Goal: Task Accomplishment & Management: Complete application form

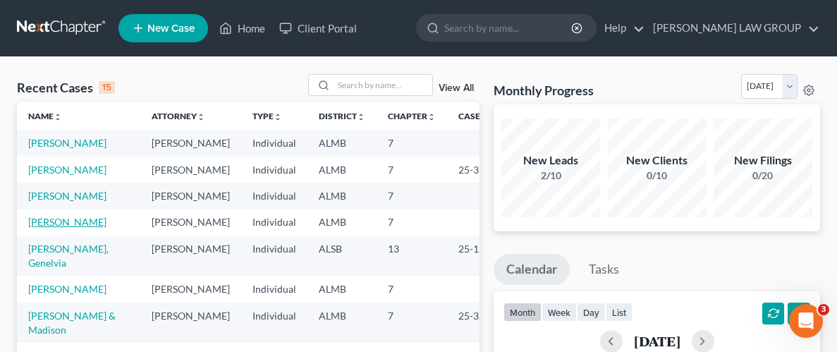
click at [80, 225] on link "[PERSON_NAME]" at bounding box center [67, 222] width 78 height 12
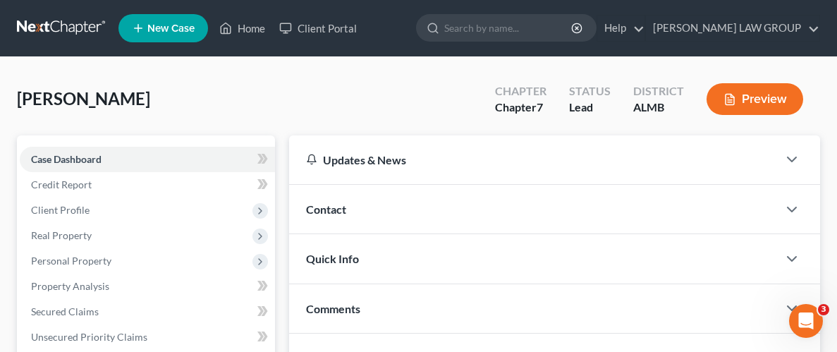
scroll to position [302, 0]
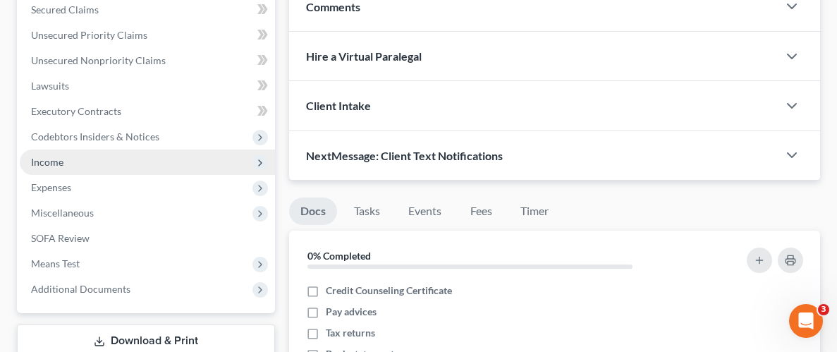
click at [49, 159] on span "Income" at bounding box center [47, 162] width 32 height 12
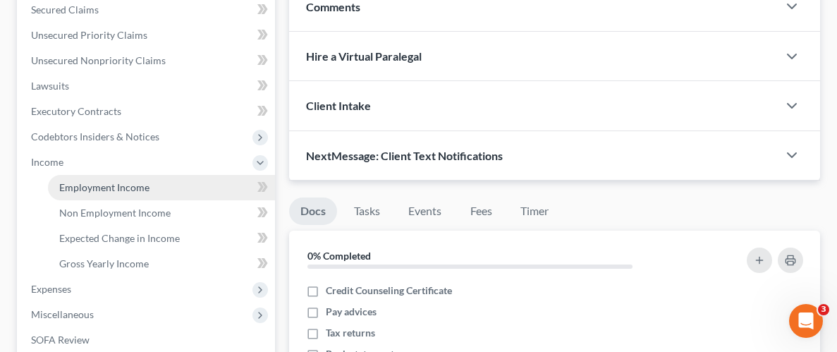
click at [110, 188] on span "Employment Income" at bounding box center [104, 187] width 90 height 12
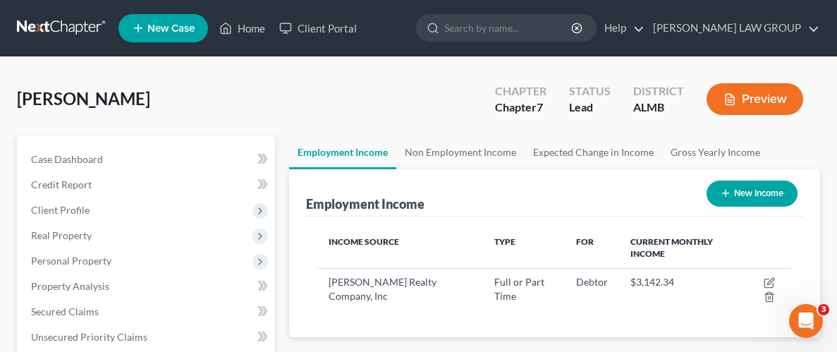
scroll to position [236, 502]
click at [755, 198] on button "New Income" at bounding box center [752, 194] width 91 height 26
select select "0"
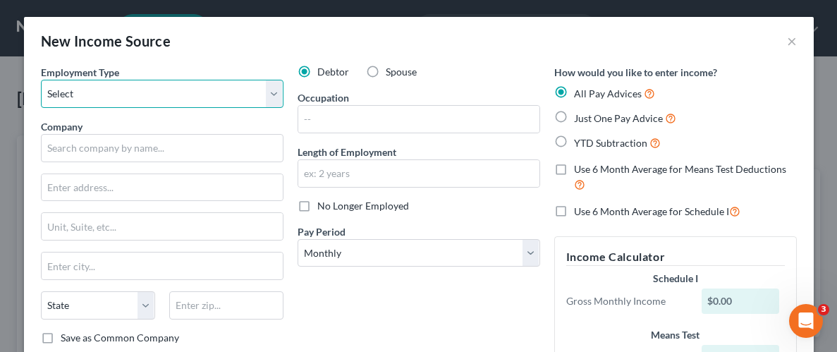
click at [272, 86] on select "Select Full or Part Time Employment Self Employment" at bounding box center [162, 94] width 243 height 28
select select "0"
click at [41, 80] on select "Select Full or Part Time Employment Self Employment" at bounding box center [162, 94] width 243 height 28
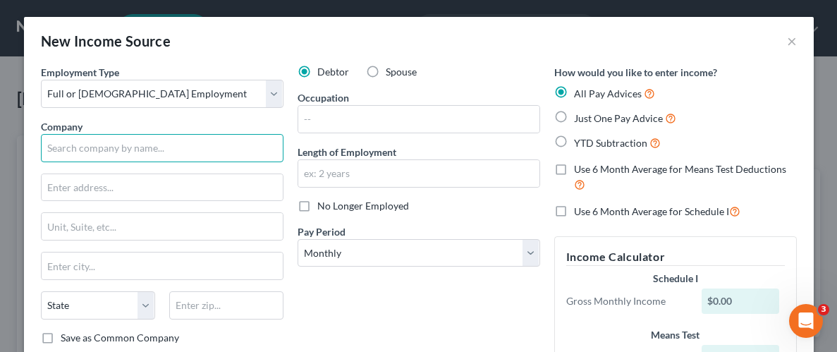
click at [152, 151] on input "text" at bounding box center [162, 148] width 243 height 28
type input "[PERSON_NAME] Terrace Apartments"
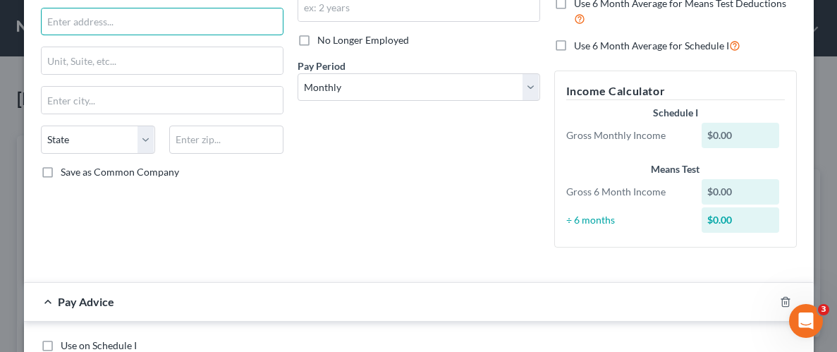
scroll to position [0, 0]
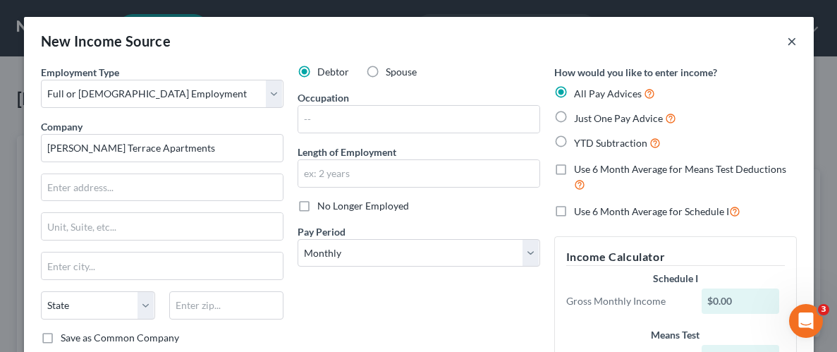
click at [795, 37] on button "×" at bounding box center [792, 40] width 10 height 17
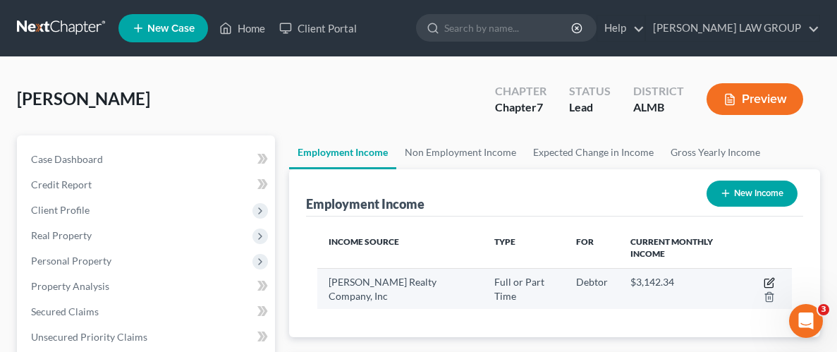
click at [772, 280] on icon "button" at bounding box center [771, 281] width 6 height 6
select select "0"
select select "2"
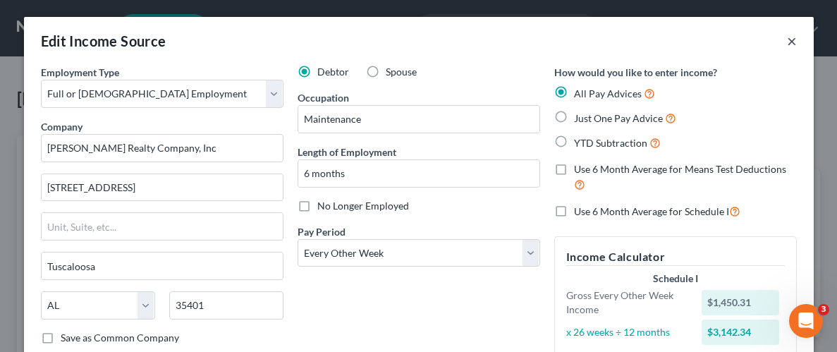
click at [792, 40] on button "×" at bounding box center [792, 40] width 10 height 17
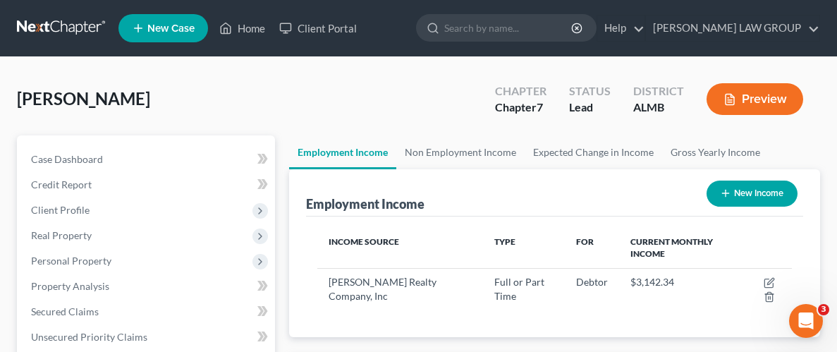
click at [728, 196] on icon "button" at bounding box center [725, 193] width 11 height 11
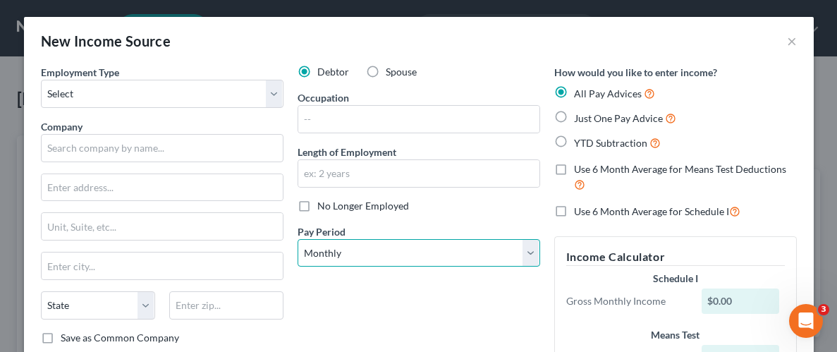
click at [533, 249] on select "Select Monthly Twice Monthly Every Other Week Weekly" at bounding box center [419, 253] width 243 height 28
select select "3"
click at [298, 239] on select "Select Monthly Twice Monthly Every Other Week Weekly" at bounding box center [419, 253] width 243 height 28
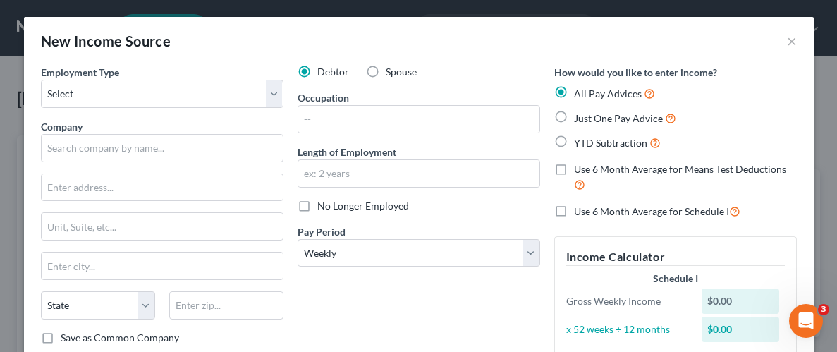
click at [317, 204] on label "No Longer Employed" at bounding box center [363, 206] width 92 height 14
click at [323, 204] on input "No Longer Employed" at bounding box center [327, 203] width 9 height 9
checkbox input "true"
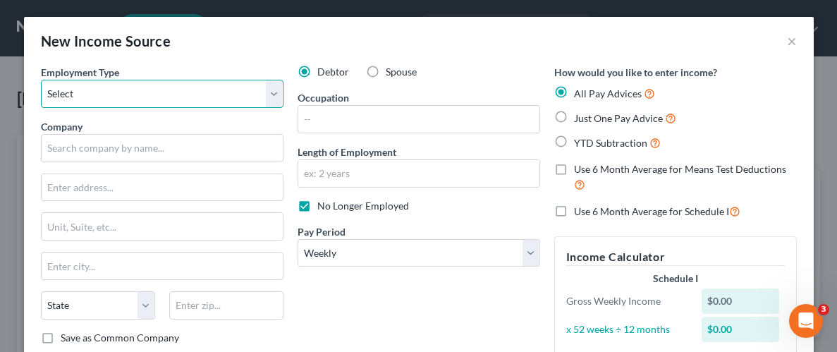
click at [188, 99] on select "Select Full or Part Time Employment Self Employment" at bounding box center [162, 94] width 243 height 28
select select "0"
click at [41, 80] on select "Select Full or Part Time Employment Self Employment" at bounding box center [162, 94] width 243 height 28
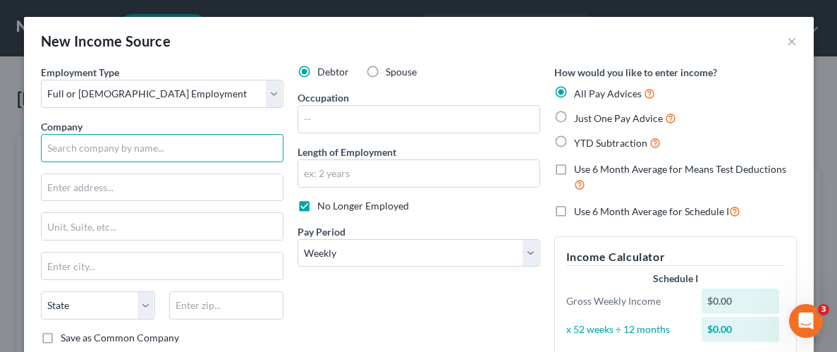
click at [143, 146] on input "text" at bounding box center [162, 148] width 243 height 28
type input "E"
type input "Express Services"
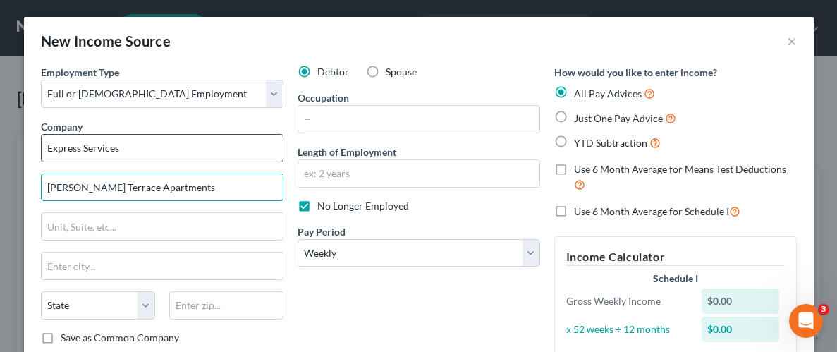
type input "[PERSON_NAME] Terrace Apartments"
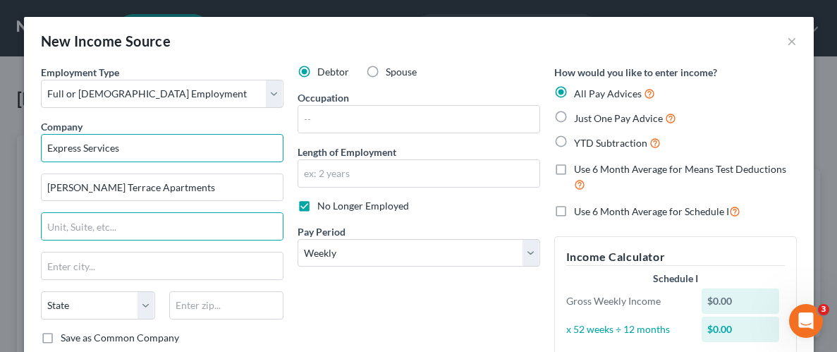
click at [171, 140] on input "Express Services" at bounding box center [162, 148] width 243 height 28
type input "Express Services, Inc"
click at [155, 230] on input "text" at bounding box center [162, 226] width 241 height 27
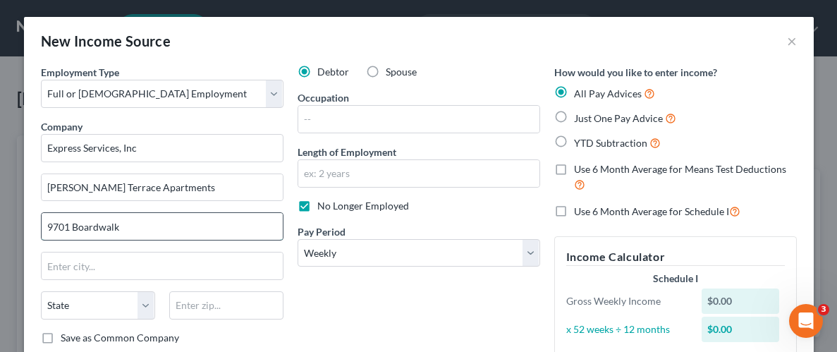
type input "9701 Boardwalk"
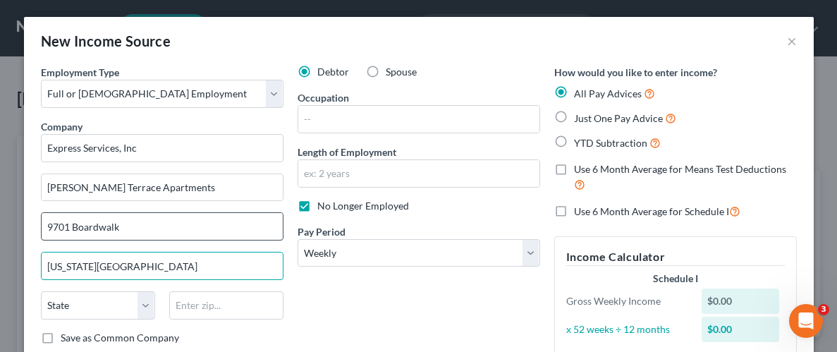
type input "[US_STATE][GEOGRAPHIC_DATA]"
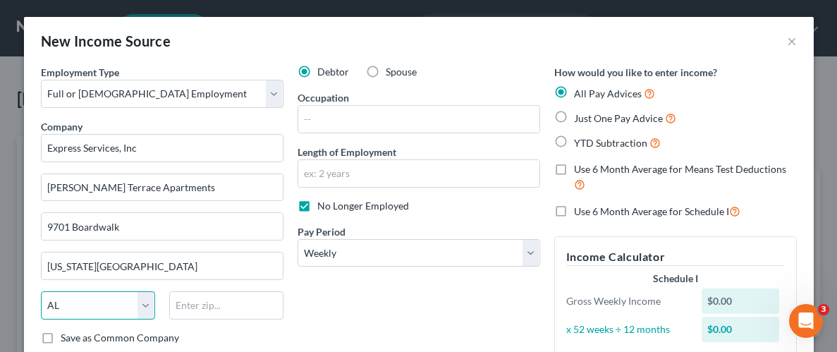
click at [65, 303] on select "State AL AK AR AZ CA CO CT DE DC FL GA GU HI ID IL IN IA KS KY LA ME MD MA MI M…" at bounding box center [98, 305] width 114 height 28
select select "37"
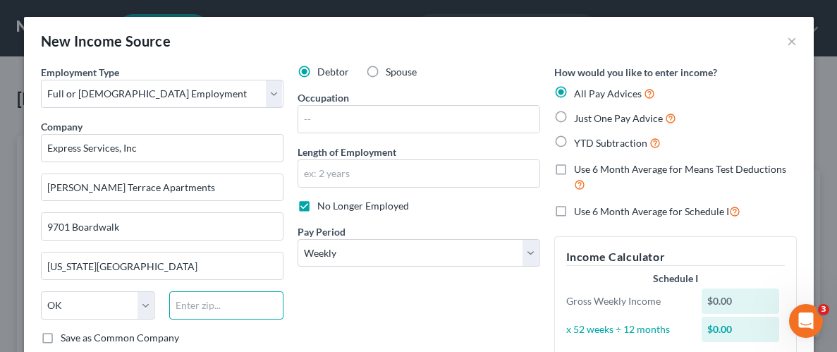
click at [213, 308] on input "text" at bounding box center [226, 305] width 114 height 28
type input "73162"
click at [322, 306] on div "Debtor Spouse Occupation Length of Employment No Longer Employed Pay Period * S…" at bounding box center [419, 259] width 257 height 388
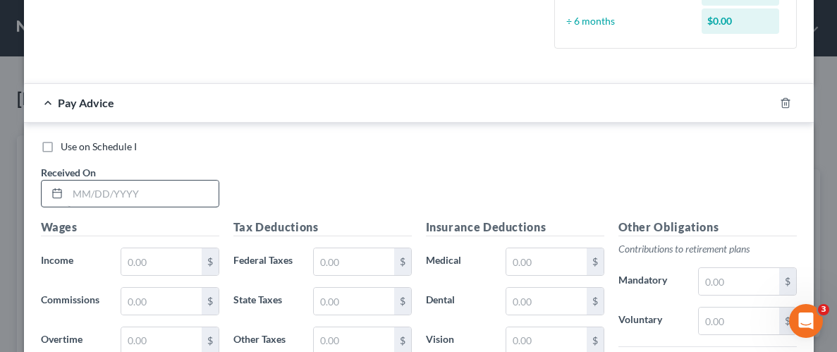
scroll to position [393, 0]
click at [133, 196] on input "text" at bounding box center [143, 194] width 151 height 27
type input "[DATE]"
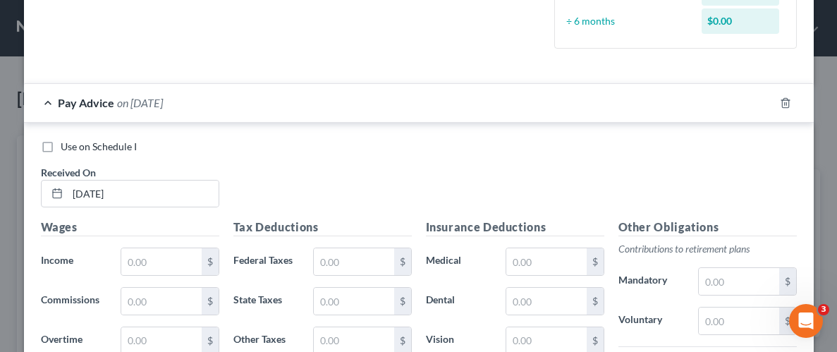
click at [297, 176] on div "Use on Schedule I Received On * 03/14/2025" at bounding box center [419, 180] width 770 height 80
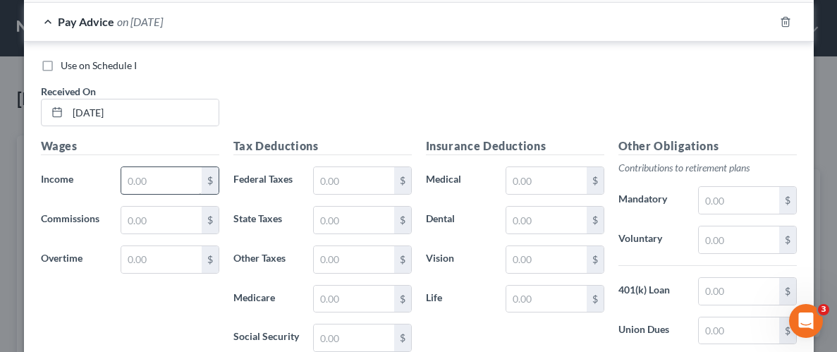
scroll to position [476, 0]
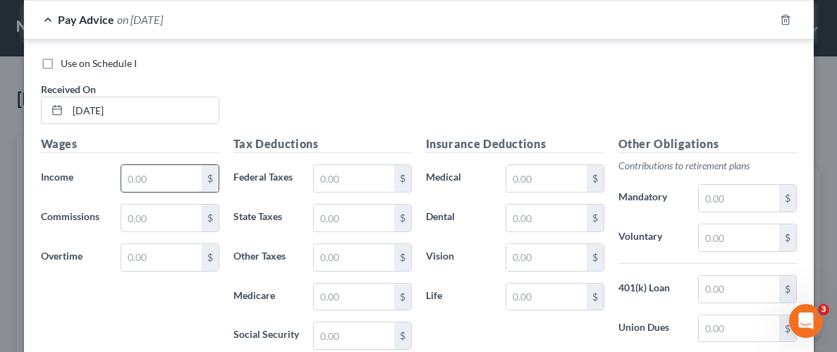
click at [140, 182] on input "text" at bounding box center [161, 178] width 80 height 27
type input "595.00"
click at [380, 171] on input "text" at bounding box center [354, 178] width 80 height 27
click at [376, 177] on input "text" at bounding box center [354, 178] width 80 height 27
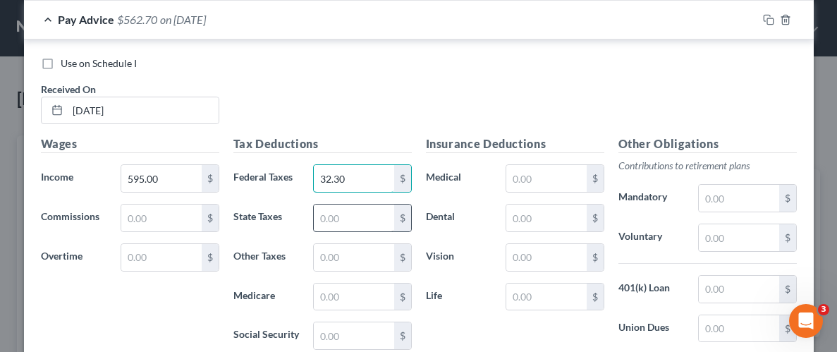
type input "32.30"
click at [381, 214] on input "text" at bounding box center [354, 218] width 80 height 27
click at [359, 218] on input "text" at bounding box center [354, 218] width 80 height 27
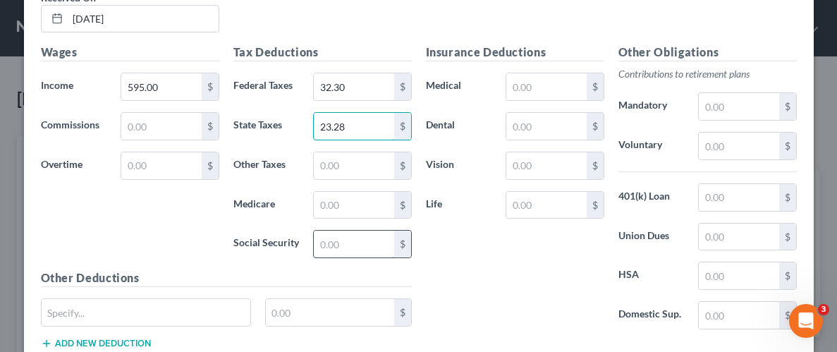
scroll to position [569, 0]
type input "23.28"
click at [329, 204] on input "text" at bounding box center [354, 204] width 80 height 27
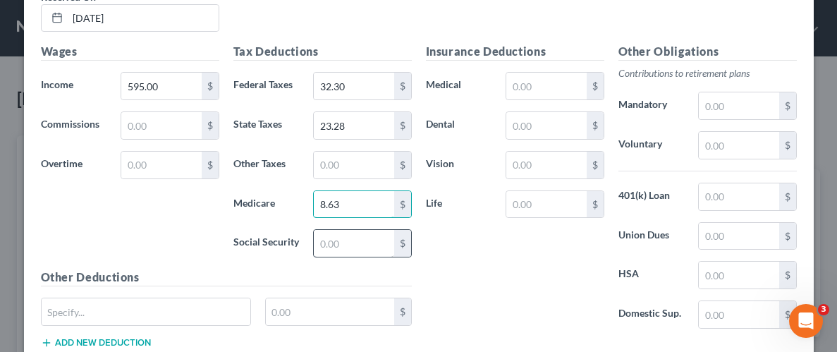
type input "8.63"
click at [337, 246] on input "text" at bounding box center [354, 243] width 80 height 27
type input "36.89"
click at [495, 281] on div "Insurance Deductions Medical $ Dental $ Vision $ Life $" at bounding box center [515, 191] width 193 height 297
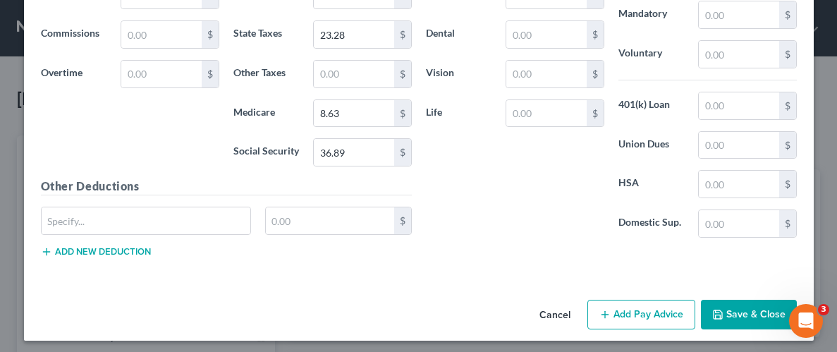
scroll to position [662, 0]
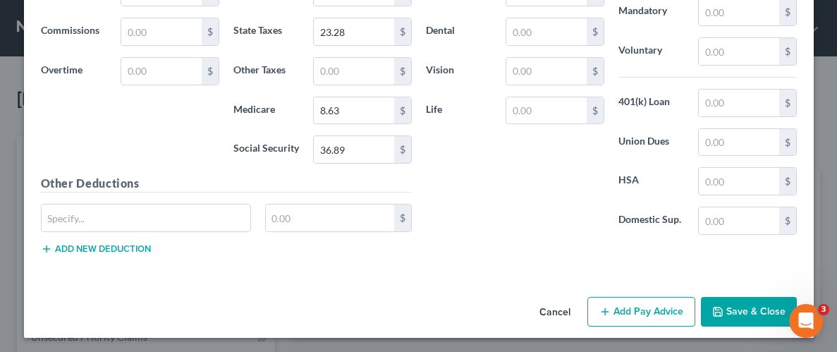
click at [759, 311] on button "Save & Close" at bounding box center [749, 312] width 96 height 30
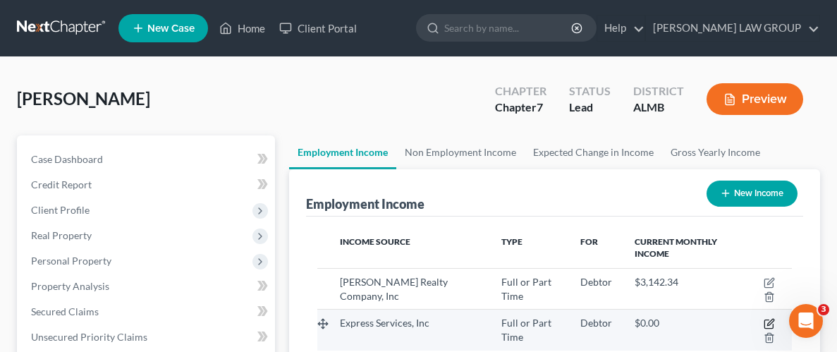
click at [766, 320] on icon "button" at bounding box center [769, 323] width 11 height 11
select select "0"
select select "37"
select select "3"
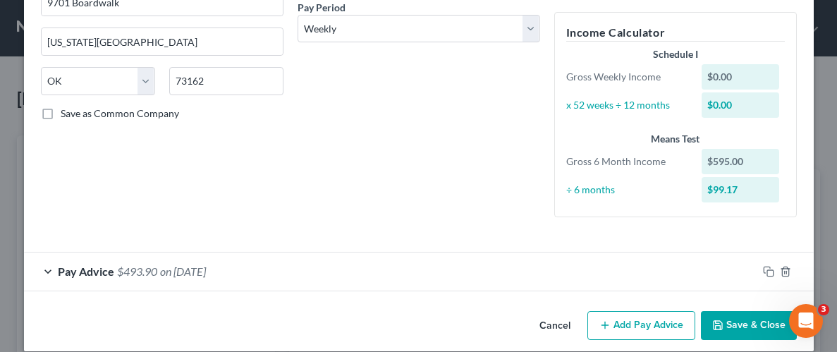
scroll to position [240, 0]
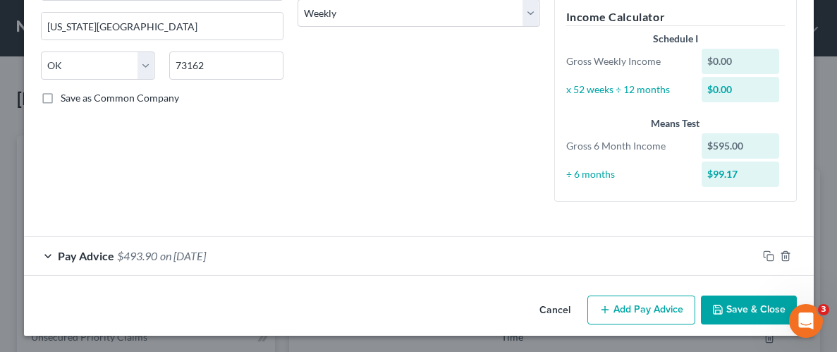
click at [763, 260] on div at bounding box center [786, 256] width 56 height 23
click at [769, 254] on icon "button" at bounding box center [768, 255] width 11 height 11
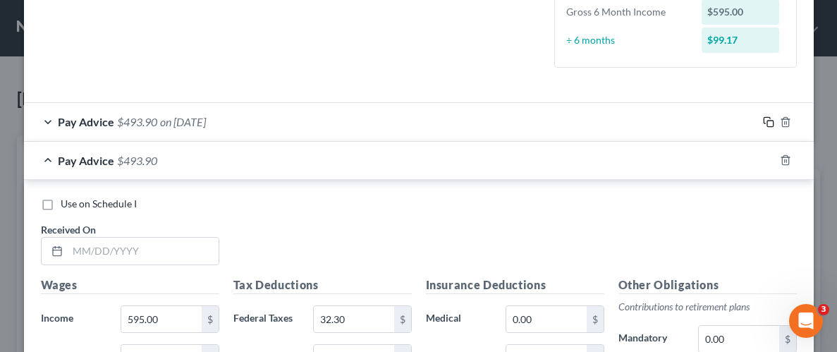
scroll to position [382, 0]
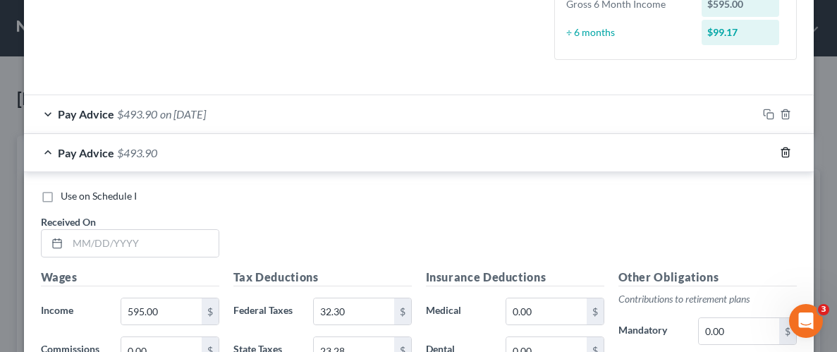
click at [785, 152] on line "button" at bounding box center [785, 153] width 0 height 3
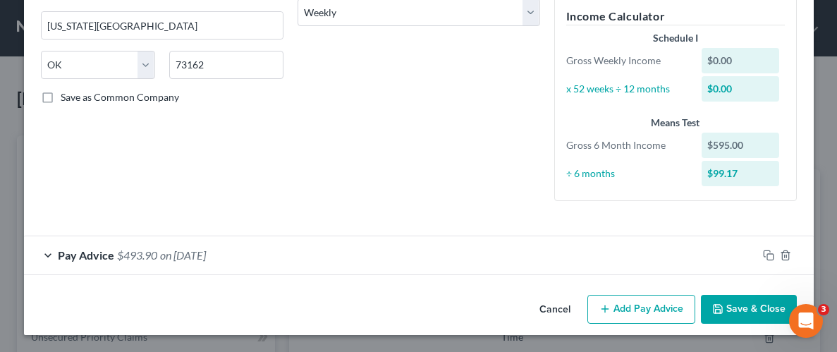
scroll to position [240, 0]
click at [192, 249] on span "on [DATE]" at bounding box center [183, 255] width 46 height 13
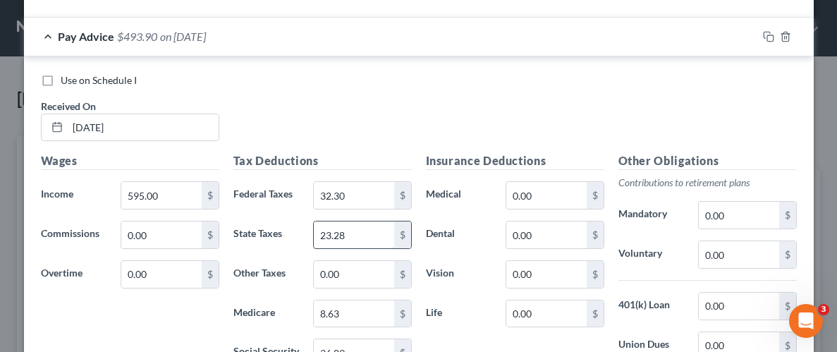
scroll to position [466, 0]
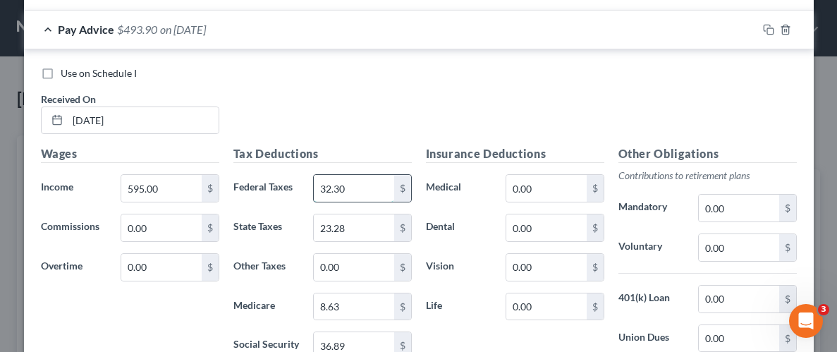
click at [339, 186] on input "32.30" at bounding box center [354, 188] width 80 height 27
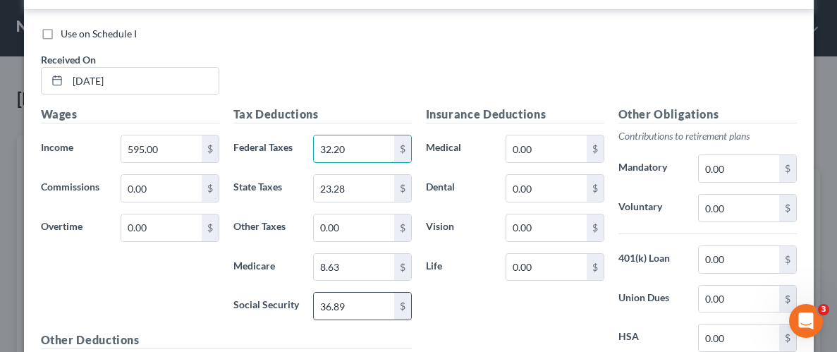
scroll to position [507, 0]
type input "32.20"
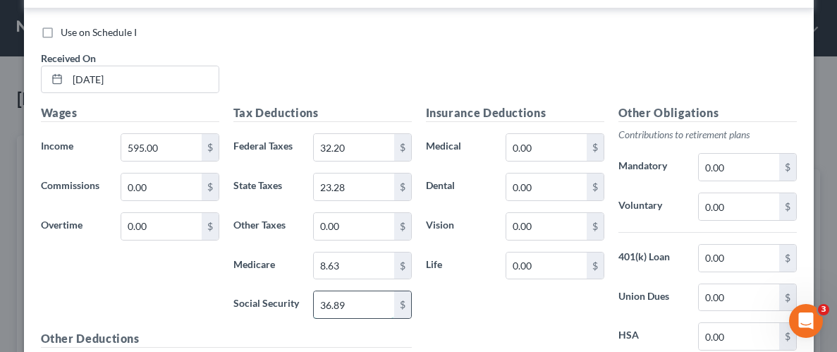
click at [337, 301] on input "36.89" at bounding box center [354, 304] width 80 height 27
click at [336, 301] on input "36.89" at bounding box center [354, 304] width 80 height 27
click at [341, 303] on input "36.89" at bounding box center [354, 304] width 80 height 27
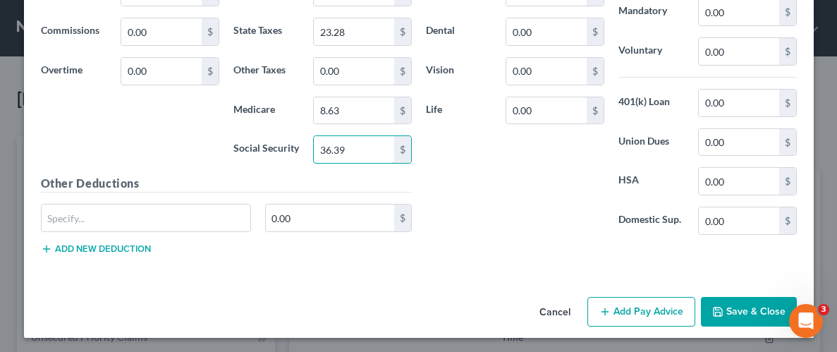
type input "36.39"
click at [755, 306] on button "Save & Close" at bounding box center [749, 312] width 96 height 30
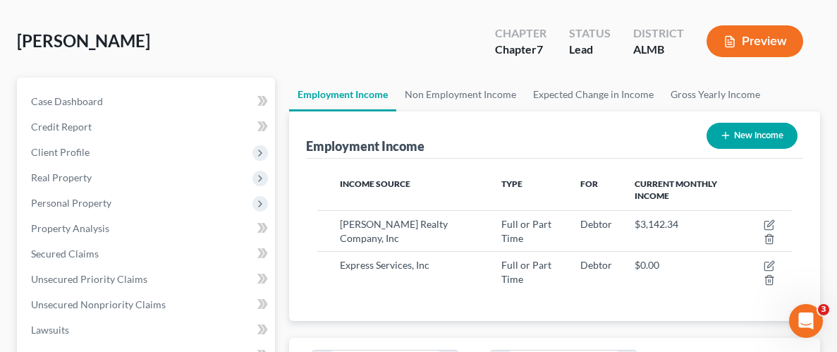
scroll to position [164, 0]
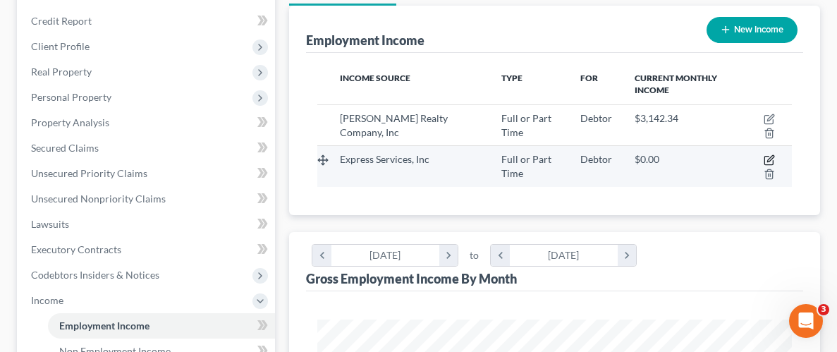
click at [764, 159] on icon "button" at bounding box center [769, 160] width 11 height 11
select select "0"
select select "37"
select select "3"
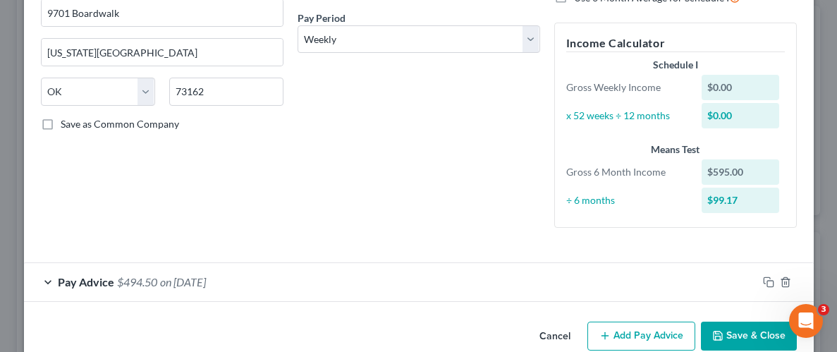
scroll to position [240, 0]
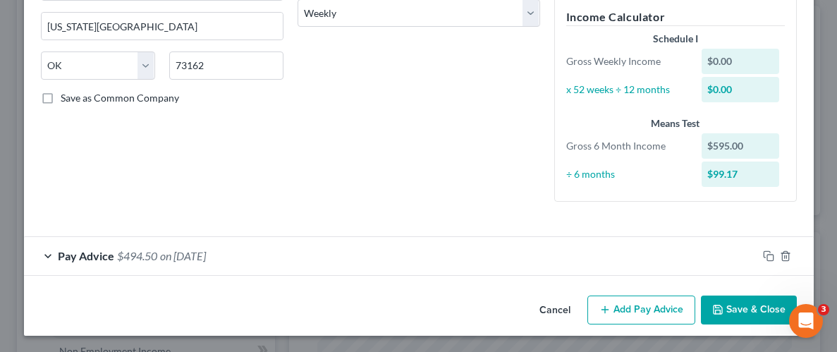
click at [186, 254] on span "on [DATE]" at bounding box center [183, 255] width 46 height 13
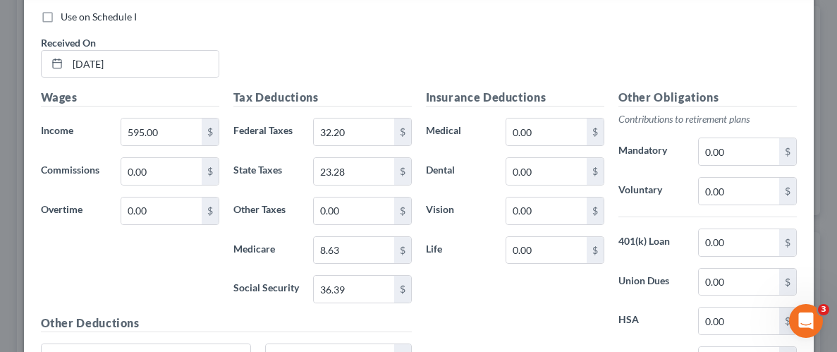
scroll to position [526, 0]
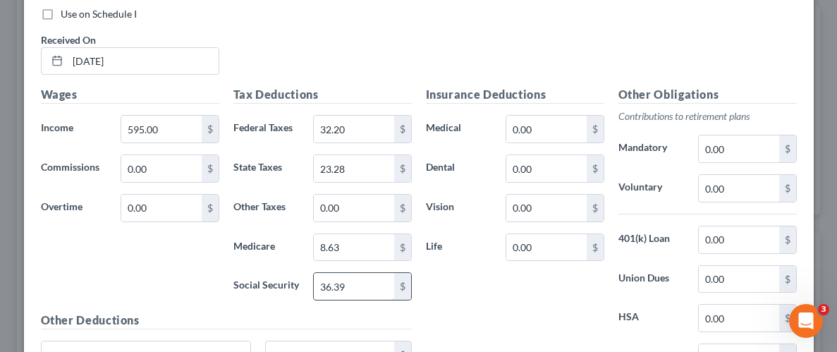
click at [337, 287] on input "36.39" at bounding box center [354, 286] width 80 height 27
click at [339, 283] on input "36.39" at bounding box center [354, 286] width 80 height 27
click at [338, 283] on input "36.39" at bounding box center [354, 286] width 80 height 27
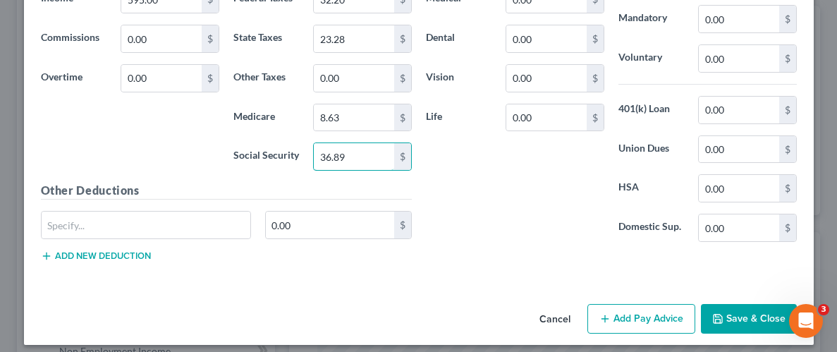
scroll to position [662, 0]
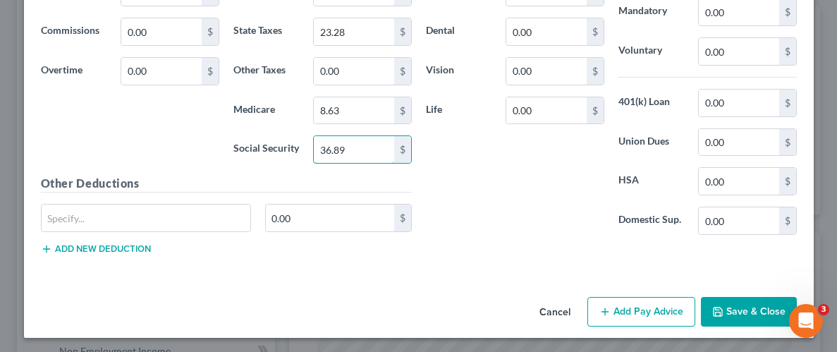
type input "36.89"
click at [715, 309] on icon "button" at bounding box center [718, 312] width 8 height 8
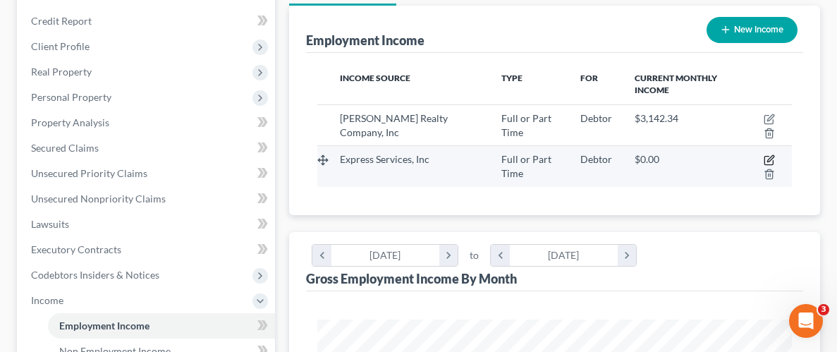
click at [771, 157] on icon "button" at bounding box center [769, 160] width 11 height 11
select select "0"
select select "37"
select select "3"
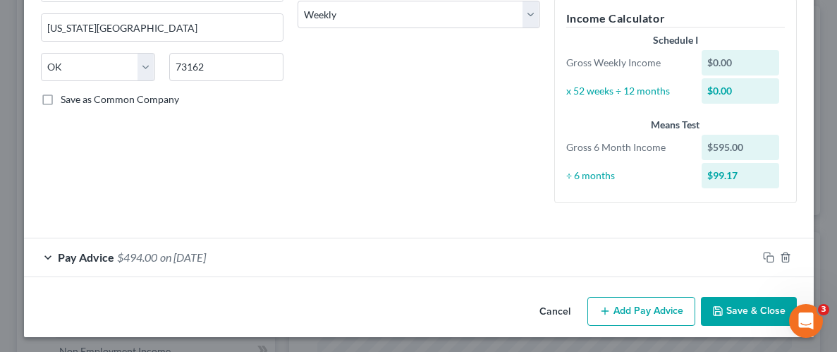
scroll to position [240, 0]
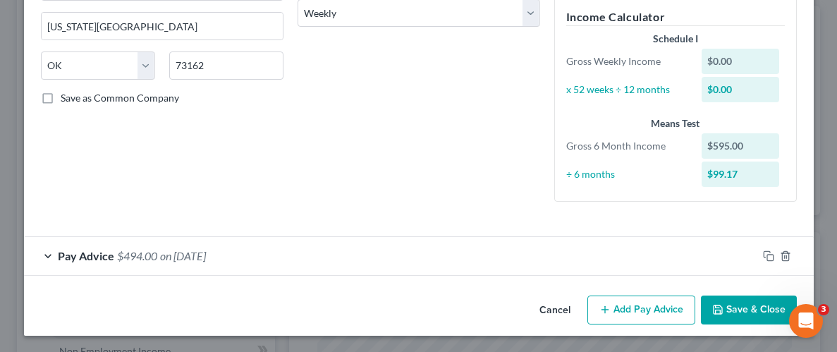
click at [624, 311] on button "Add Pay Advice" at bounding box center [642, 311] width 108 height 30
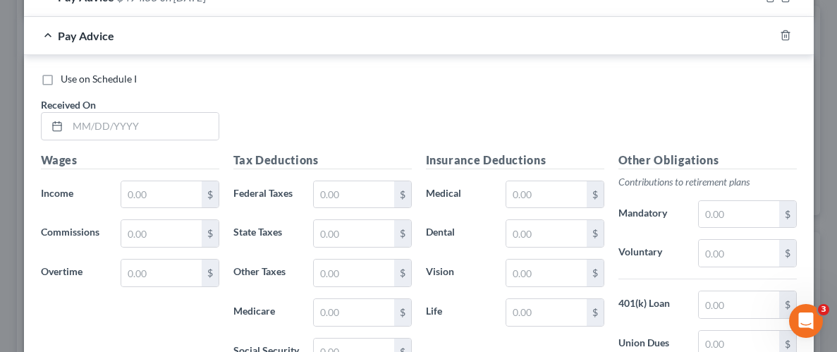
scroll to position [500, 0]
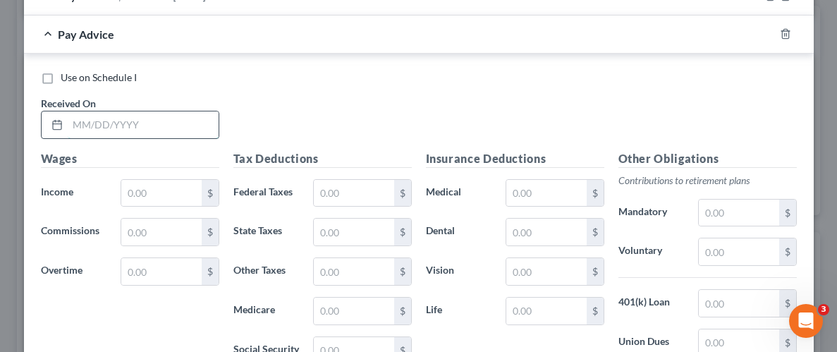
click at [102, 121] on input "text" at bounding box center [143, 124] width 151 height 27
type input "[DATE]"
click at [141, 189] on input "text" at bounding box center [161, 193] width 80 height 27
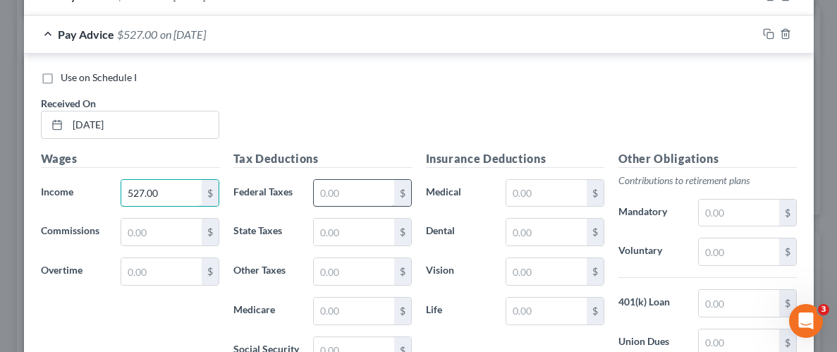
type input "527.00"
drag, startPoint x: 365, startPoint y: 188, endPoint x: 377, endPoint y: 188, distance: 12.0
click at [366, 187] on input "text" at bounding box center [354, 193] width 80 height 27
type input "24.04"
click at [368, 229] on input "text" at bounding box center [354, 232] width 80 height 27
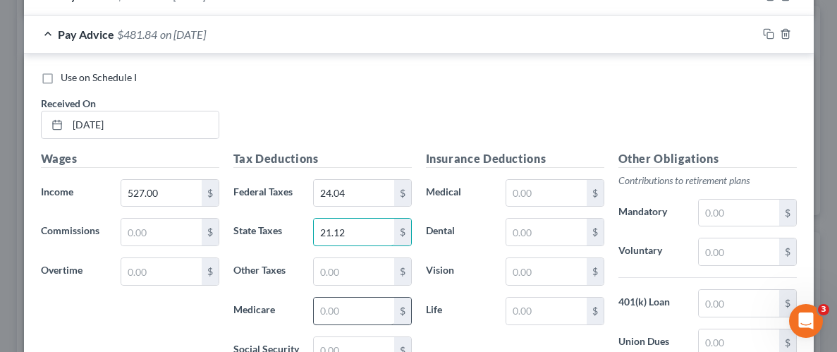
type input "21.12"
click at [370, 310] on input "text" at bounding box center [354, 311] width 80 height 27
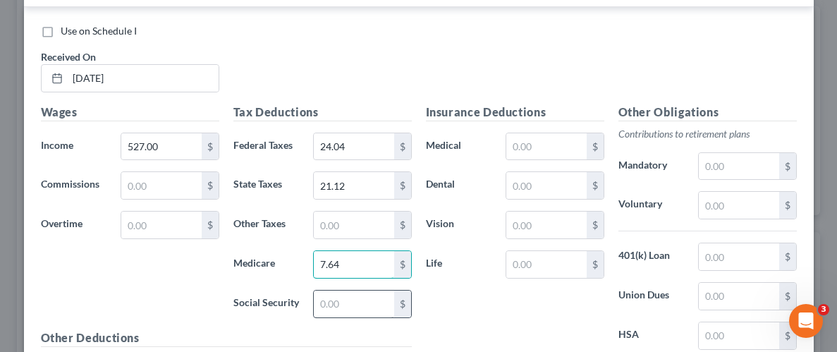
scroll to position [574, 0]
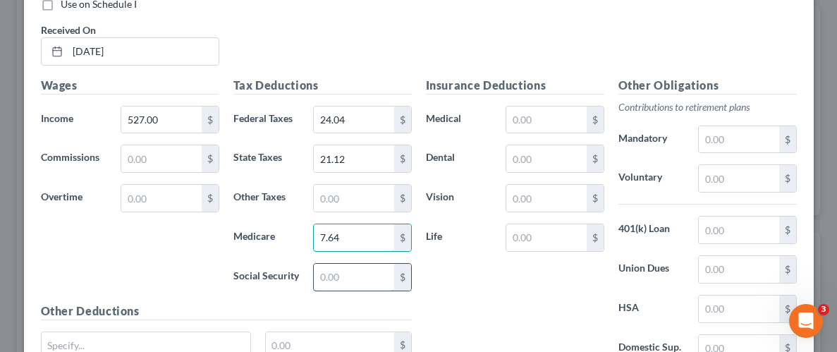
type input "7.64"
click at [343, 271] on input "text" at bounding box center [354, 277] width 80 height 27
type input "32.67"
click at [464, 305] on div "Insurance Deductions Medical $ Dental $ Vision $ Life $" at bounding box center [515, 225] width 193 height 297
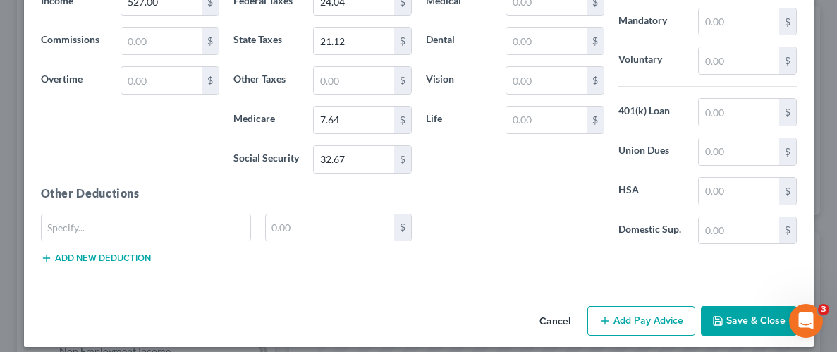
scroll to position [701, 0]
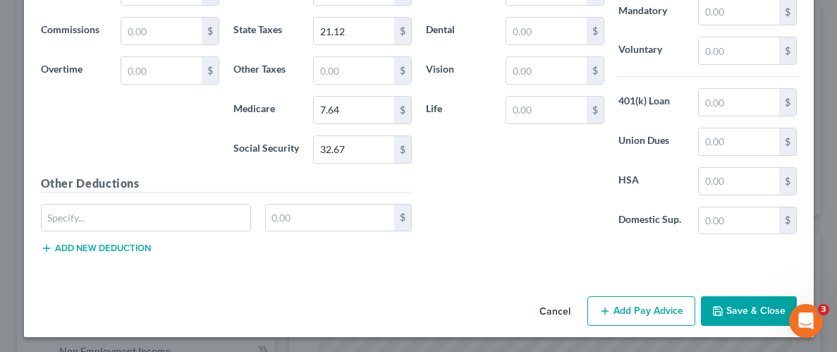
click at [765, 313] on button "Save & Close" at bounding box center [749, 311] width 96 height 30
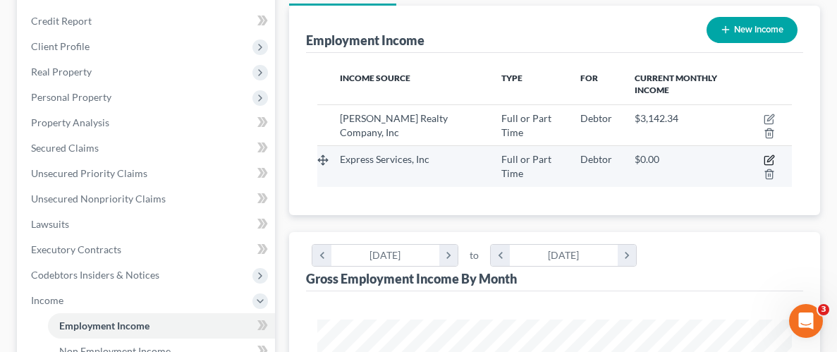
click at [766, 157] on icon "button" at bounding box center [769, 160] width 11 height 11
select select "0"
select select "37"
select select "3"
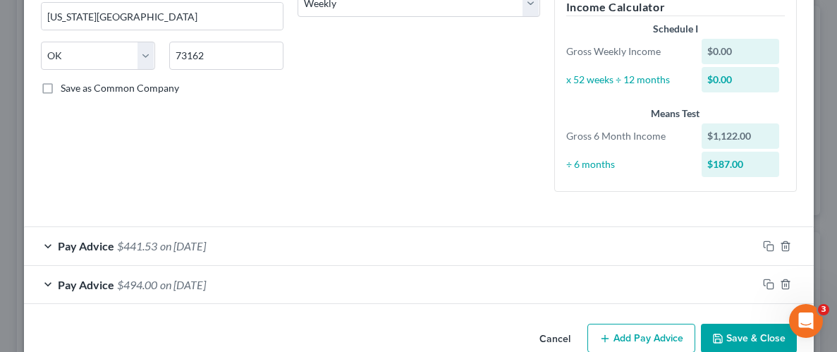
scroll to position [257, 0]
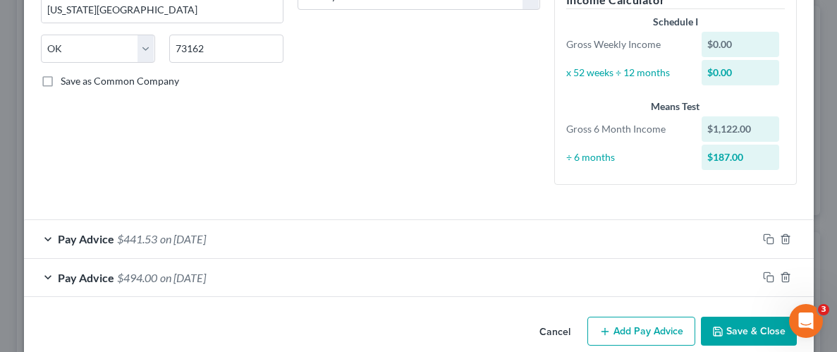
click at [206, 234] on span "on [DATE]" at bounding box center [183, 238] width 46 height 13
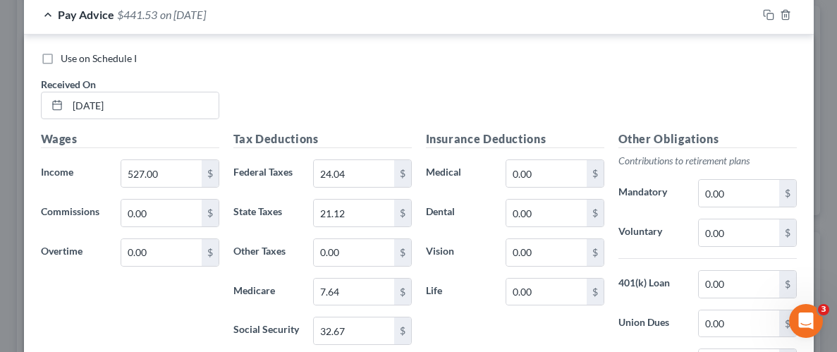
scroll to position [502, 0]
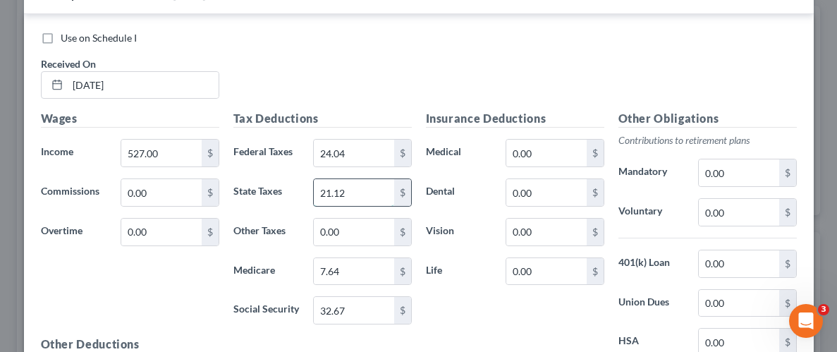
click at [329, 188] on input "21.12" at bounding box center [354, 192] width 80 height 27
click at [325, 186] on input "21.12" at bounding box center [354, 192] width 80 height 27
click at [329, 189] on input "21.12" at bounding box center [354, 192] width 80 height 27
type input "20.12"
click at [504, 317] on div "Insurance Deductions Medical 0.00 $ Dental 0.00 $ Vision 0.00 $ Life 0.00 $" at bounding box center [515, 258] width 193 height 297
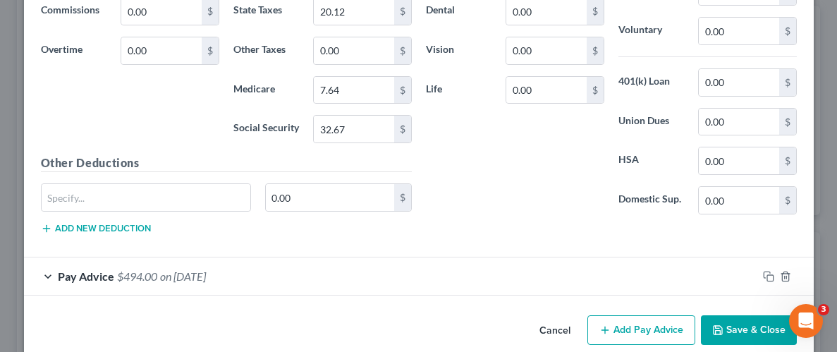
scroll to position [701, 0]
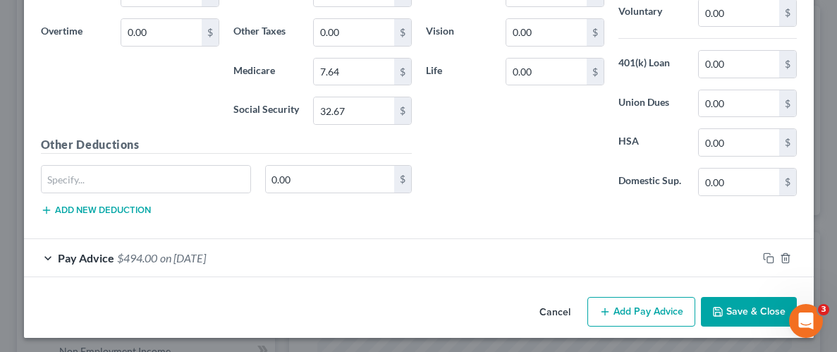
click at [752, 306] on button "Save & Close" at bounding box center [749, 312] width 96 height 30
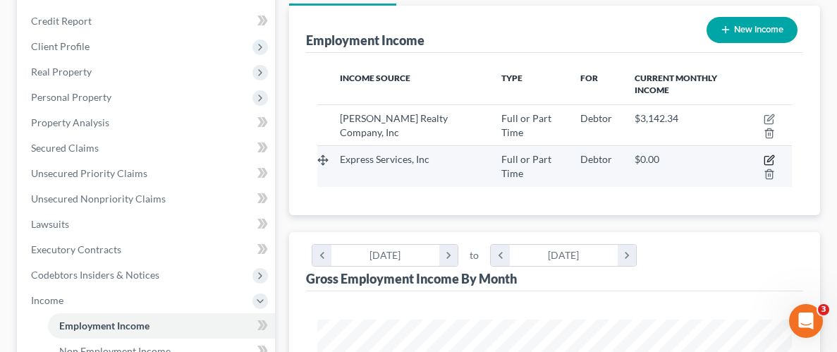
click at [766, 157] on icon "button" at bounding box center [769, 161] width 8 height 8
select select "0"
select select "37"
select select "3"
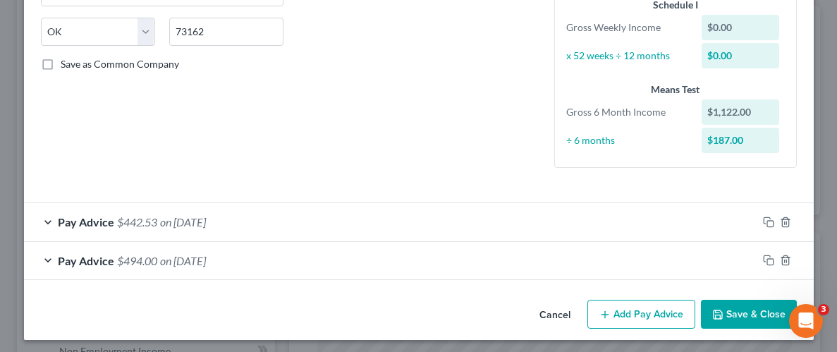
scroll to position [278, 0]
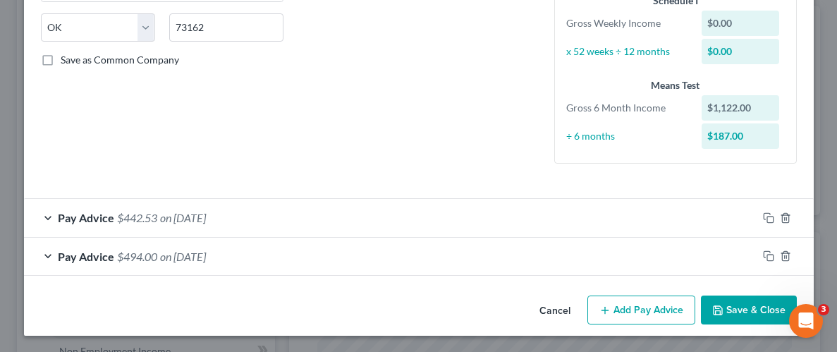
click at [628, 307] on button "Add Pay Advice" at bounding box center [642, 311] width 108 height 30
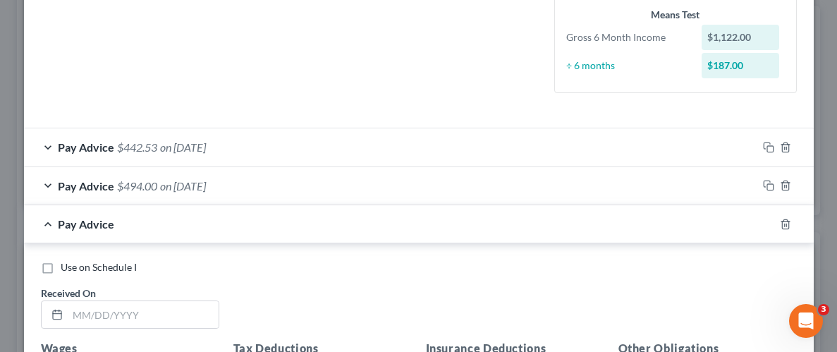
scroll to position [420, 0]
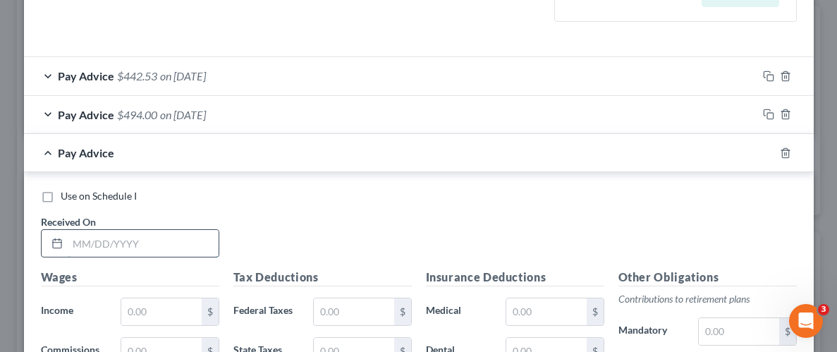
click at [130, 237] on input "text" at bounding box center [143, 243] width 151 height 27
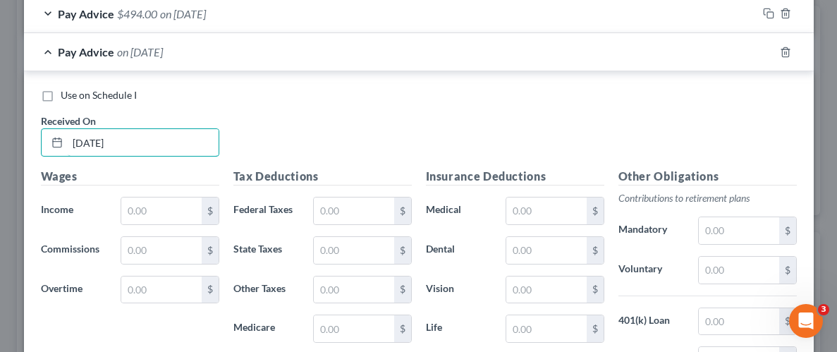
scroll to position [531, 0]
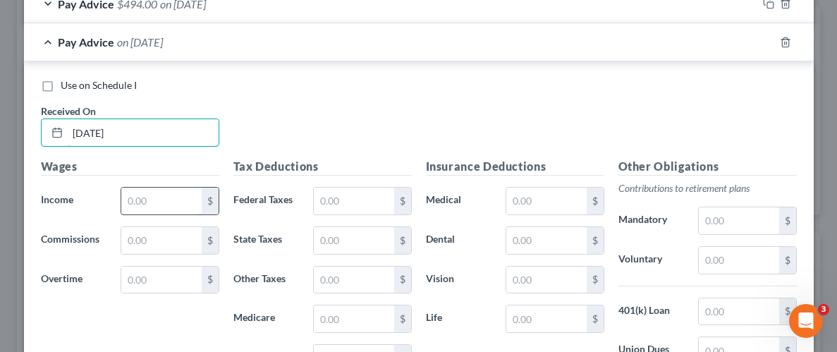
type input "[DATE]"
click at [164, 196] on input "text" at bounding box center [161, 201] width 80 height 27
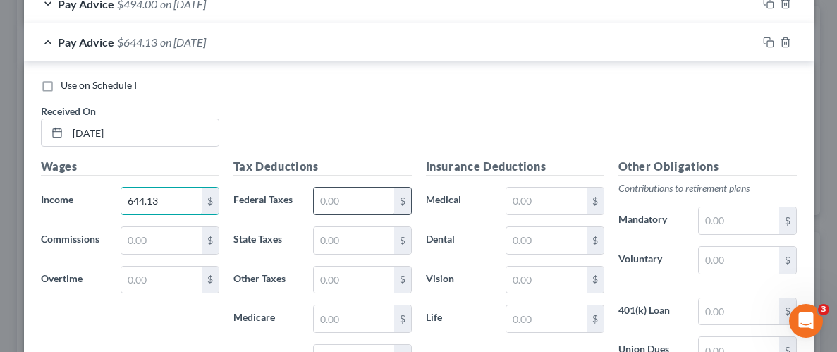
type input "644.13"
click at [352, 193] on input "text" at bounding box center [354, 201] width 80 height 27
type input "38.09"
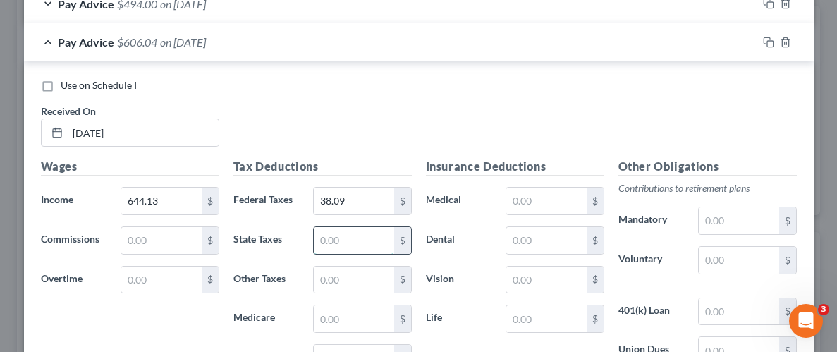
click at [365, 245] on input "text" at bounding box center [354, 240] width 80 height 27
type input "23.57"
click at [374, 291] on input "text" at bounding box center [354, 280] width 80 height 27
click at [365, 315] on input "text" at bounding box center [354, 318] width 80 height 27
type input "9.34"
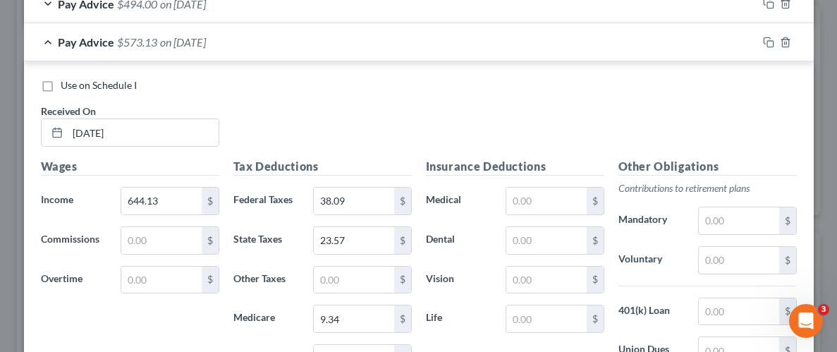
click at [468, 313] on label "Life" at bounding box center [459, 319] width 80 height 28
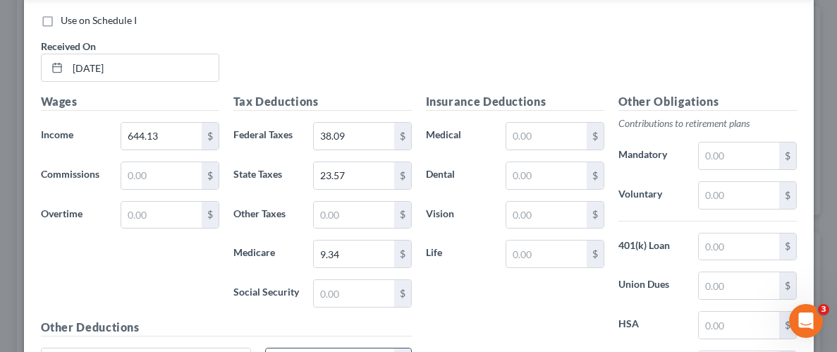
scroll to position [631, 0]
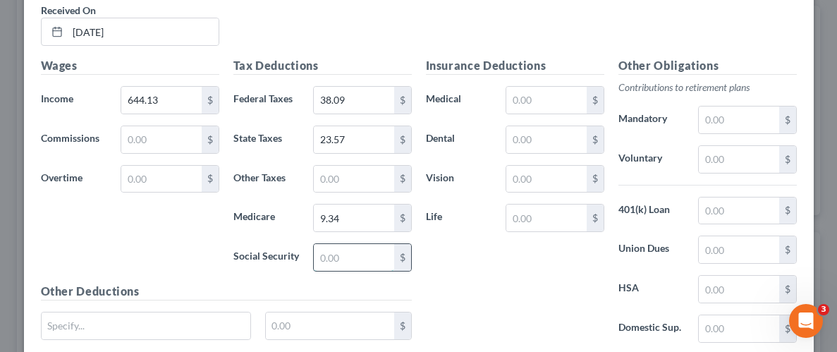
click at [356, 253] on input "text" at bounding box center [354, 257] width 80 height 27
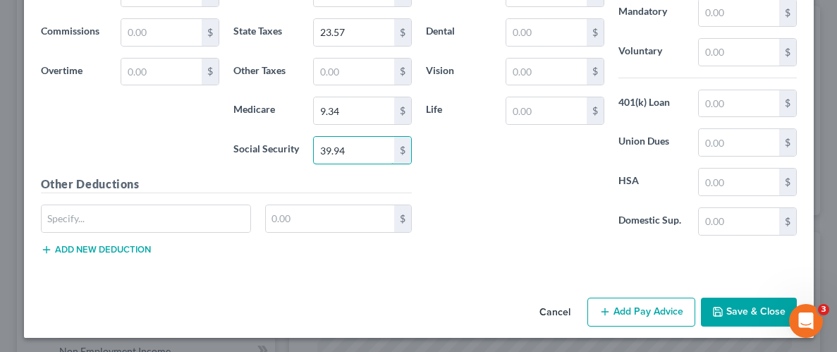
scroll to position [739, 0]
type input "39.94"
click at [787, 311] on button "Save & Close" at bounding box center [749, 313] width 96 height 30
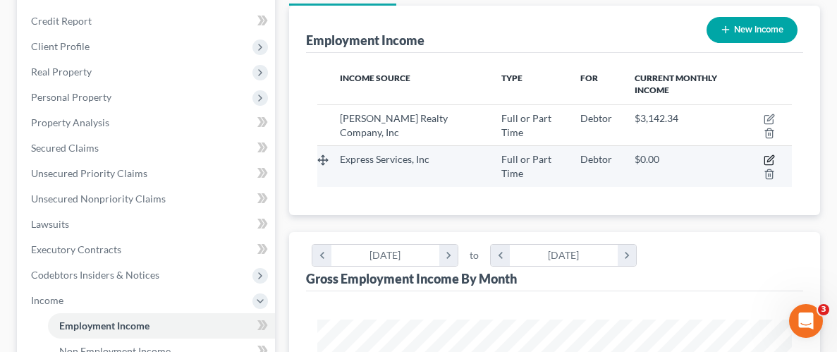
click at [768, 161] on icon "button" at bounding box center [769, 160] width 11 height 11
select select "0"
select select "37"
select select "3"
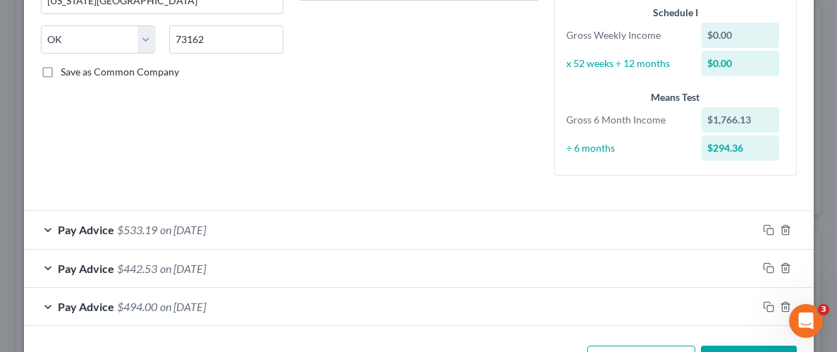
scroll to position [267, 0]
click at [162, 231] on span "on [DATE]" at bounding box center [183, 228] width 46 height 13
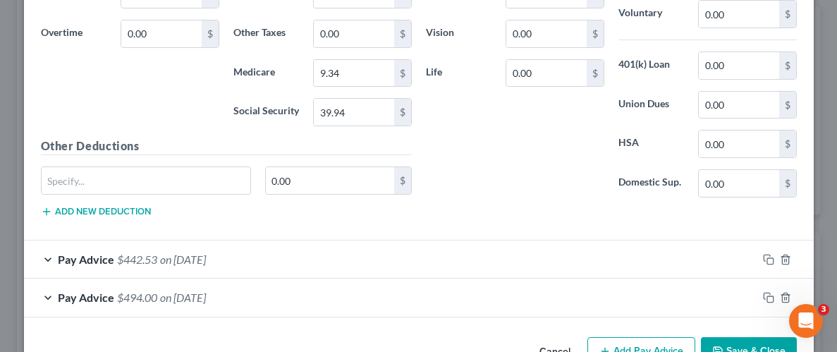
scroll to position [720, 0]
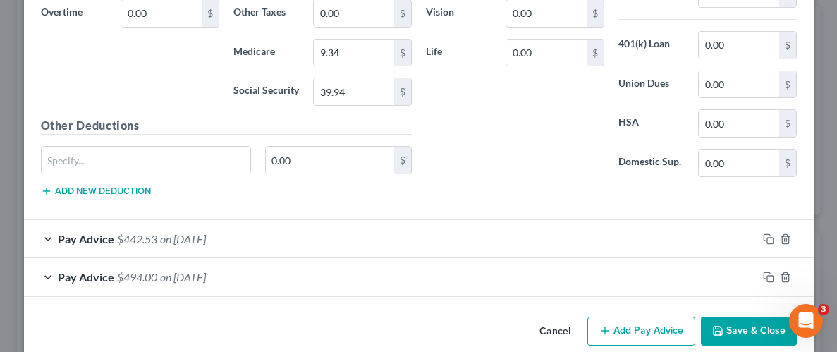
click at [754, 326] on button "Save & Close" at bounding box center [749, 332] width 96 height 30
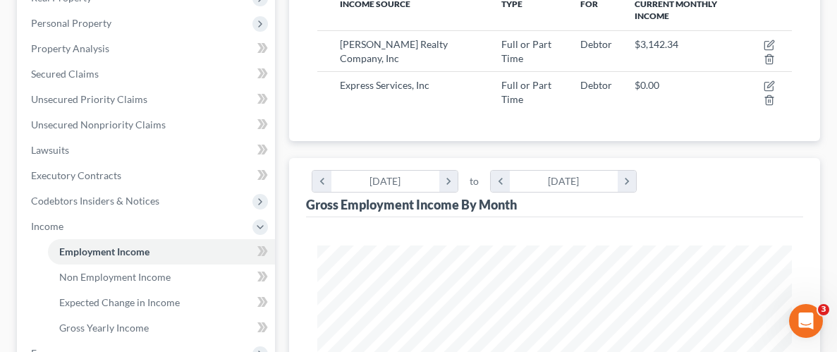
scroll to position [238, 0]
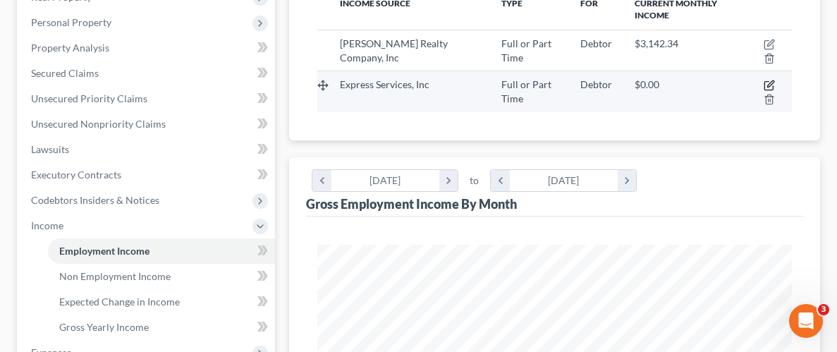
click at [770, 85] on icon "button" at bounding box center [769, 85] width 11 height 11
select select "0"
select select "37"
select select "3"
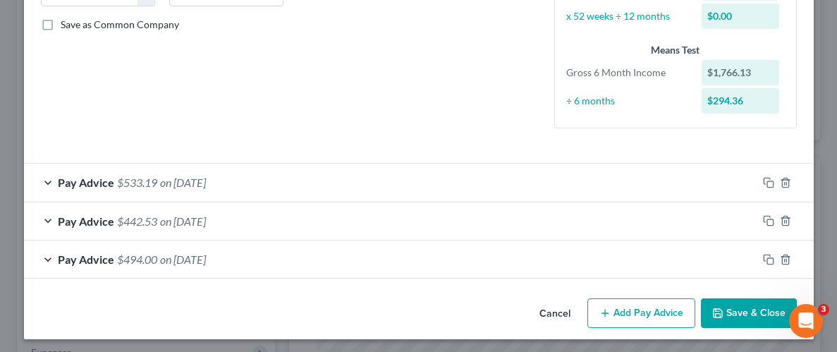
scroll to position [316, 0]
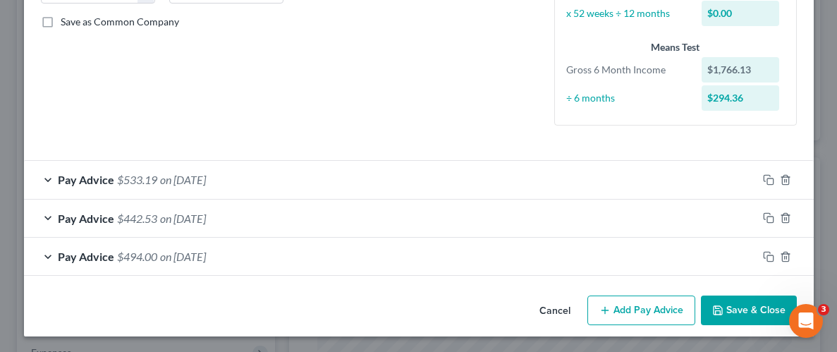
click at [635, 310] on button "Add Pay Advice" at bounding box center [642, 311] width 108 height 30
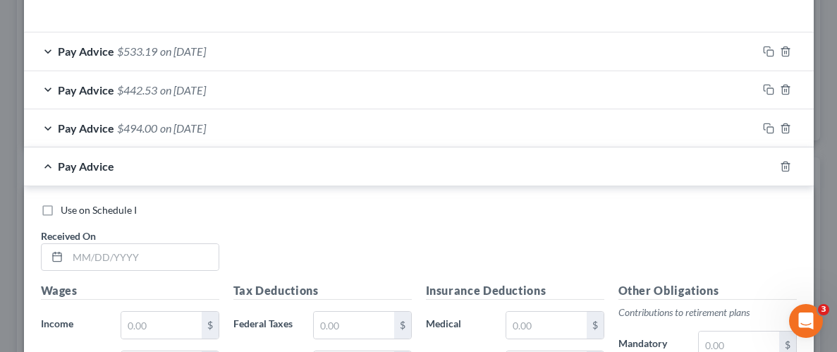
scroll to position [493, 0]
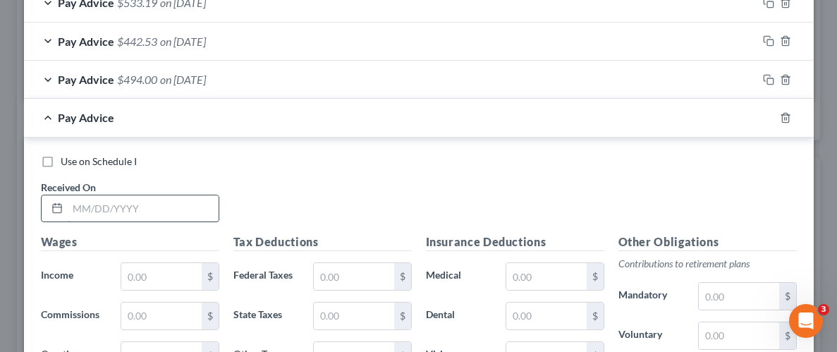
click at [164, 208] on input "text" at bounding box center [143, 208] width 151 height 27
type input "[DATE]"
click at [188, 276] on input "text" at bounding box center [161, 276] width 80 height 27
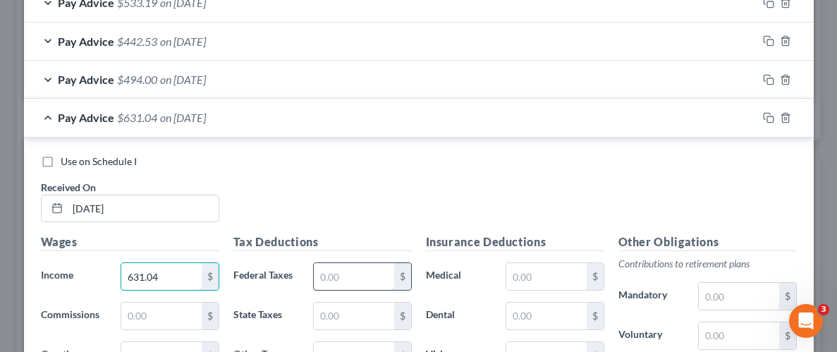
type input "631.04"
click at [338, 267] on input "text" at bounding box center [354, 276] width 80 height 27
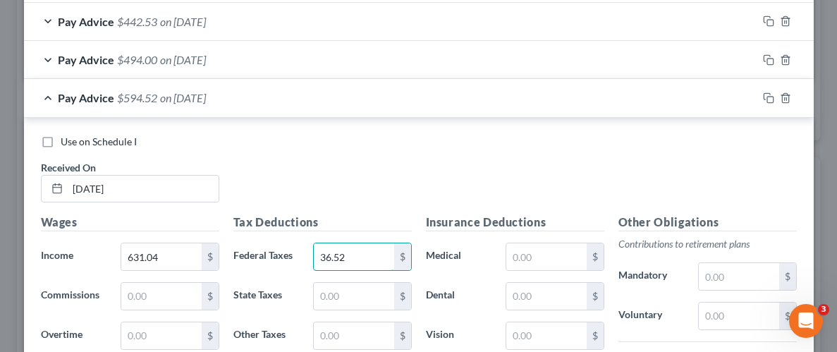
scroll to position [623, 0]
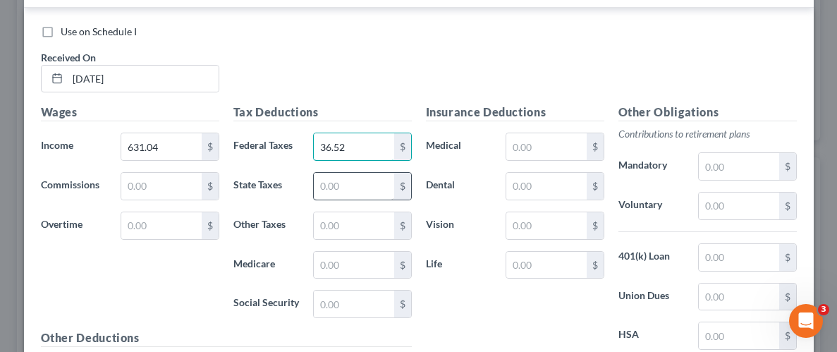
type input "36.52"
click at [342, 177] on input "text" at bounding box center [354, 186] width 80 height 27
type input "24.97"
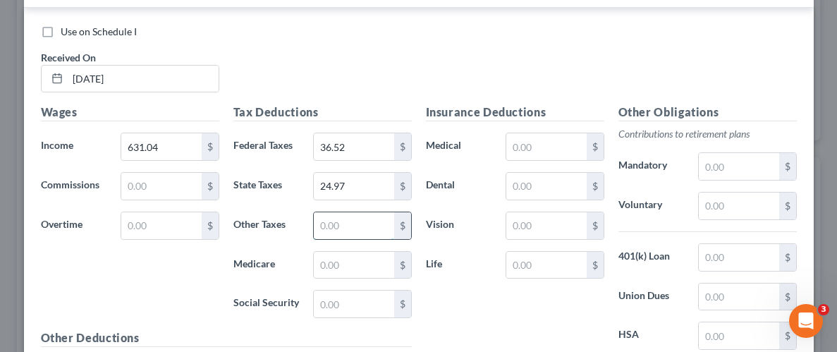
click at [353, 224] on input "text" at bounding box center [354, 225] width 80 height 27
click at [348, 264] on input "text" at bounding box center [354, 265] width 80 height 27
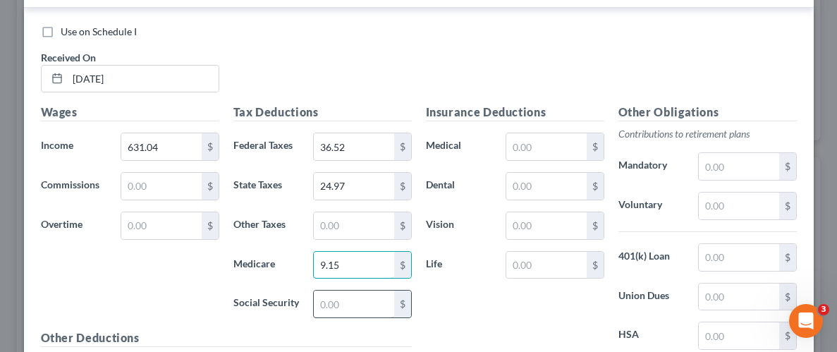
type input "9.15"
click at [347, 302] on input "text" at bounding box center [354, 304] width 80 height 27
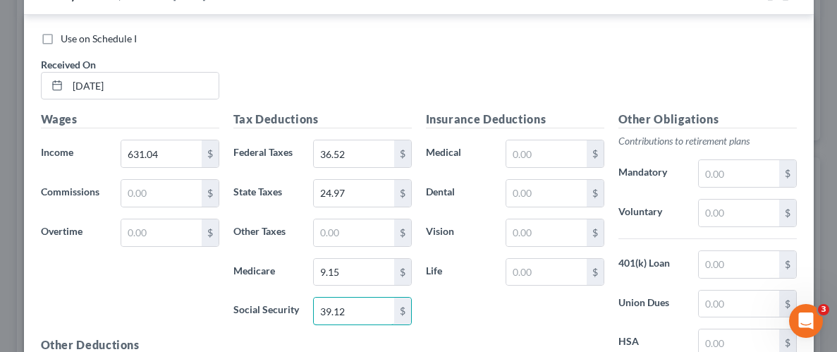
type input "39.12"
click at [488, 299] on div "Insurance Deductions Medical $ Dental $ Vision $ Life $" at bounding box center [515, 259] width 193 height 297
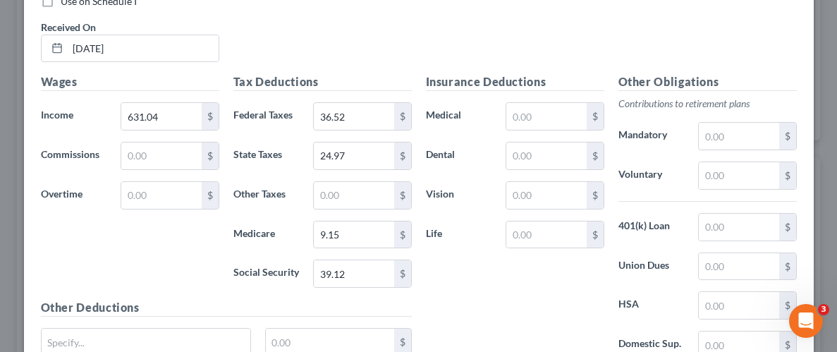
scroll to position [777, 0]
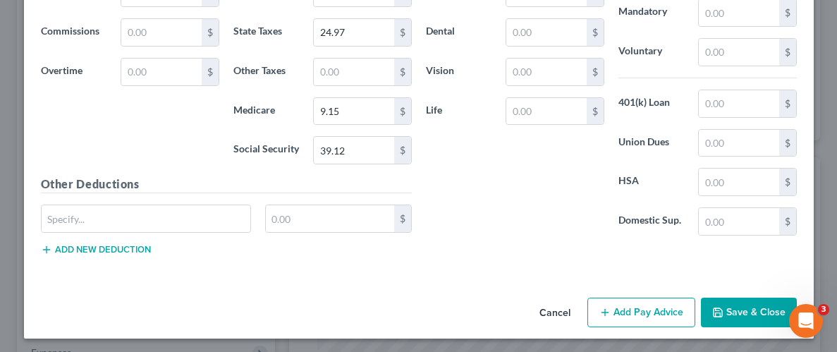
click at [756, 310] on button "Save & Close" at bounding box center [749, 313] width 96 height 30
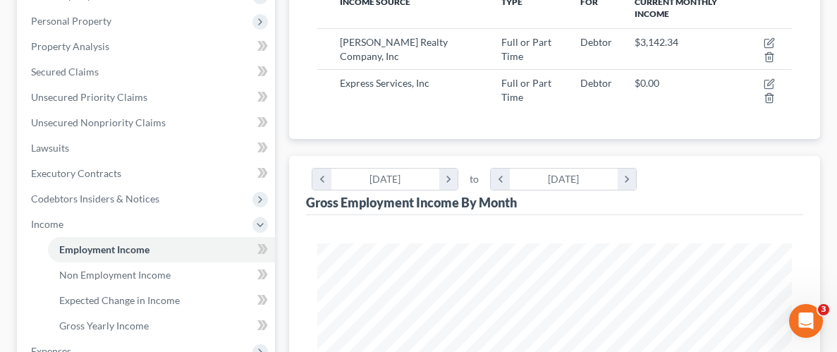
scroll to position [234, 0]
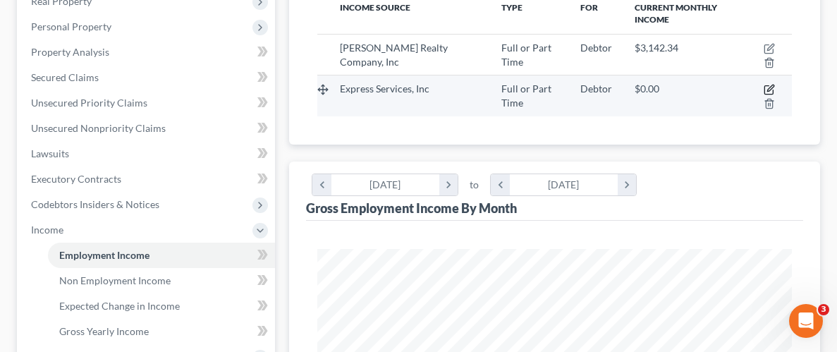
click at [773, 87] on icon "button" at bounding box center [769, 89] width 11 height 11
select select "0"
select select "37"
select select "3"
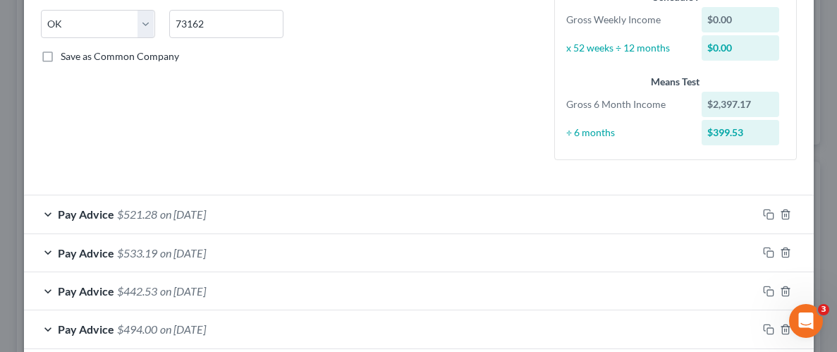
scroll to position [284, 0]
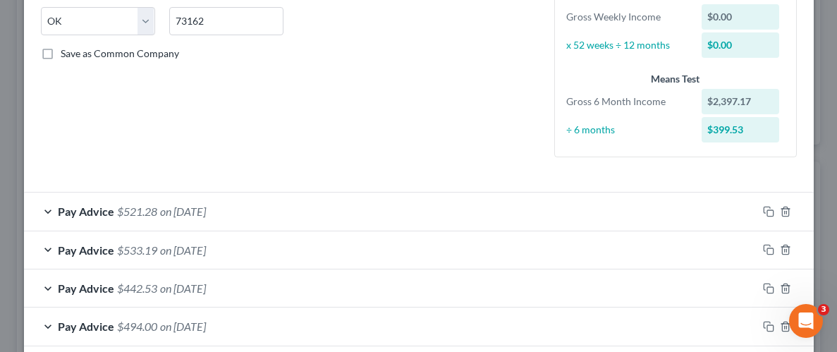
click at [188, 253] on span "on [DATE]" at bounding box center [183, 249] width 46 height 13
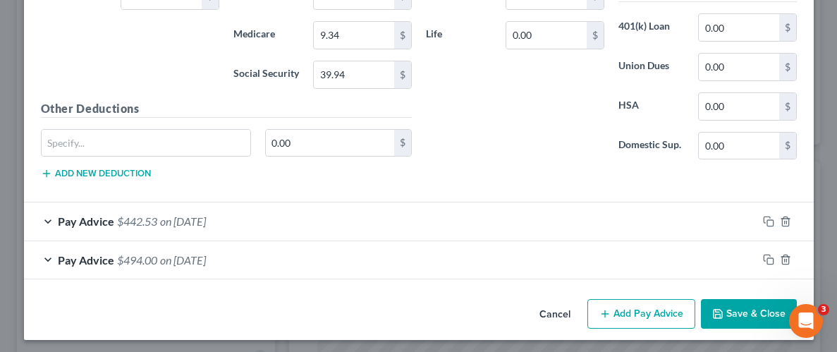
scroll to position [778, 0]
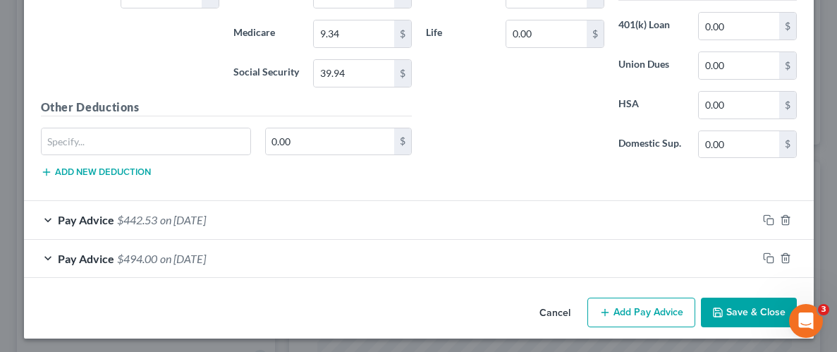
click at [747, 312] on button "Save & Close" at bounding box center [749, 313] width 96 height 30
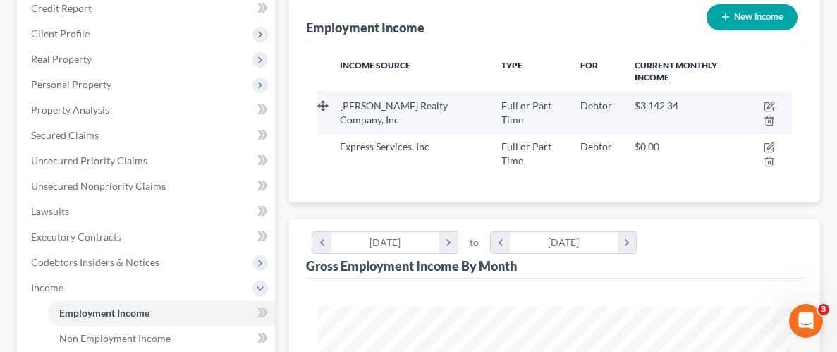
scroll to position [174, 0]
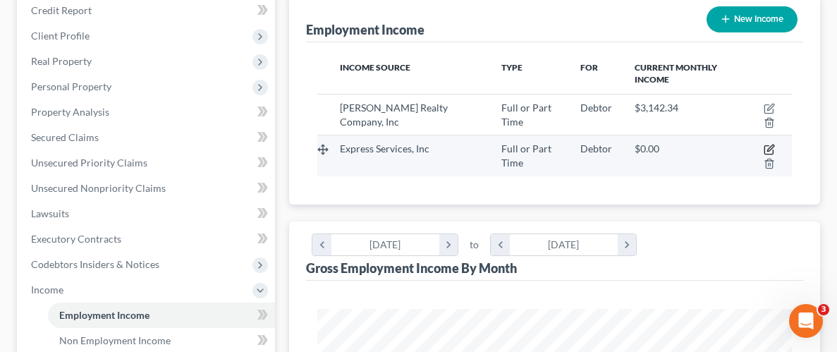
click at [770, 145] on icon "button" at bounding box center [769, 149] width 11 height 11
select select "0"
select select "37"
select select "3"
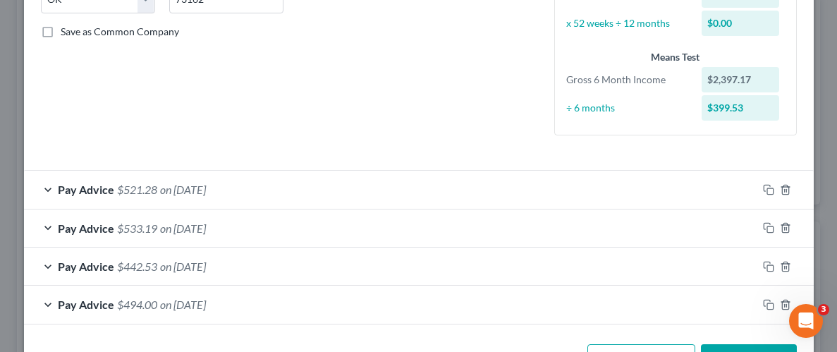
scroll to position [0, 0]
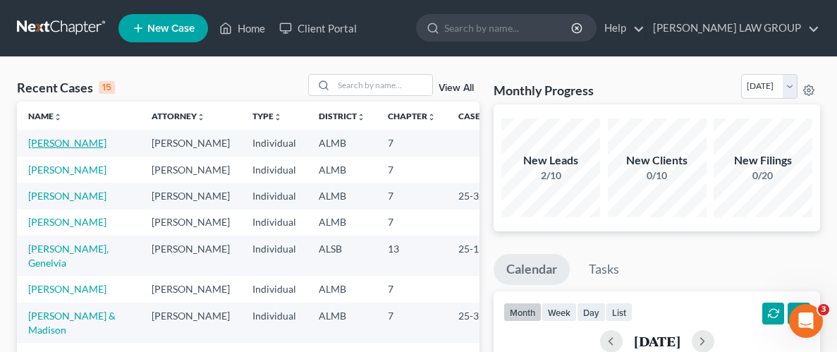
click at [78, 143] on link "[PERSON_NAME]" at bounding box center [67, 143] width 78 height 12
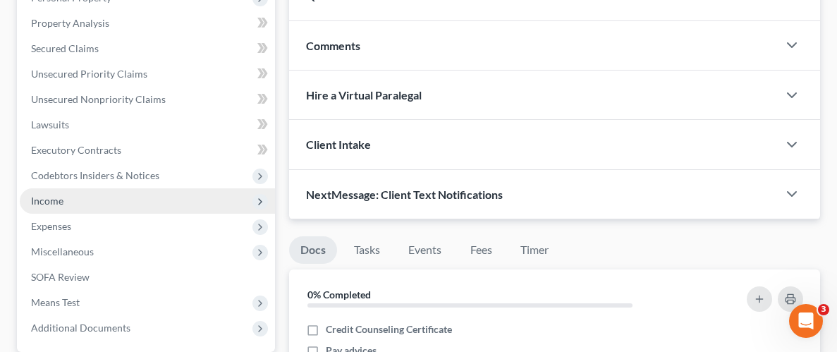
scroll to position [377, 0]
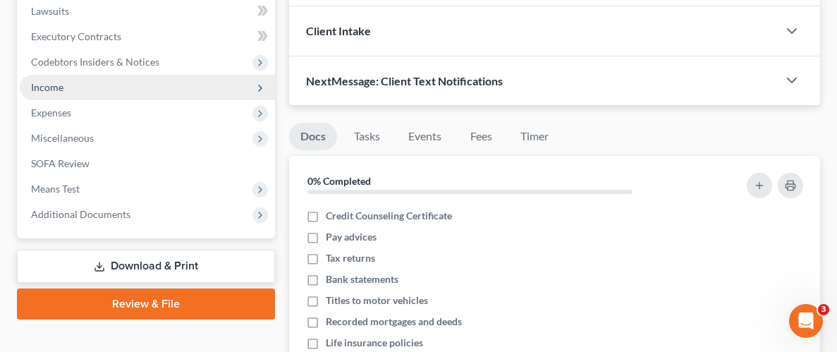
click at [58, 84] on span "Income" at bounding box center [47, 87] width 32 height 12
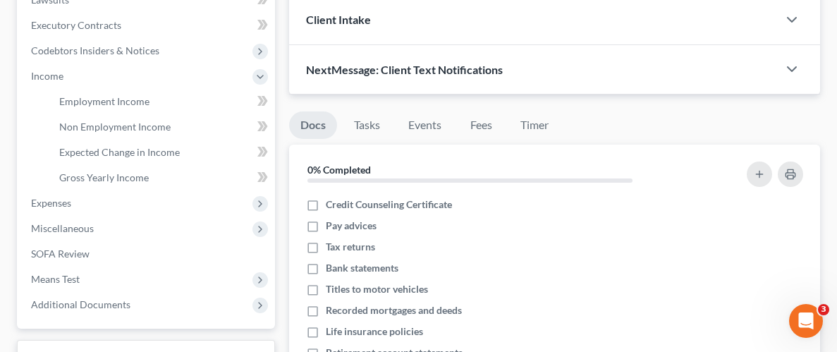
scroll to position [289, 0]
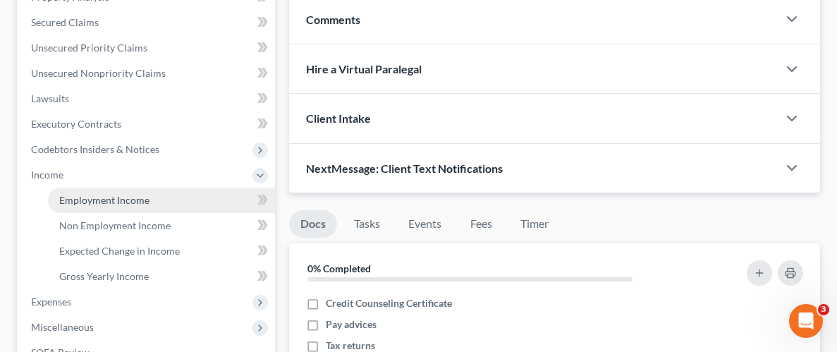
click at [93, 200] on span "Employment Income" at bounding box center [104, 200] width 90 height 12
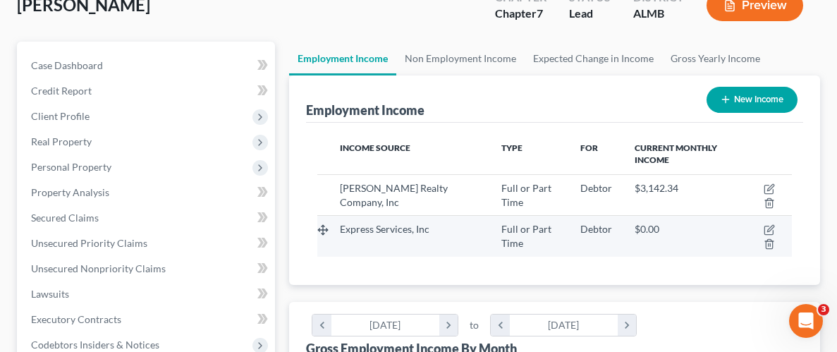
scroll to position [115, 0]
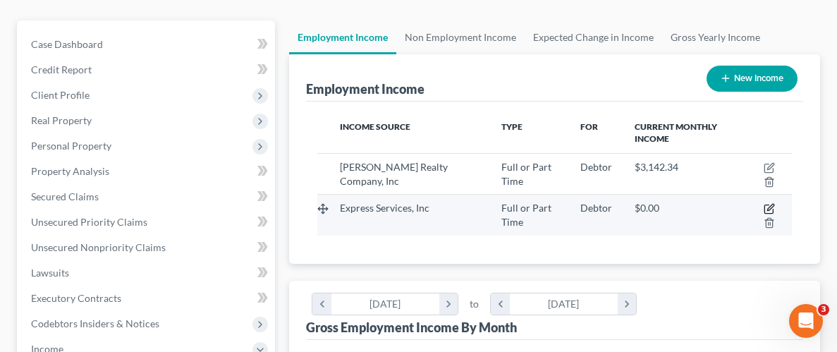
click at [767, 209] on icon "button" at bounding box center [769, 208] width 11 height 11
select select "0"
select select "37"
select select "3"
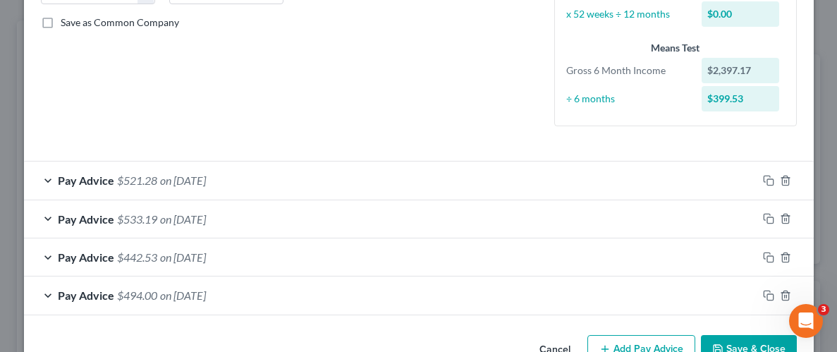
scroll to position [355, 0]
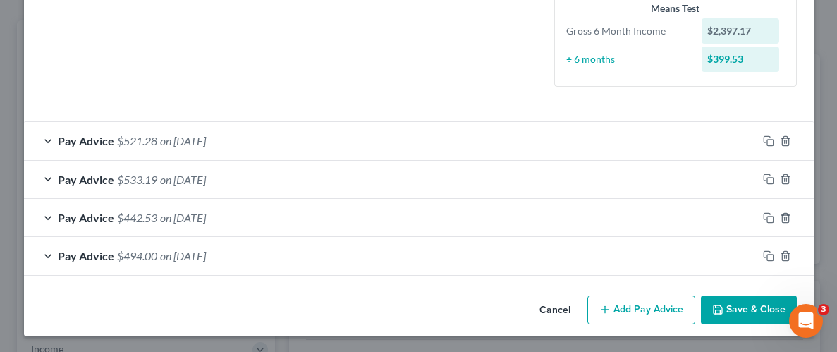
click at [643, 308] on button "Add Pay Advice" at bounding box center [642, 311] width 108 height 30
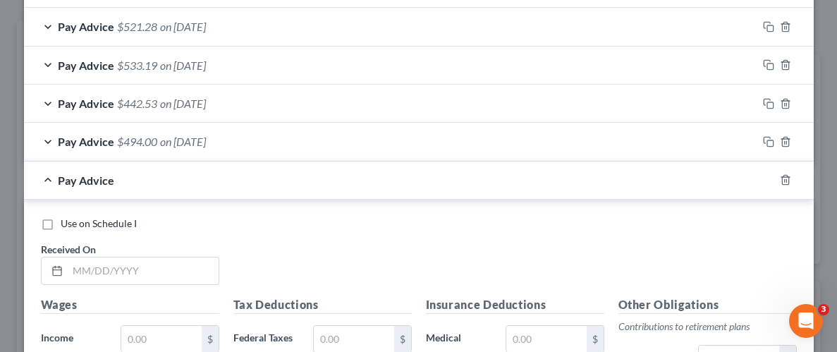
scroll to position [477, 0]
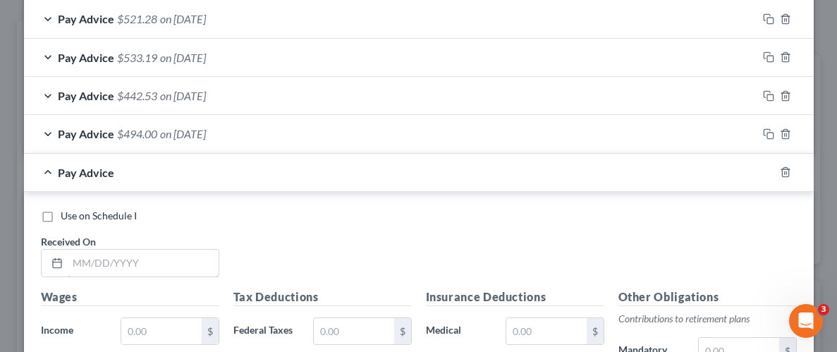
click at [105, 256] on input "text" at bounding box center [143, 263] width 151 height 27
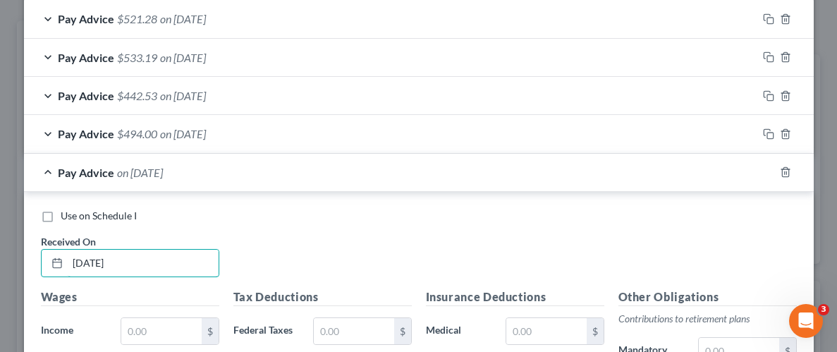
type input "[DATE]"
click at [375, 259] on div "Use on Schedule I Received On * [DATE]" at bounding box center [419, 249] width 770 height 80
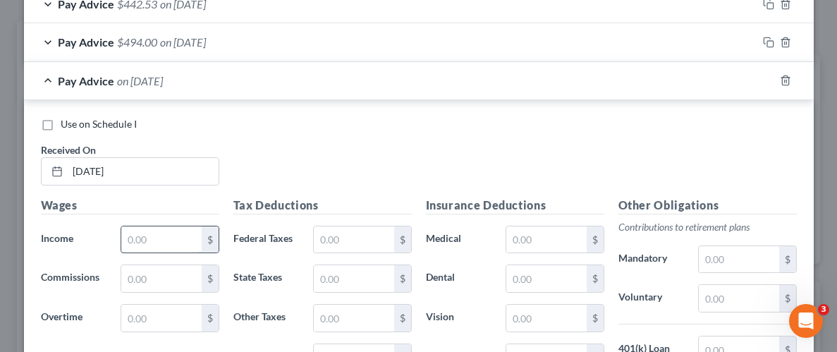
scroll to position [570, 0]
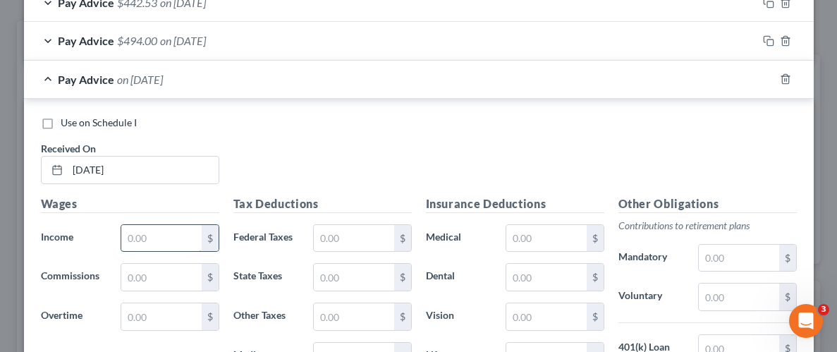
click at [136, 230] on input "text" at bounding box center [161, 238] width 80 height 27
type input "631.04"
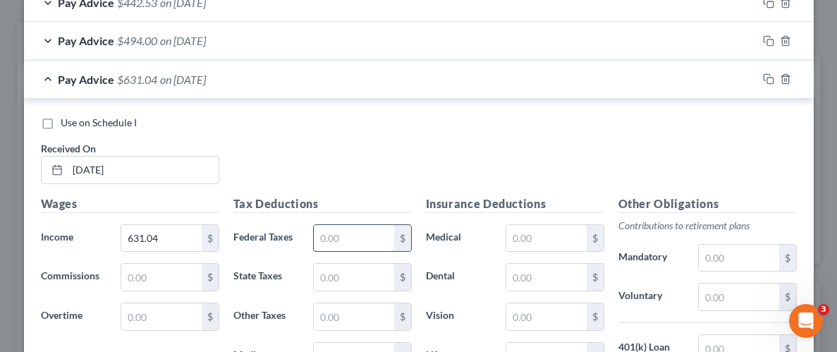
click at [349, 237] on input "text" at bounding box center [354, 238] width 80 height 27
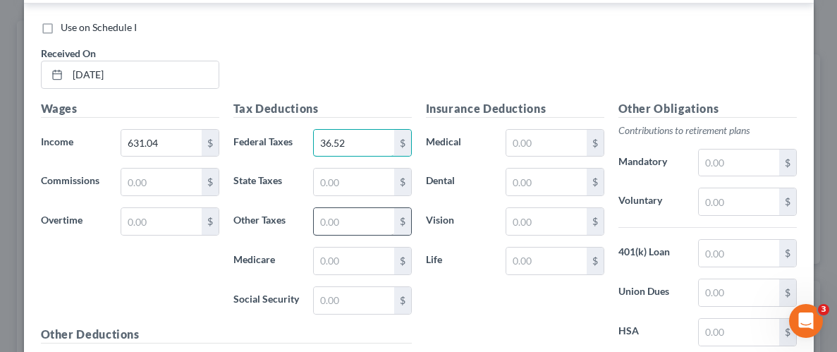
scroll to position [669, 0]
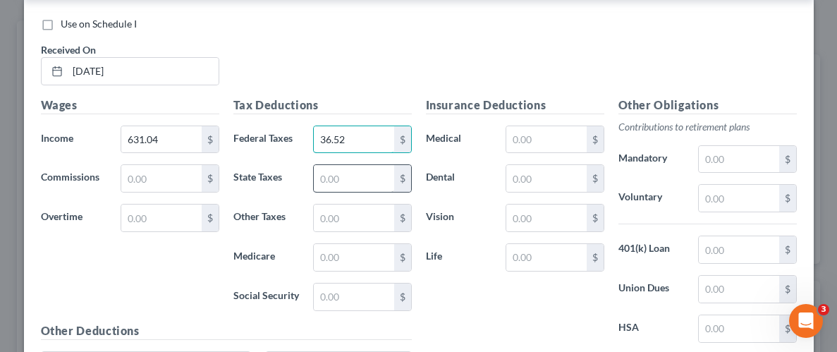
type input "36.52"
click at [356, 177] on input "text" at bounding box center [354, 178] width 80 height 27
type input "24.97"
click at [336, 254] on input "text" at bounding box center [354, 257] width 80 height 27
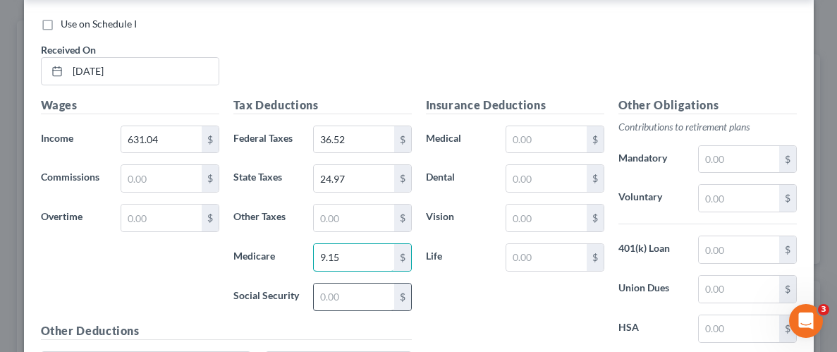
type input "9.15"
click at [327, 301] on input "text" at bounding box center [354, 297] width 80 height 27
type input "39.12"
click at [476, 299] on div "Insurance Deductions Medical $ Dental $ Vision $ Life $" at bounding box center [515, 245] width 193 height 297
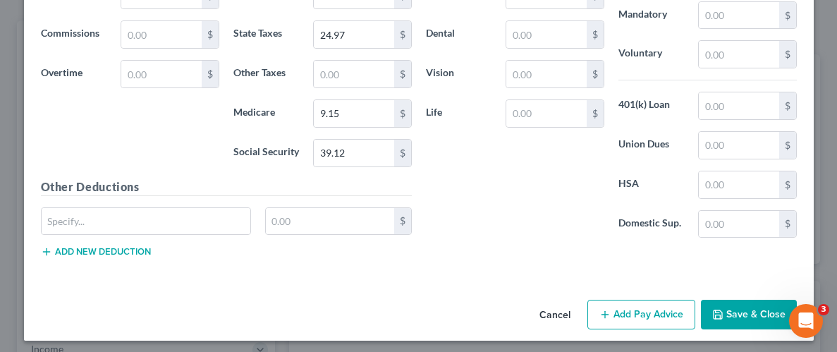
scroll to position [816, 0]
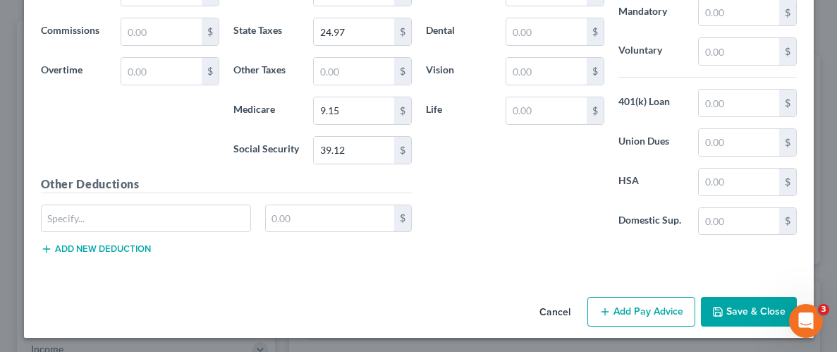
click at [740, 313] on button "Save & Close" at bounding box center [749, 312] width 96 height 30
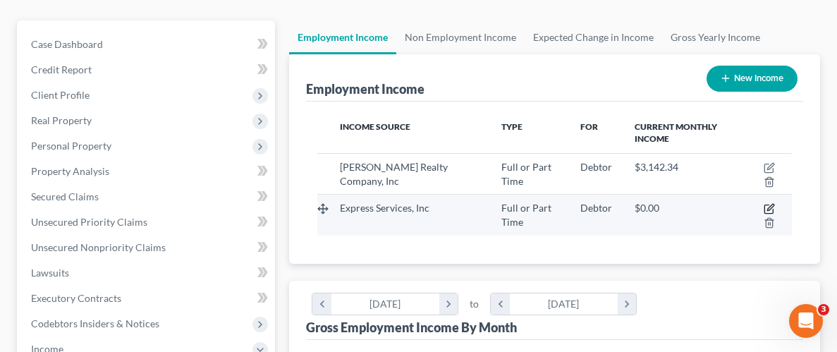
click at [771, 205] on icon "button" at bounding box center [771, 208] width 6 height 6
select select "0"
select select "37"
select select "3"
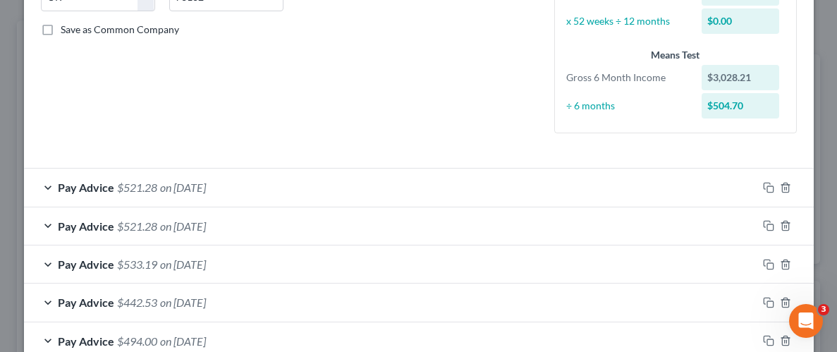
scroll to position [393, 0]
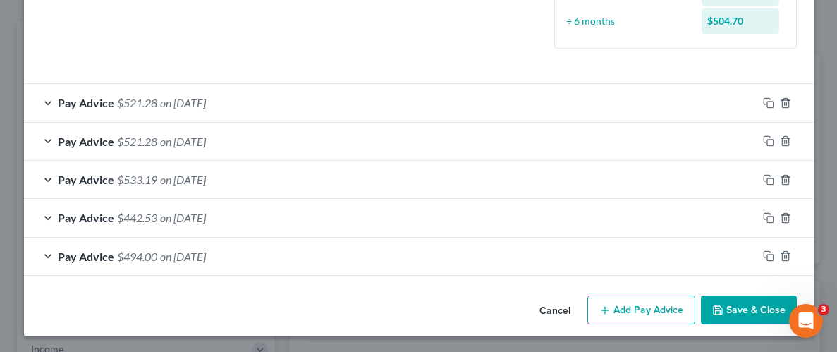
click at [671, 304] on button "Add Pay Advice" at bounding box center [642, 311] width 108 height 30
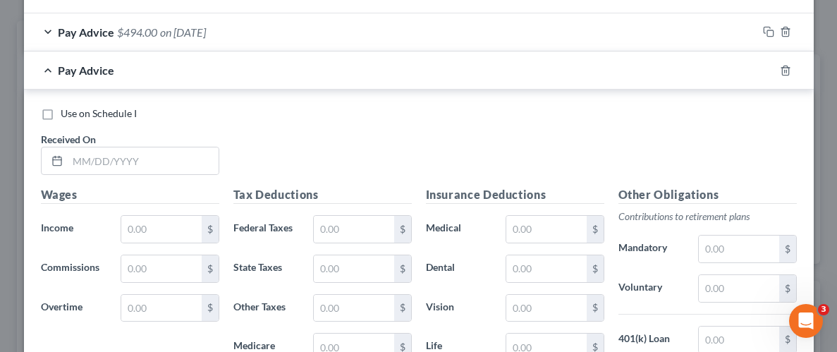
scroll to position [646, 0]
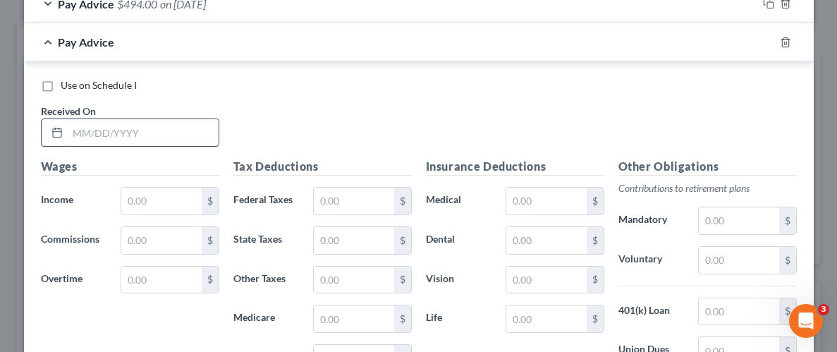
click at [134, 121] on input "text" at bounding box center [143, 132] width 151 height 27
type input "[DATE]"
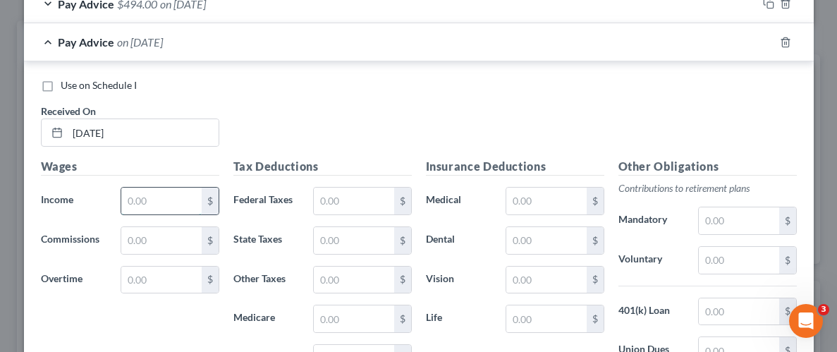
click at [150, 192] on input "text" at bounding box center [161, 201] width 80 height 27
click at [330, 194] on input "text" at bounding box center [354, 201] width 80 height 27
click at [194, 194] on input "680.00" at bounding box center [161, 201] width 80 height 27
type input "705.50"
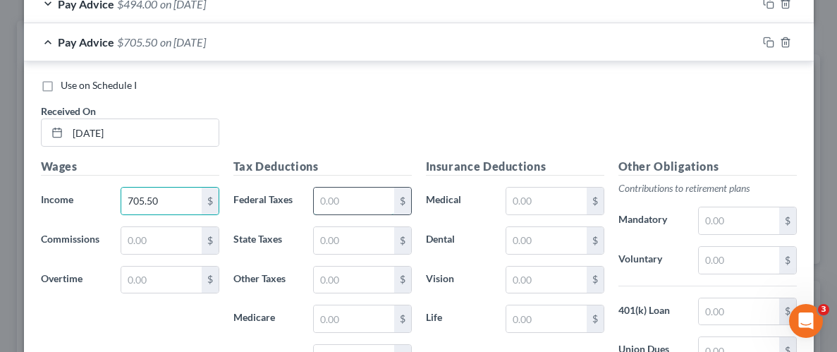
click at [361, 201] on input "text" at bounding box center [354, 201] width 80 height 27
type input "45.46"
click at [370, 246] on input "text" at bounding box center [354, 240] width 80 height 27
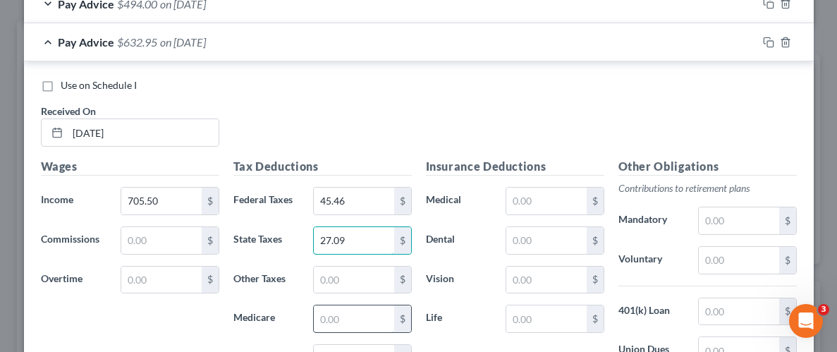
type input "27.09"
click at [372, 313] on input "text" at bounding box center [354, 318] width 80 height 27
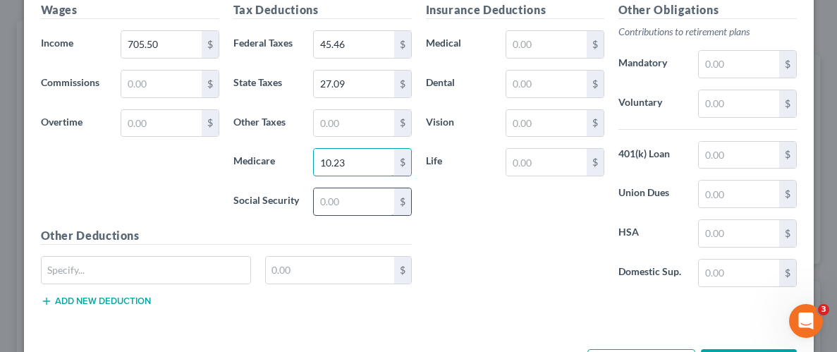
scroll to position [805, 0]
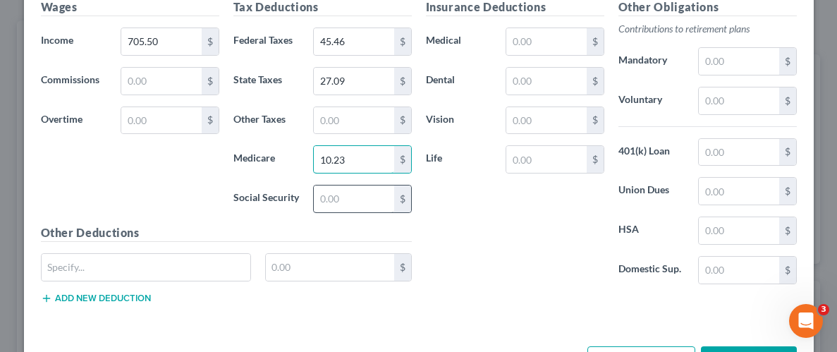
type input "10.23"
click at [383, 196] on input "text" at bounding box center [354, 199] width 80 height 27
type input "43.75"
click at [559, 286] on div "Insurance Deductions Medical $ Dental $ Vision $ Life $" at bounding box center [515, 147] width 193 height 297
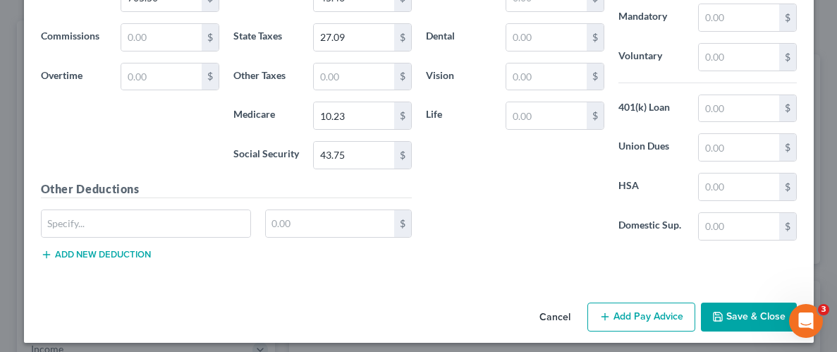
scroll to position [854, 0]
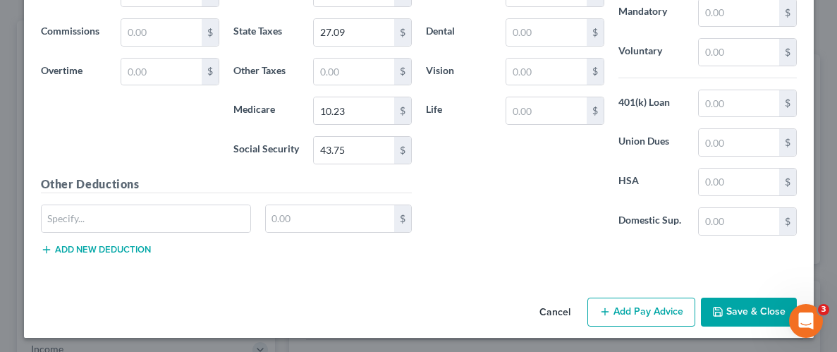
click at [741, 310] on button "Save & Close" at bounding box center [749, 313] width 96 height 30
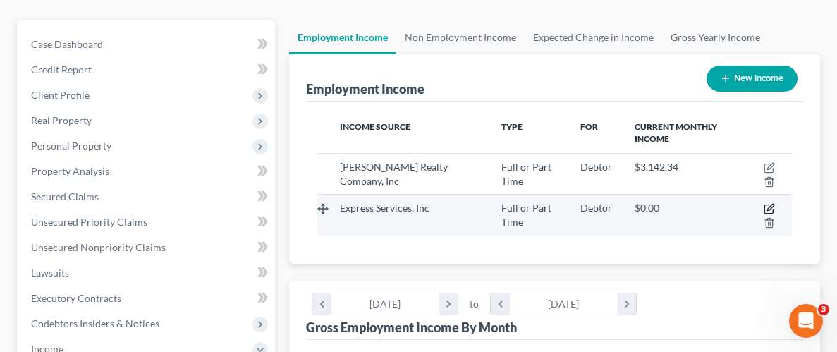
click at [773, 206] on icon "button" at bounding box center [769, 208] width 11 height 11
select select "0"
select select "37"
select select "3"
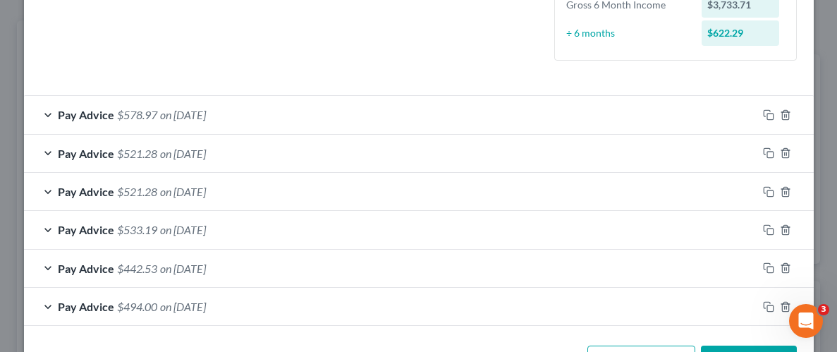
scroll to position [430, 0]
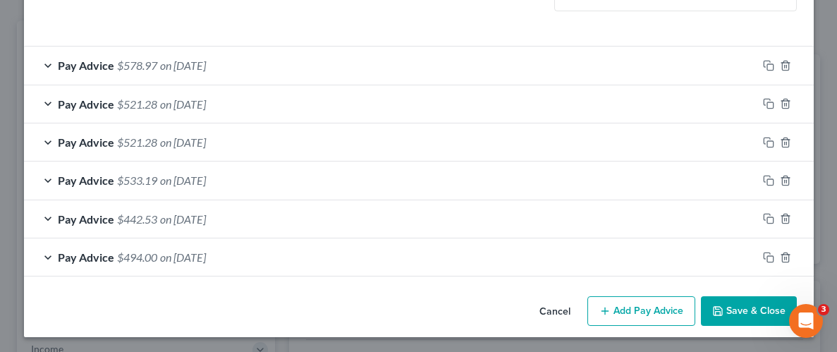
click at [672, 310] on button "Add Pay Advice" at bounding box center [642, 311] width 108 height 30
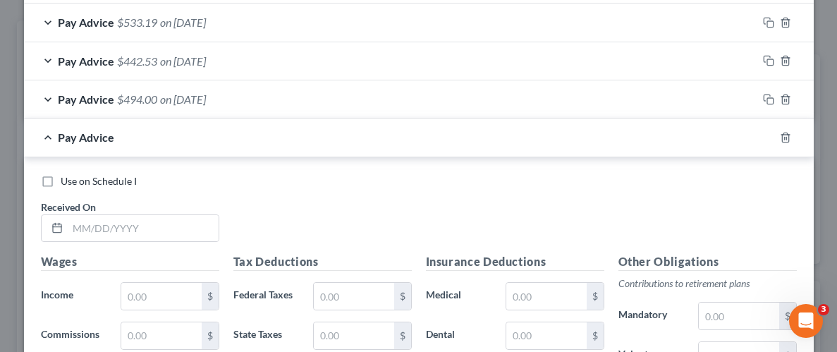
scroll to position [589, 0]
click at [125, 225] on input "text" at bounding box center [143, 227] width 151 height 27
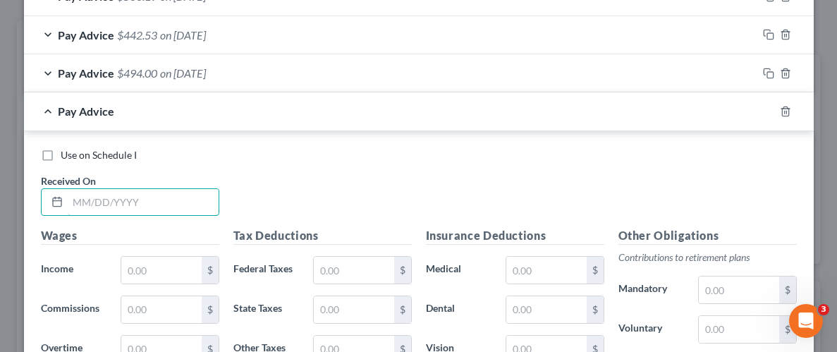
scroll to position [626, 0]
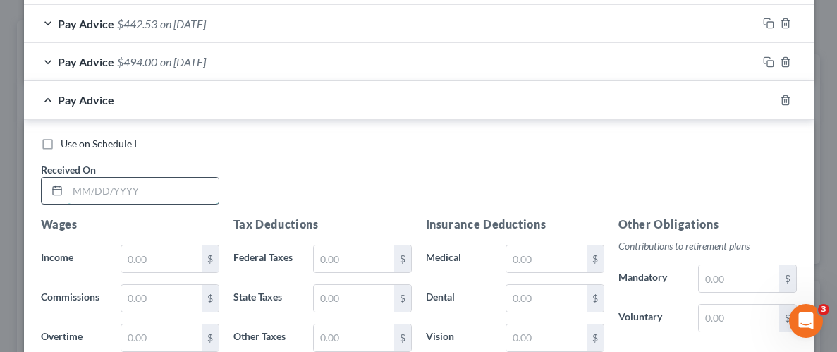
click at [90, 186] on input "text" at bounding box center [143, 191] width 151 height 27
click at [165, 262] on input "text" at bounding box center [161, 259] width 80 height 27
click at [126, 185] on input "569.50" at bounding box center [143, 191] width 151 height 27
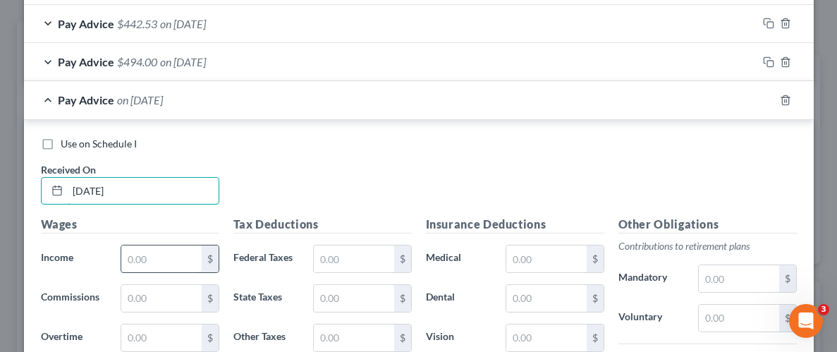
type input "[DATE]"
click at [183, 255] on input "text" at bounding box center [161, 259] width 80 height 27
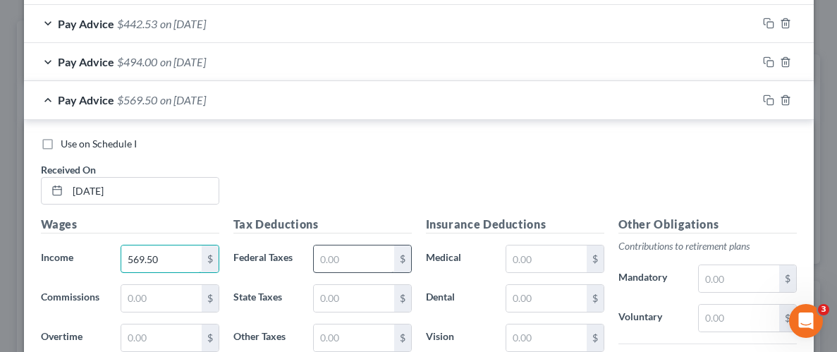
type input "569.50"
click at [369, 259] on input "text" at bounding box center [354, 259] width 80 height 27
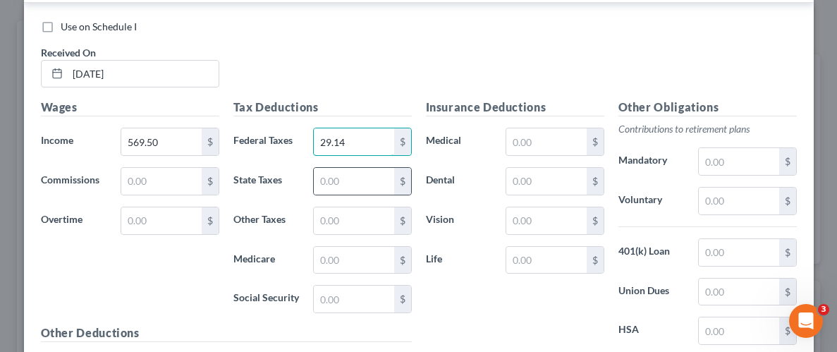
scroll to position [756, 0]
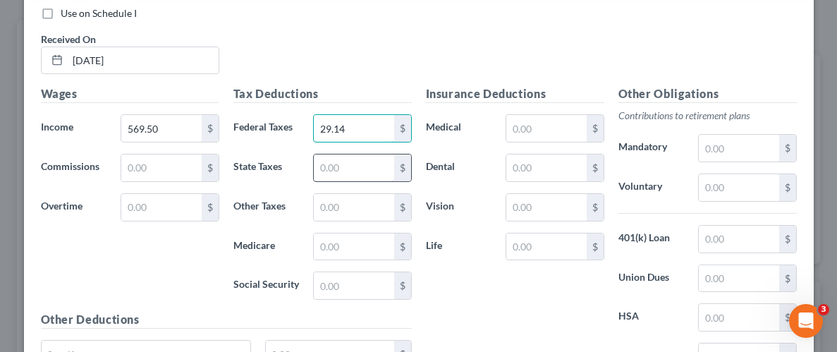
type input "29.14"
click at [369, 165] on input "text" at bounding box center [354, 168] width 80 height 27
type input "22.11"
click at [373, 241] on input "text" at bounding box center [354, 247] width 80 height 27
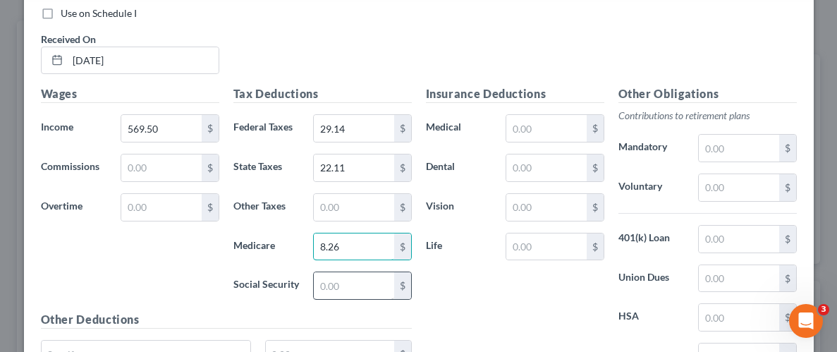
type input "8.26"
click at [378, 280] on input "text" at bounding box center [354, 285] width 80 height 27
type input "35.30"
click at [514, 287] on div "Insurance Deductions Medical $ Dental $ Vision $ Life $" at bounding box center [515, 233] width 193 height 297
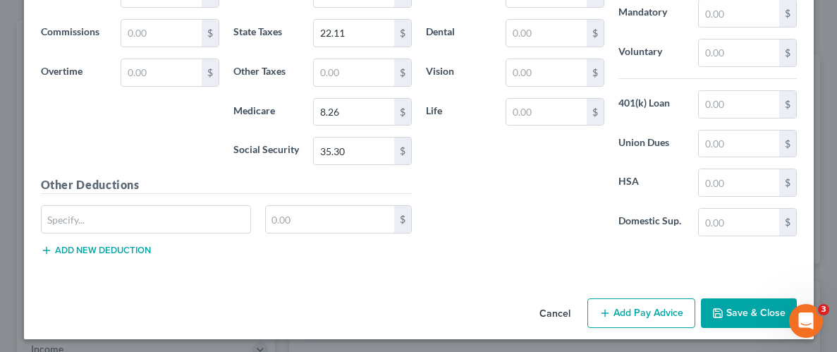
scroll to position [892, 0]
click at [722, 315] on button "Save & Close" at bounding box center [749, 313] width 96 height 30
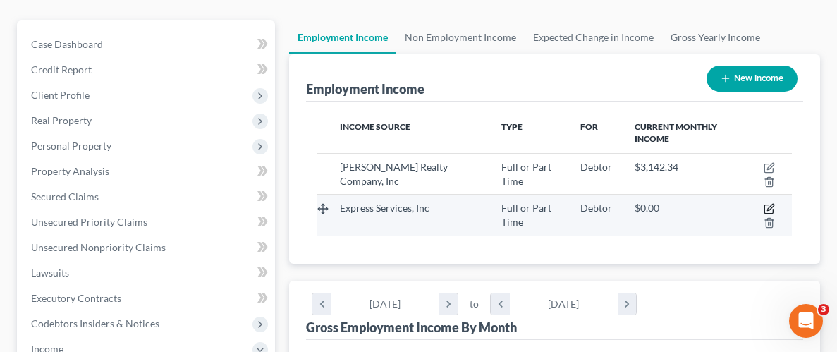
click at [767, 208] on icon "button" at bounding box center [769, 208] width 11 height 11
select select "0"
select select "37"
select select "3"
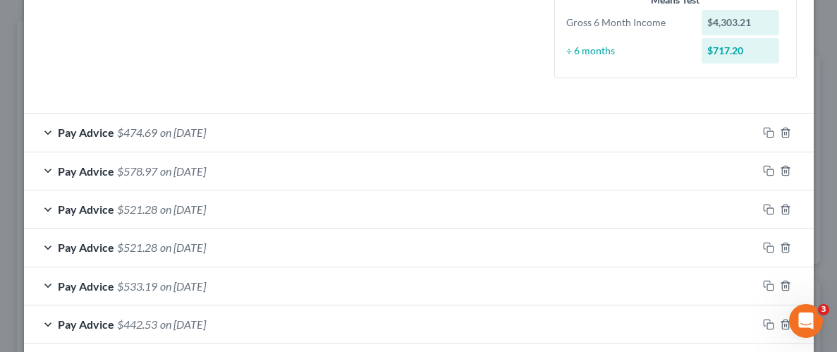
scroll to position [469, 0]
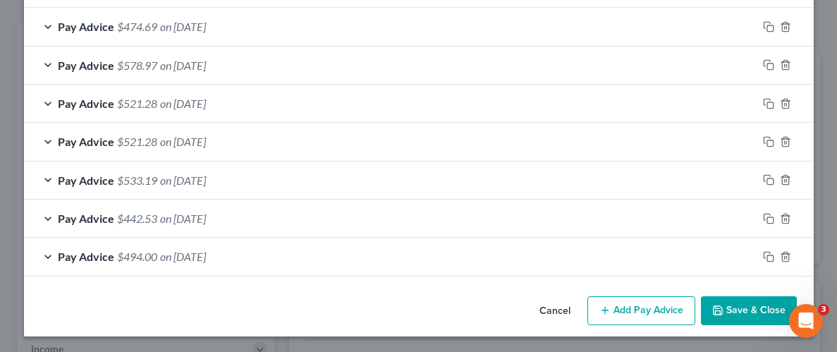
click at [648, 315] on button "Add Pay Advice" at bounding box center [642, 311] width 108 height 30
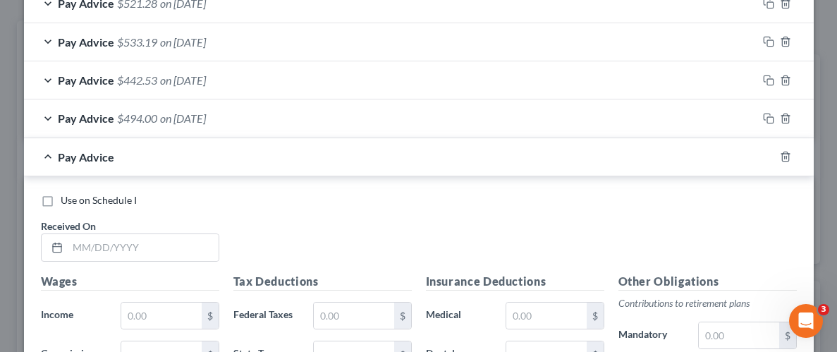
scroll to position [624, 0]
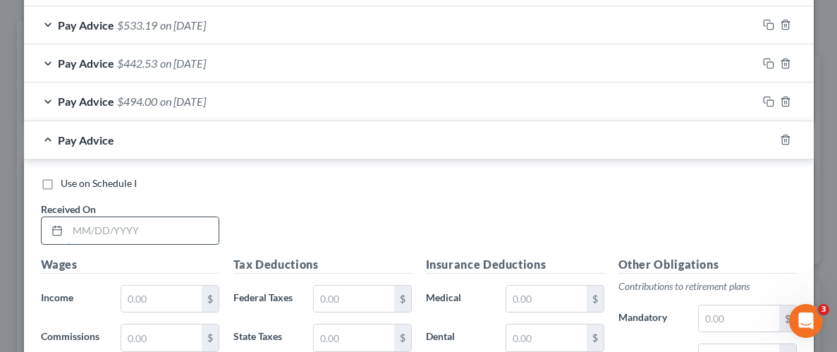
click at [162, 226] on input "text" at bounding box center [143, 230] width 151 height 27
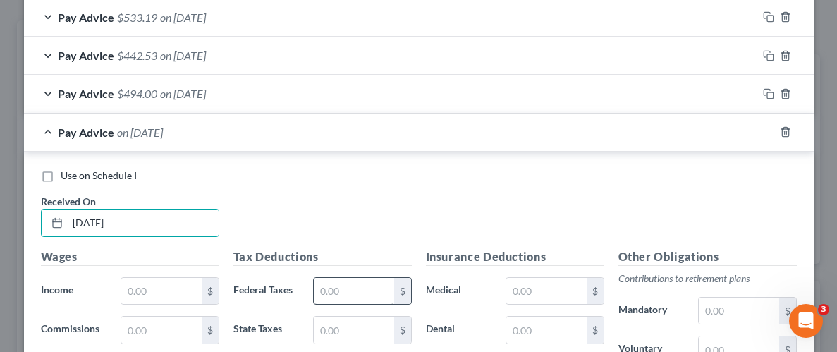
scroll to position [767, 0]
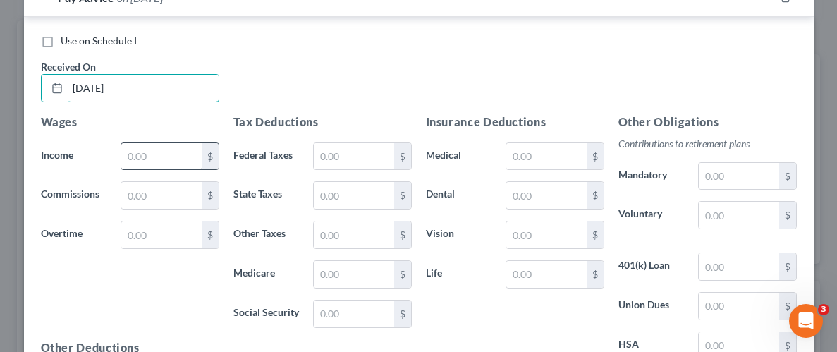
type input "[DATE]"
click at [155, 149] on input "text" at bounding box center [161, 156] width 80 height 27
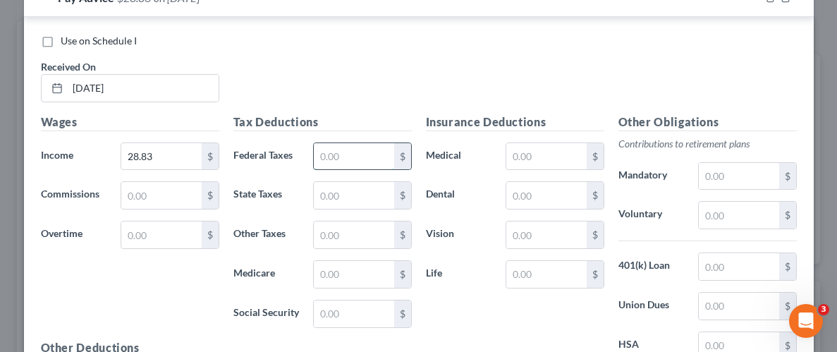
click at [353, 161] on input "text" at bounding box center [354, 156] width 80 height 27
click at [159, 150] on input "28.83" at bounding box center [161, 156] width 80 height 27
type input "566.95"
click at [327, 151] on input "text" at bounding box center [354, 156] width 80 height 27
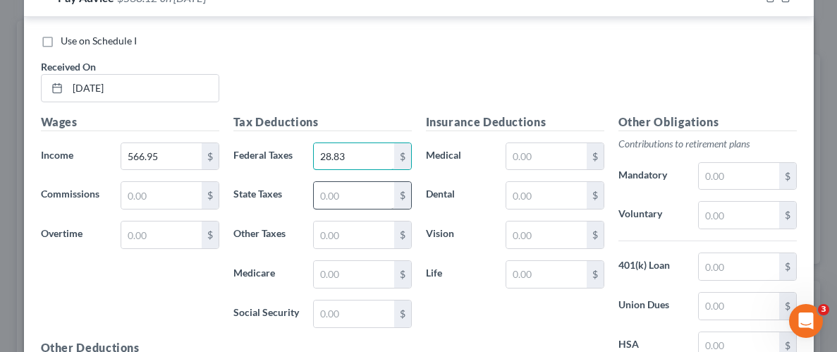
type input "28.83"
click at [352, 193] on input "text" at bounding box center [354, 195] width 80 height 27
type input "21.98"
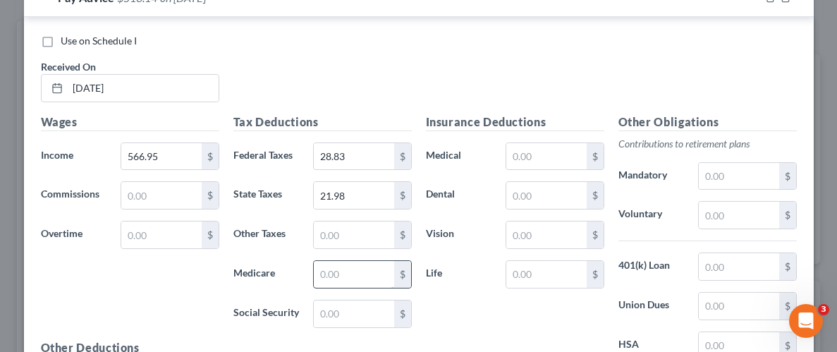
click at [384, 273] on input "text" at bounding box center [354, 274] width 80 height 27
type input "8.22"
click at [387, 313] on input "text" at bounding box center [354, 314] width 80 height 27
type input "35.16"
click at [425, 296] on div "Insurance Deductions Medical $ Dental $ Vision $ Life $" at bounding box center [515, 262] width 193 height 297
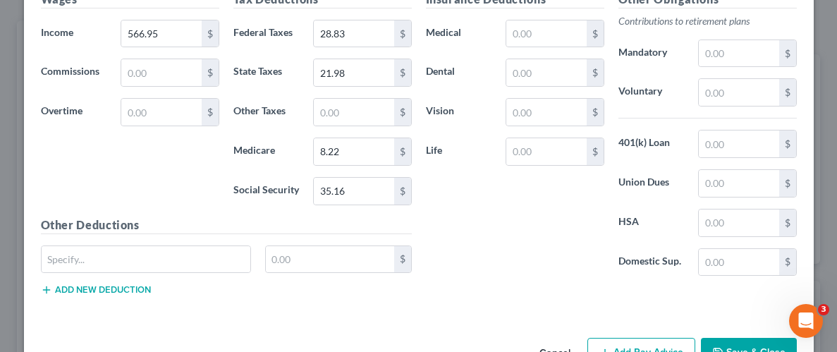
scroll to position [931, 0]
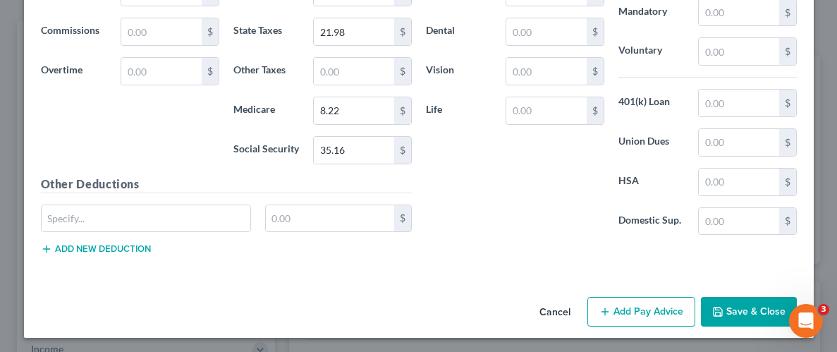
click at [727, 314] on button "Save & Close" at bounding box center [749, 312] width 96 height 30
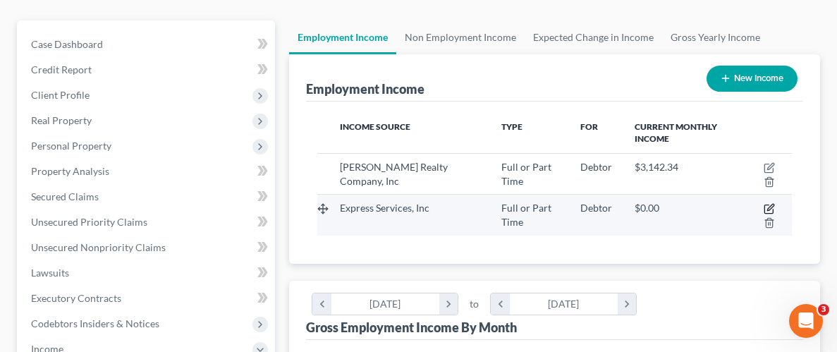
click at [773, 209] on icon "button" at bounding box center [769, 208] width 11 height 11
select select "0"
select select "37"
select select "3"
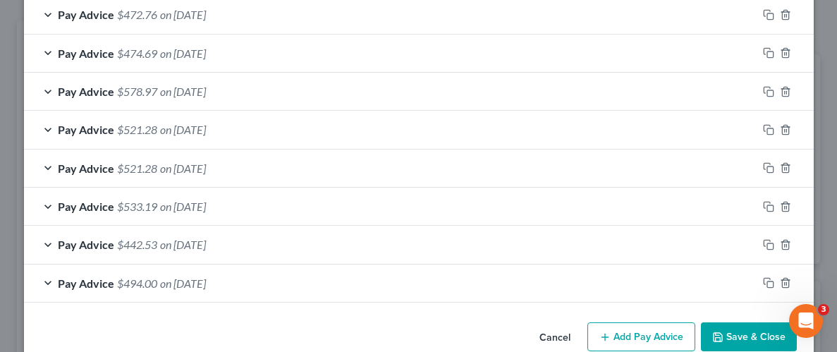
scroll to position [507, 0]
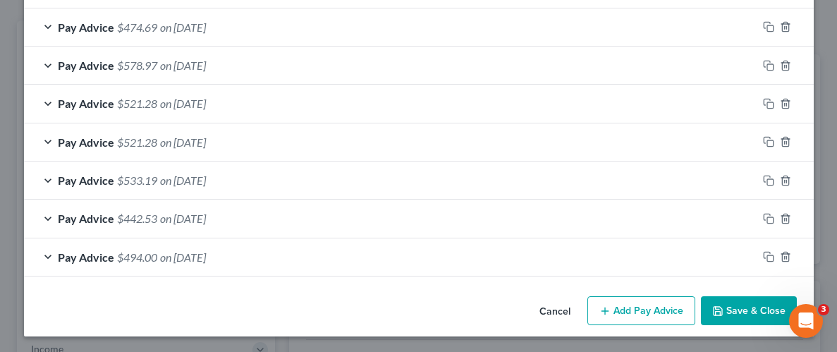
click at [655, 311] on button "Add Pay Advice" at bounding box center [642, 311] width 108 height 30
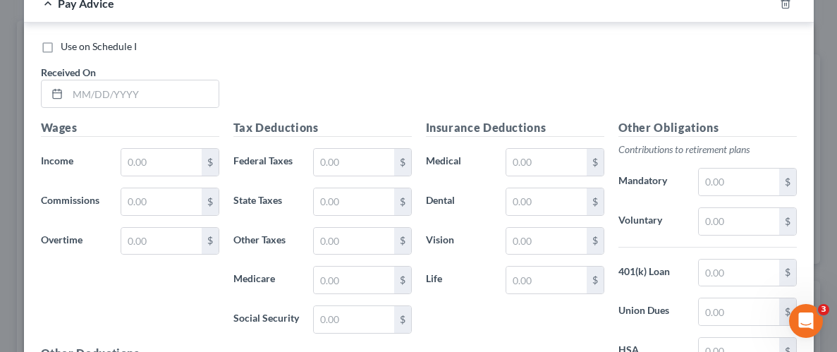
scroll to position [805, 0]
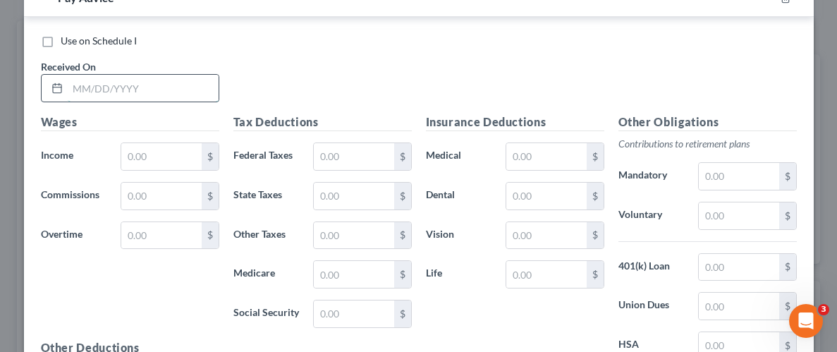
click at [149, 92] on input "text" at bounding box center [143, 88] width 151 height 27
type input "[DATE]"
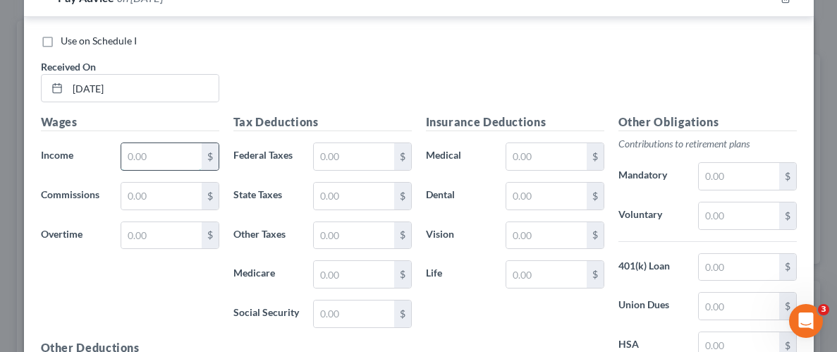
click at [169, 150] on input "text" at bounding box center [161, 156] width 80 height 27
type input "648.89"
click at [362, 161] on input "text" at bounding box center [354, 156] width 80 height 27
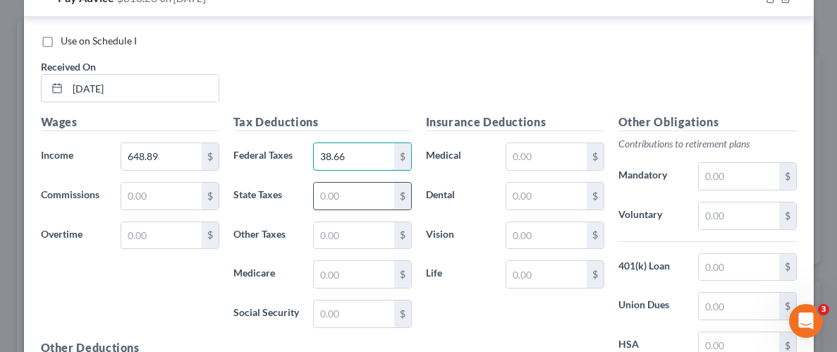
type input "38.66"
click at [377, 198] on input "text" at bounding box center [354, 196] width 80 height 27
type input "25.80"
click at [356, 282] on input "text" at bounding box center [354, 274] width 80 height 27
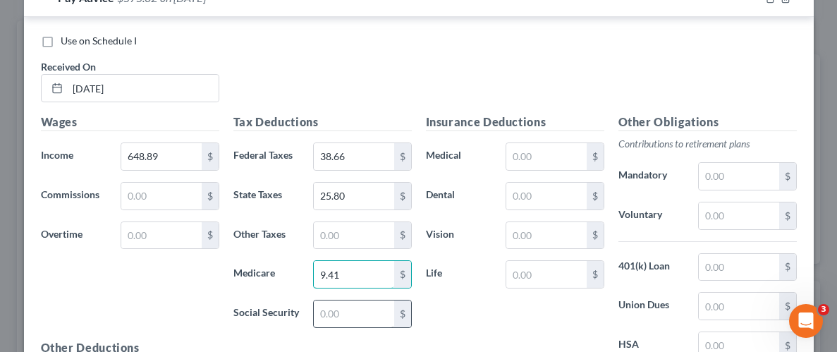
type input "9.41"
click at [363, 322] on input "text" at bounding box center [354, 314] width 80 height 27
type input "40.23"
click at [574, 311] on div "Insurance Deductions Medical $ Dental $ Vision $ Life $" at bounding box center [515, 262] width 193 height 297
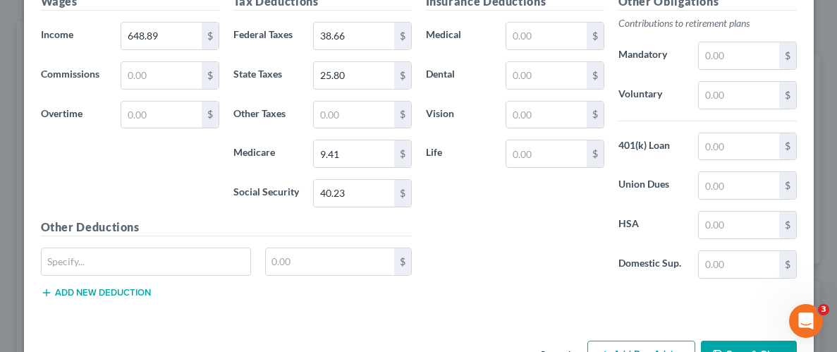
scroll to position [968, 0]
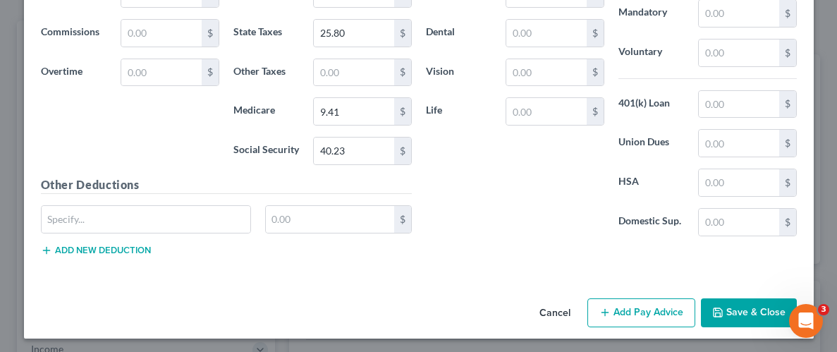
click at [737, 314] on button "Save & Close" at bounding box center [749, 313] width 96 height 30
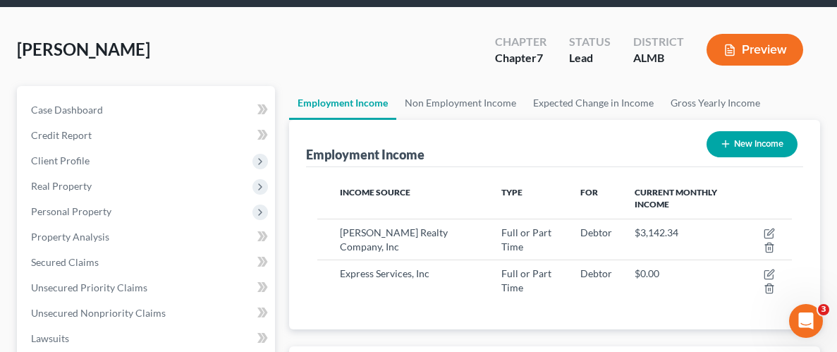
scroll to position [145, 0]
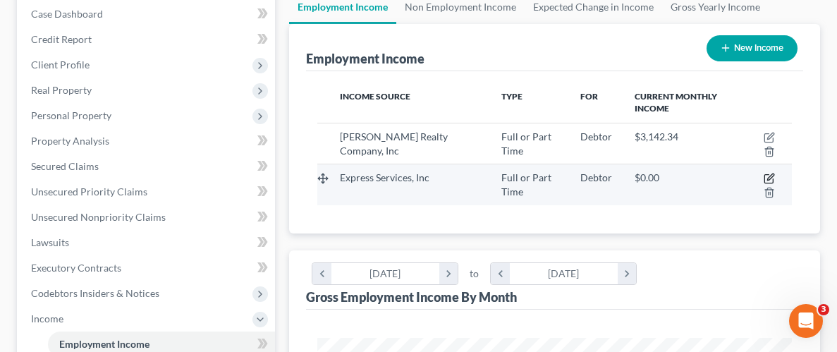
click at [766, 175] on icon "button" at bounding box center [769, 178] width 11 height 11
select select "0"
select select "37"
select select "3"
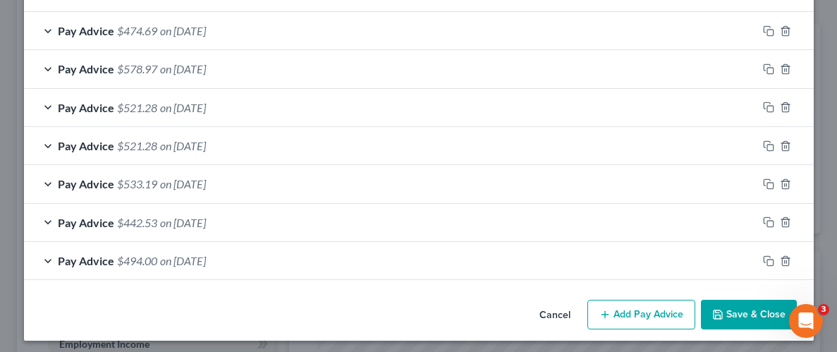
scroll to position [545, 0]
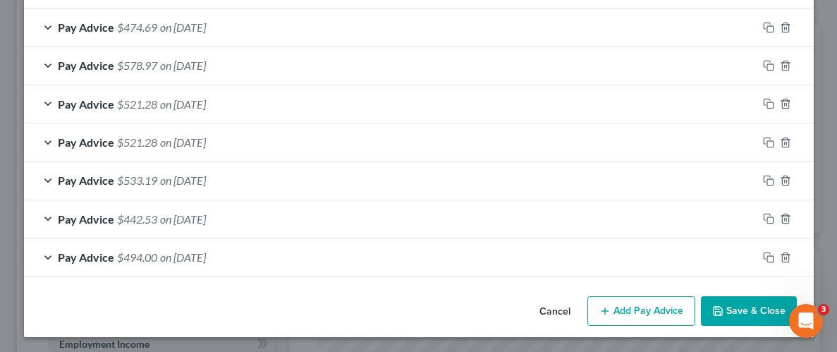
click at [660, 313] on button "Add Pay Advice" at bounding box center [642, 311] width 108 height 30
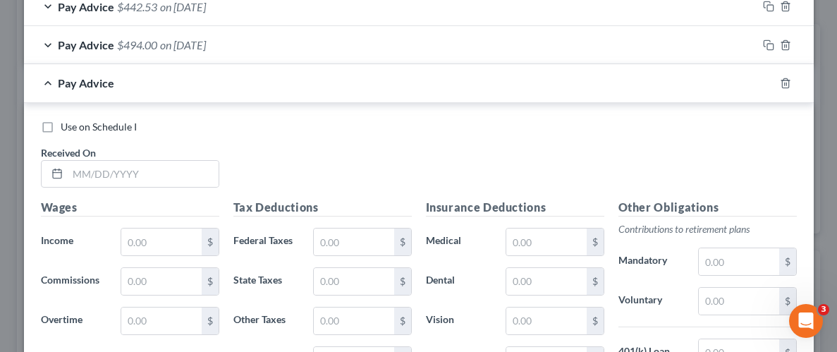
scroll to position [792, 0]
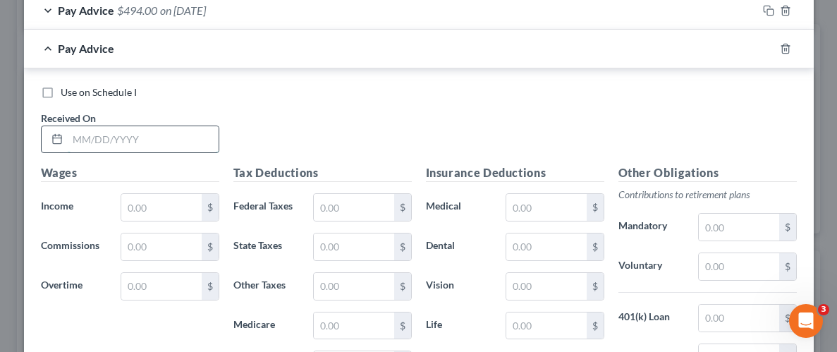
click at [132, 143] on input "text" at bounding box center [143, 139] width 151 height 27
type input "[DATE]"
click at [167, 217] on input "text" at bounding box center [161, 207] width 80 height 27
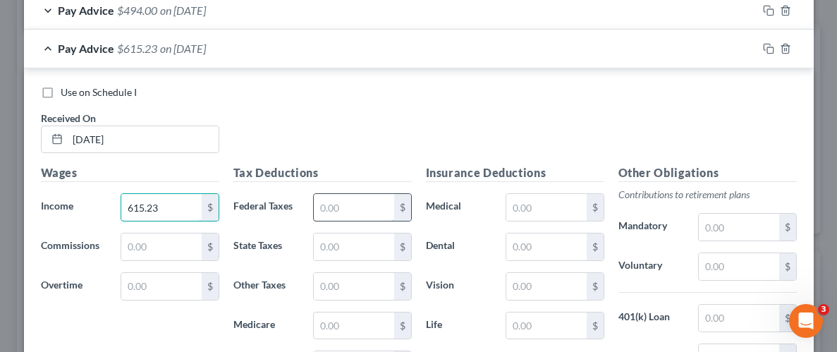
type input "615.23"
click at [334, 210] on input "text" at bounding box center [354, 207] width 80 height 27
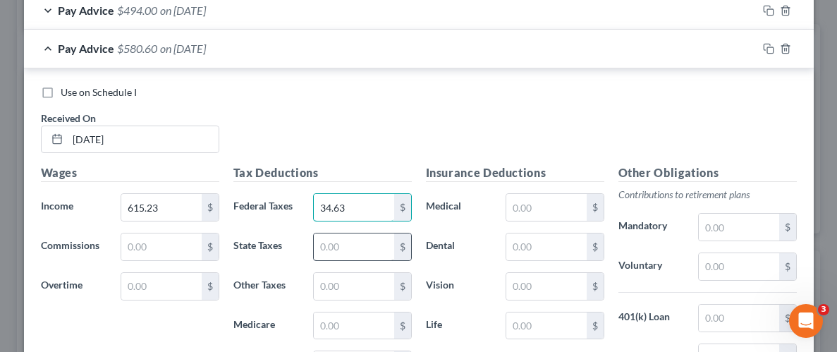
type input "34.63"
click at [353, 241] on input "text" at bounding box center [354, 247] width 80 height 27
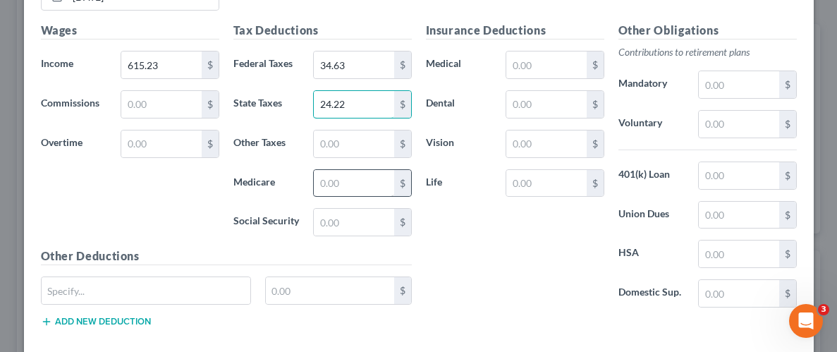
scroll to position [944, 0]
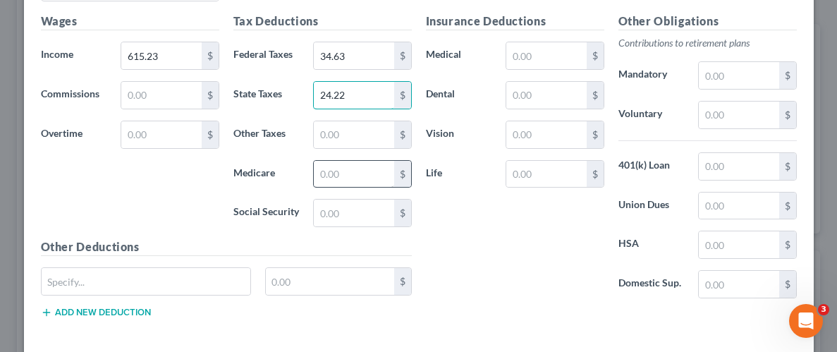
type input "24.22"
click at [368, 163] on input "text" at bounding box center [354, 174] width 80 height 27
type input "8.92"
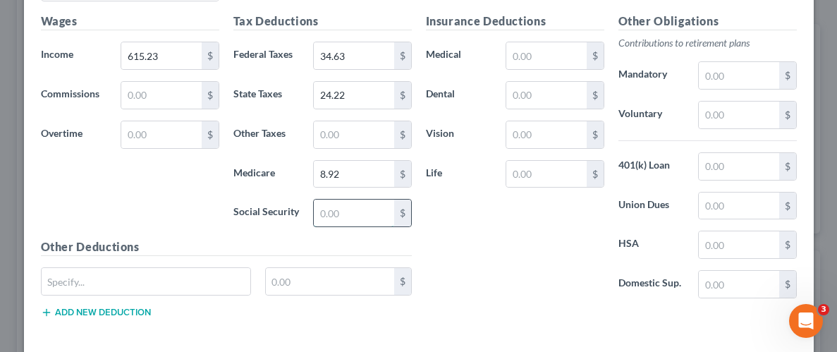
click at [381, 217] on input "text" at bounding box center [354, 213] width 80 height 27
type input "38.14"
click at [478, 231] on div "Insurance Deductions Medical $ Dental $ Vision $ Life $" at bounding box center [515, 161] width 193 height 297
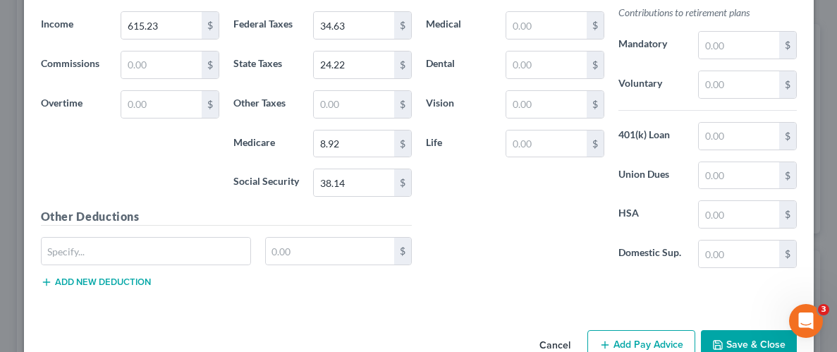
scroll to position [1006, 0]
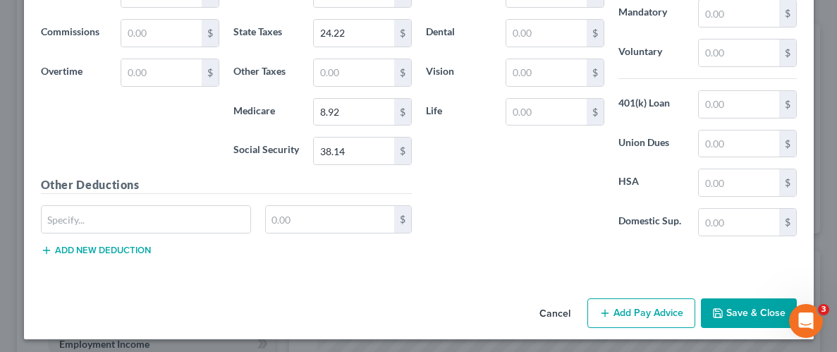
click at [773, 308] on button "Save & Close" at bounding box center [749, 313] width 96 height 30
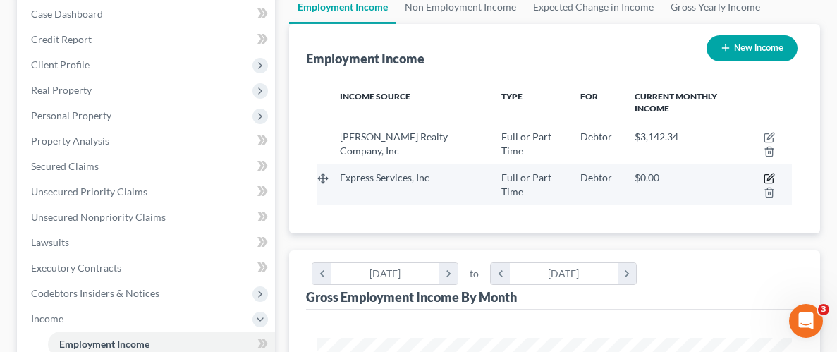
click at [765, 175] on icon "button" at bounding box center [769, 179] width 8 height 8
select select "0"
select select "37"
select select "3"
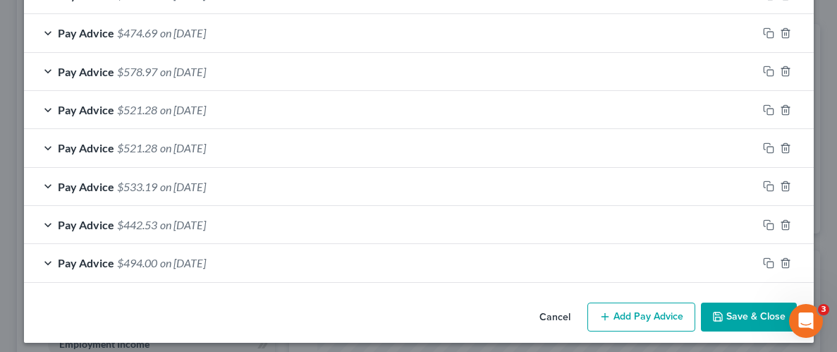
scroll to position [584, 0]
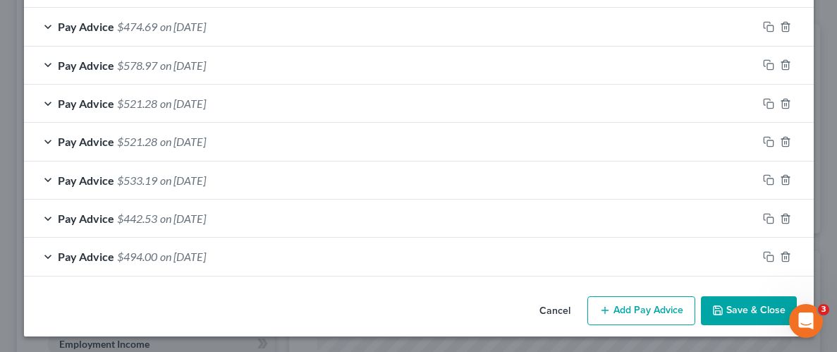
click at [662, 310] on button "Add Pay Advice" at bounding box center [642, 311] width 108 height 30
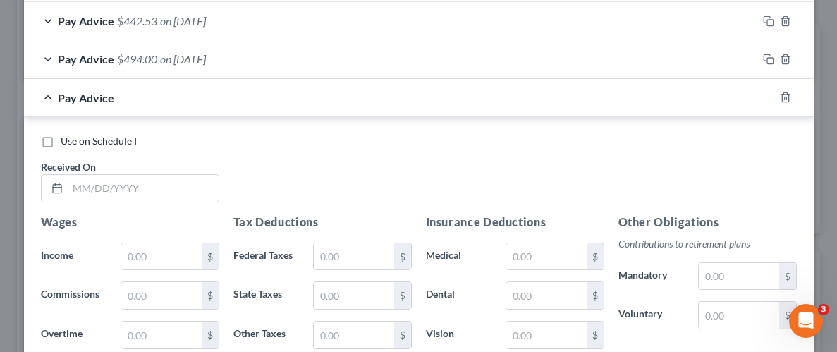
scroll to position [847, 0]
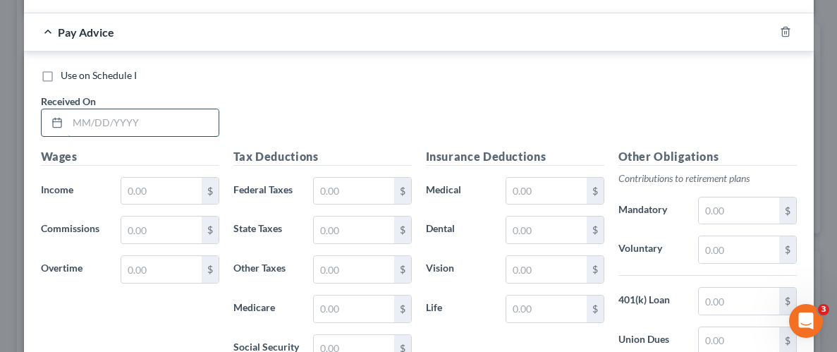
click at [136, 128] on input "text" at bounding box center [143, 122] width 151 height 27
type input "[DATE]"
click at [169, 192] on input "text" at bounding box center [161, 191] width 80 height 27
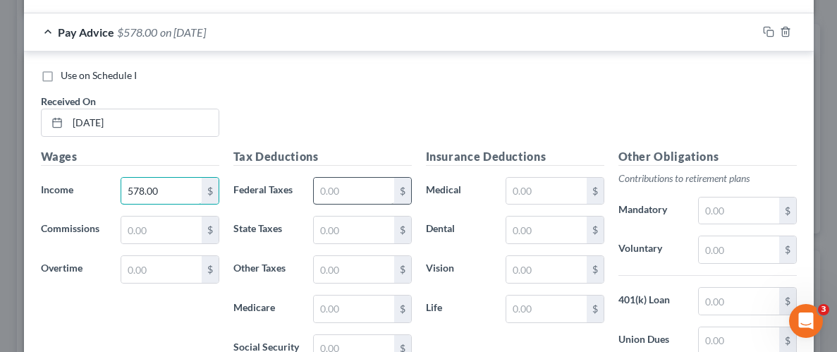
type input "578.00"
click at [355, 196] on input "text" at bounding box center [354, 191] width 80 height 27
type input "30.16"
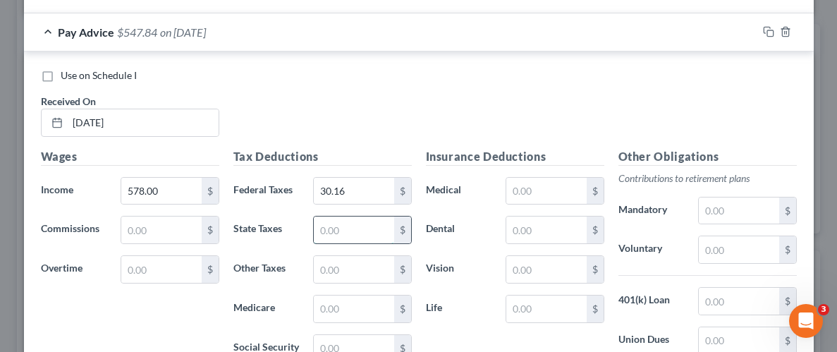
click at [330, 235] on input "text" at bounding box center [354, 230] width 80 height 27
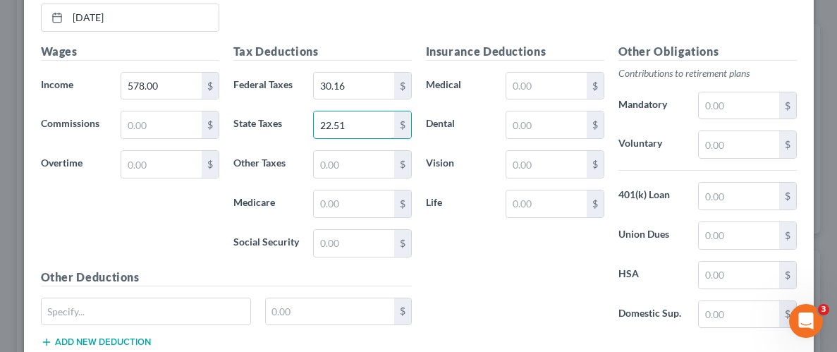
scroll to position [955, 0]
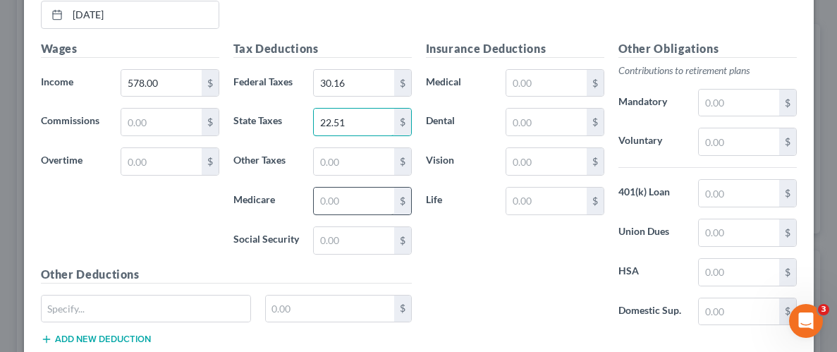
type input "22.51"
click at [361, 197] on input "text" at bounding box center [354, 201] width 80 height 27
type input "8.38"
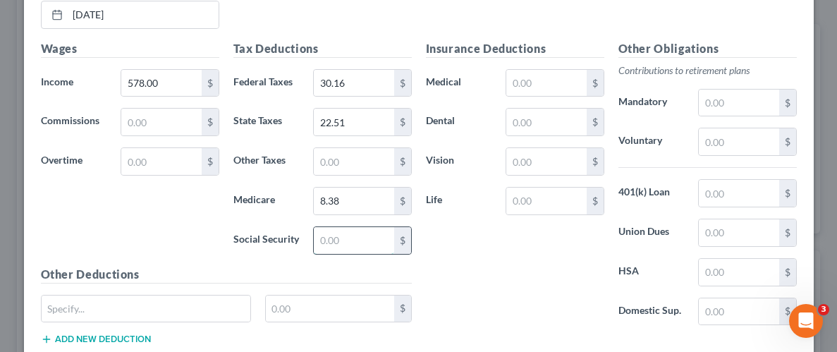
click at [359, 241] on input "text" at bounding box center [354, 240] width 80 height 27
type input "35.84"
click at [528, 270] on div "Insurance Deductions Medical $ Dental $ Vision $ Life $" at bounding box center [515, 188] width 193 height 297
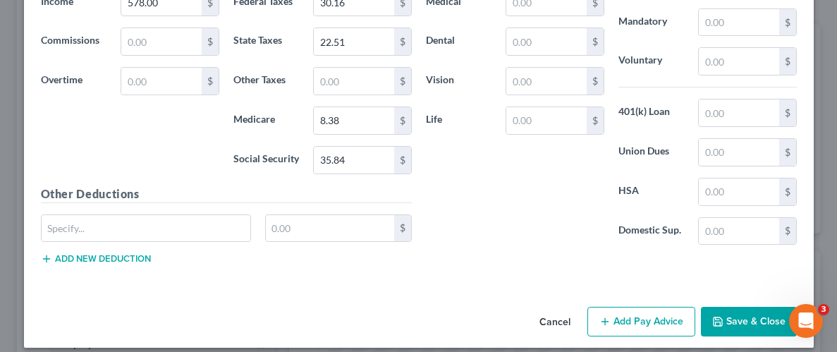
scroll to position [1045, 0]
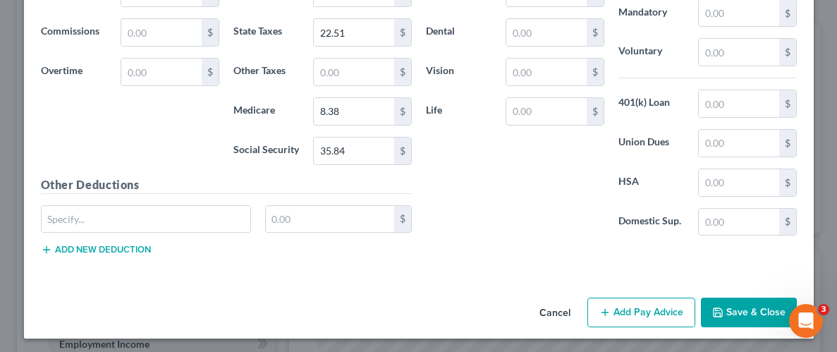
click at [768, 305] on button "Save & Close" at bounding box center [749, 313] width 96 height 30
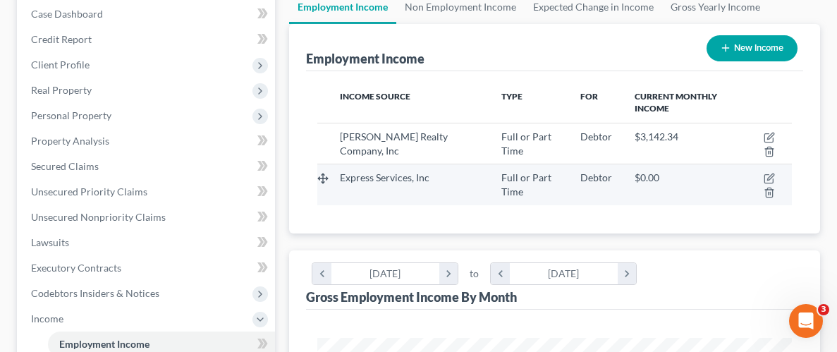
click at [775, 178] on td at bounding box center [766, 184] width 52 height 41
click at [767, 178] on icon "button" at bounding box center [769, 178] width 11 height 11
select select "0"
select select "37"
select select "3"
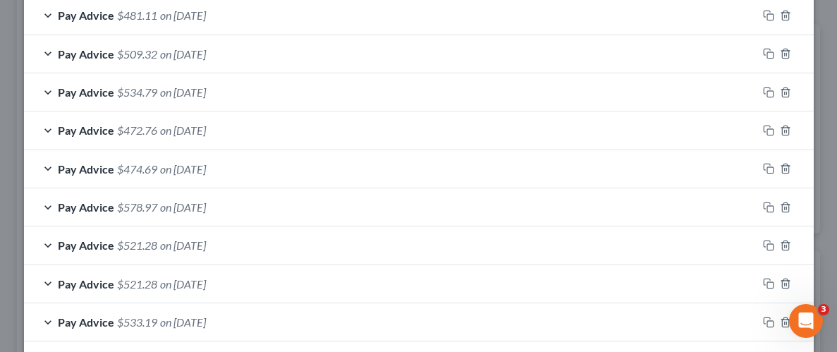
scroll to position [622, 0]
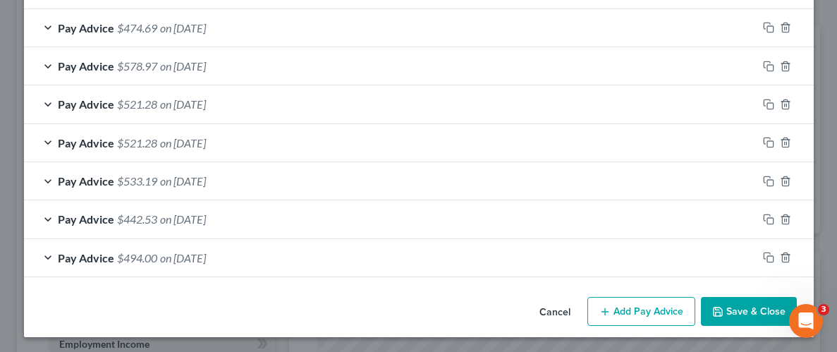
click at [655, 302] on button "Add Pay Advice" at bounding box center [642, 312] width 108 height 30
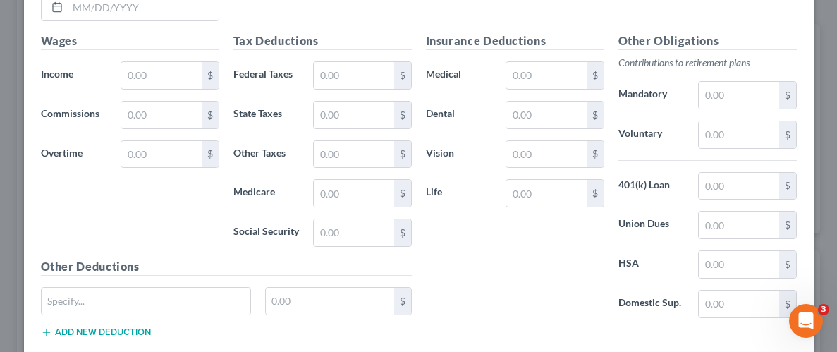
scroll to position [1083, 0]
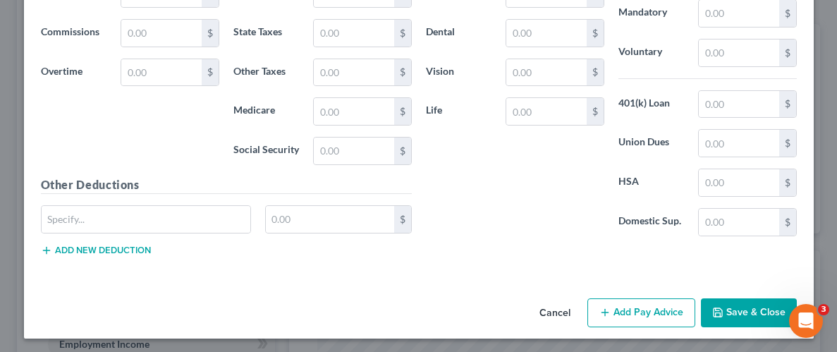
click at [632, 303] on button "Add Pay Advice" at bounding box center [642, 313] width 108 height 30
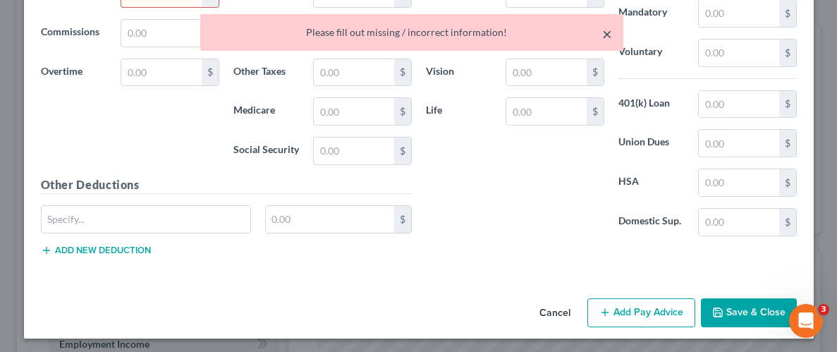
click at [610, 31] on button "×" at bounding box center [608, 33] width 10 height 17
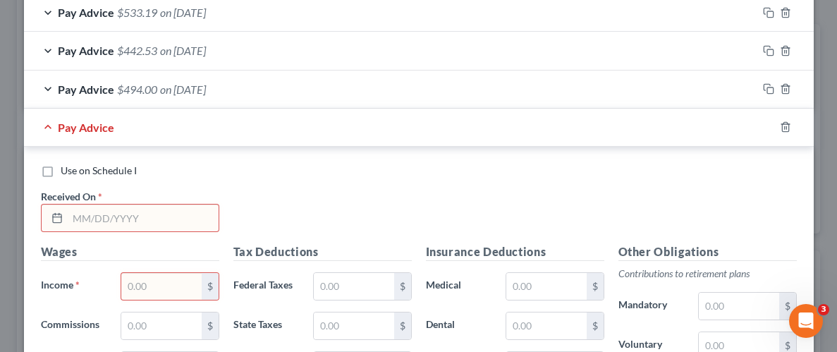
scroll to position [824, 0]
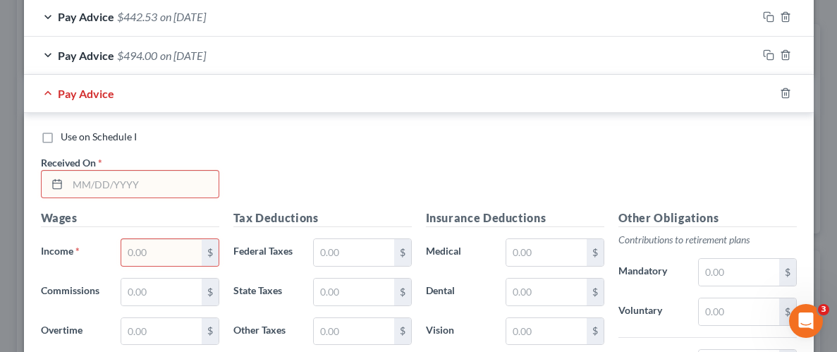
click at [162, 189] on input "text" at bounding box center [143, 184] width 151 height 27
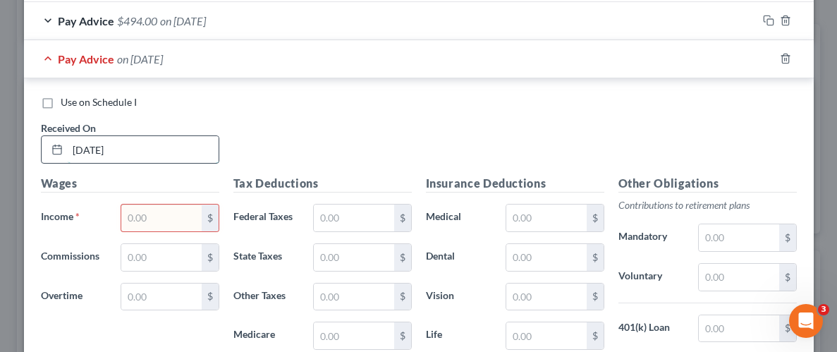
scroll to position [860, 0]
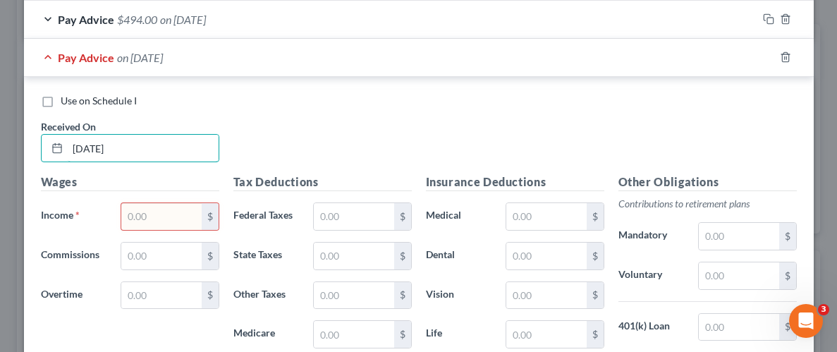
type input "[DATE]"
click at [188, 212] on input "text" at bounding box center [161, 216] width 80 height 27
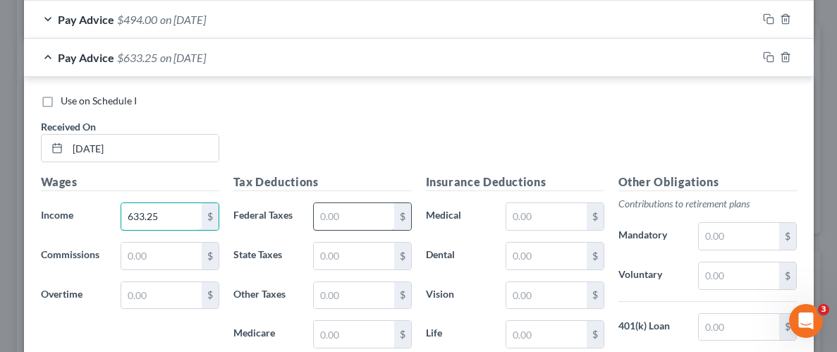
type input "633.25"
click at [357, 217] on input "text" at bounding box center [354, 216] width 80 height 27
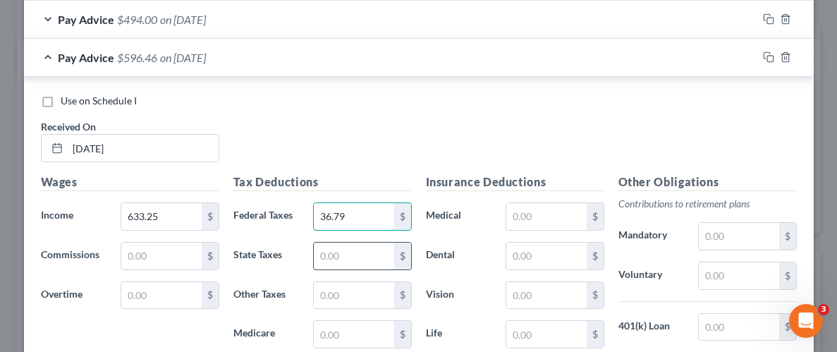
type input "36.79"
click at [358, 249] on input "text" at bounding box center [354, 256] width 80 height 27
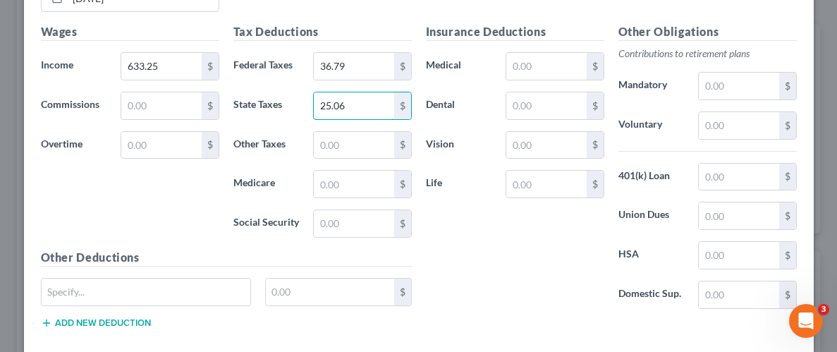
scroll to position [1028, 0]
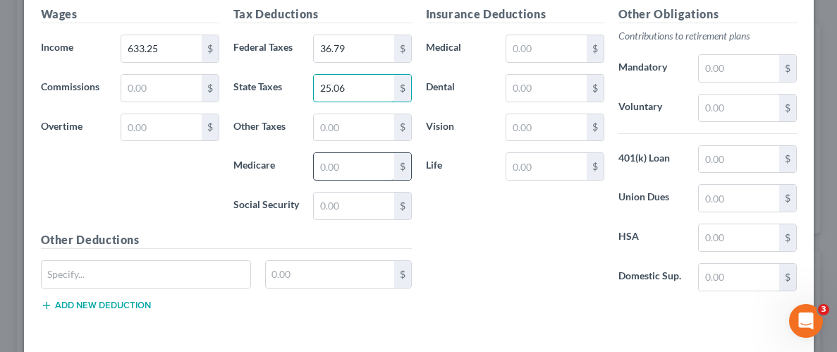
type input "25.06"
click at [333, 168] on input "text" at bounding box center [354, 166] width 80 height 27
type input "9.18"
click at [363, 204] on input "text" at bounding box center [354, 206] width 80 height 27
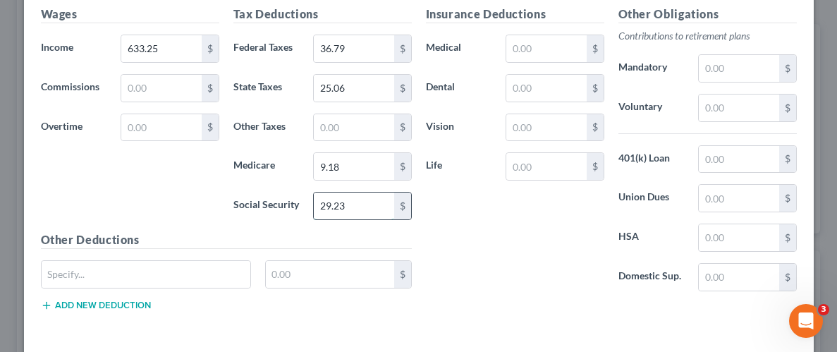
click at [324, 203] on input "29.23" at bounding box center [354, 206] width 80 height 27
click at [509, 241] on div "Insurance Deductions Medical $ Dental $ Vision $ Life $" at bounding box center [515, 154] width 193 height 297
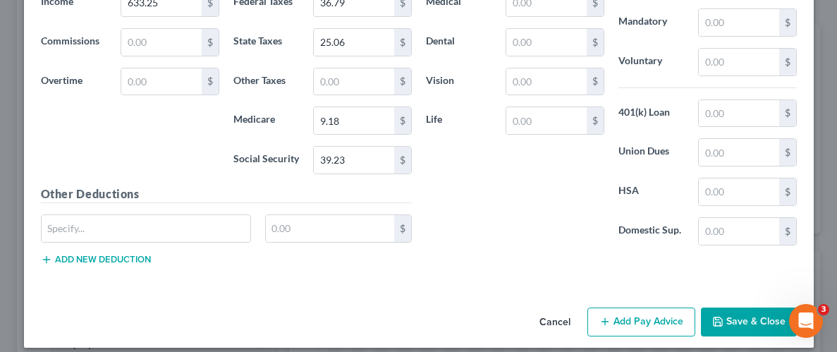
scroll to position [1083, 0]
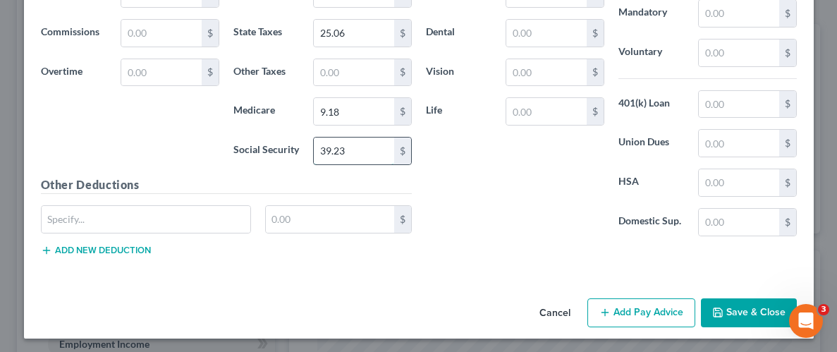
click at [347, 142] on input "39.23" at bounding box center [354, 151] width 80 height 27
click at [346, 146] on input "39.23" at bounding box center [354, 151] width 80 height 27
type input "39.26"
click at [491, 159] on div "Insurance Deductions Medical $ Dental $ Vision $ Life $" at bounding box center [515, 99] width 193 height 297
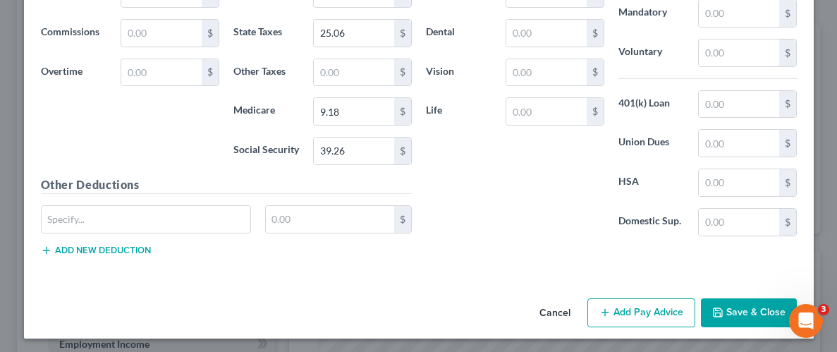
click at [740, 319] on button "Save & Close" at bounding box center [749, 313] width 96 height 30
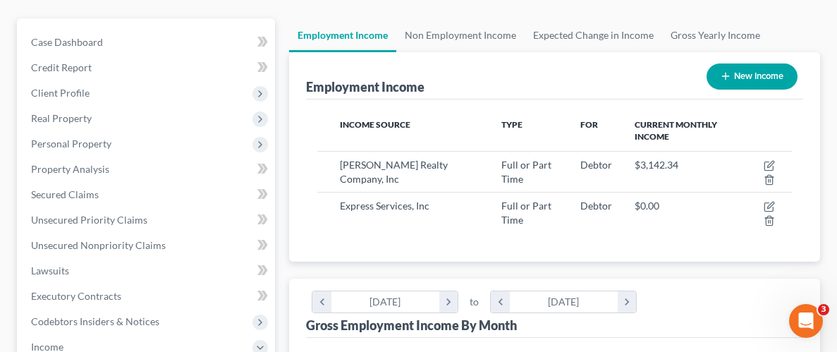
scroll to position [143, 0]
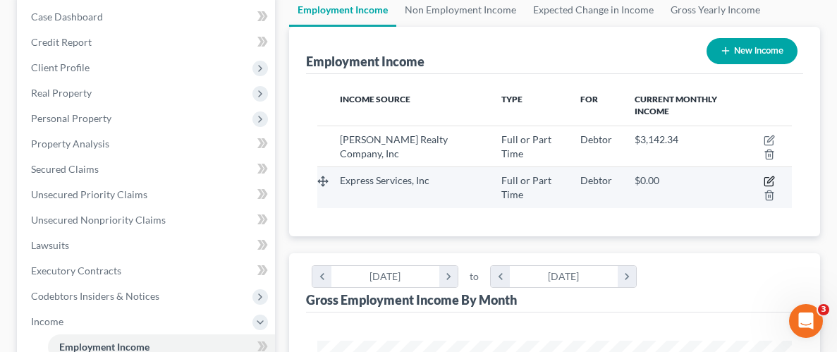
click at [770, 182] on icon "button" at bounding box center [769, 181] width 11 height 11
select select "0"
select select "37"
select select "3"
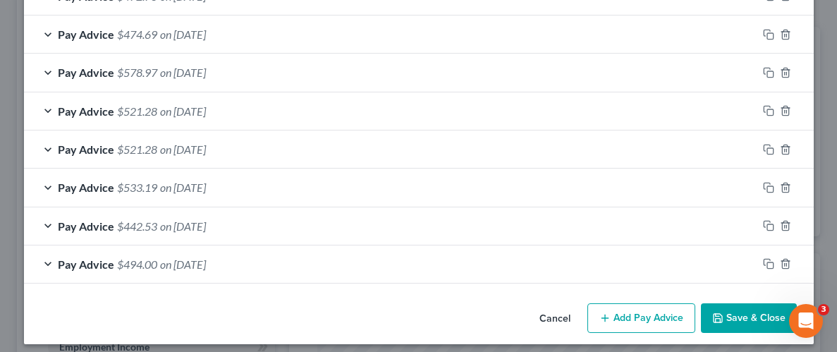
scroll to position [660, 0]
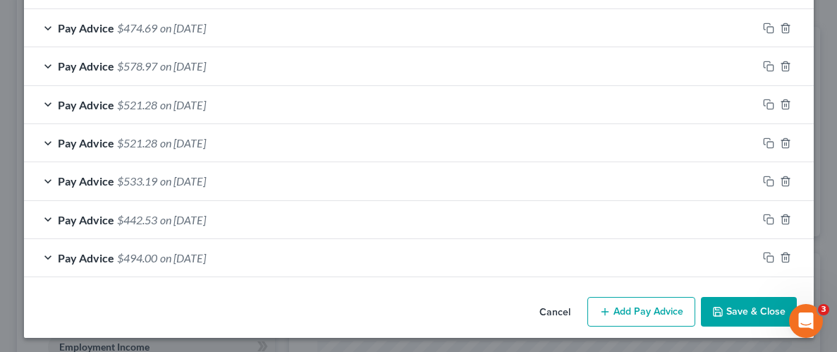
click at [646, 300] on button "Add Pay Advice" at bounding box center [642, 312] width 108 height 30
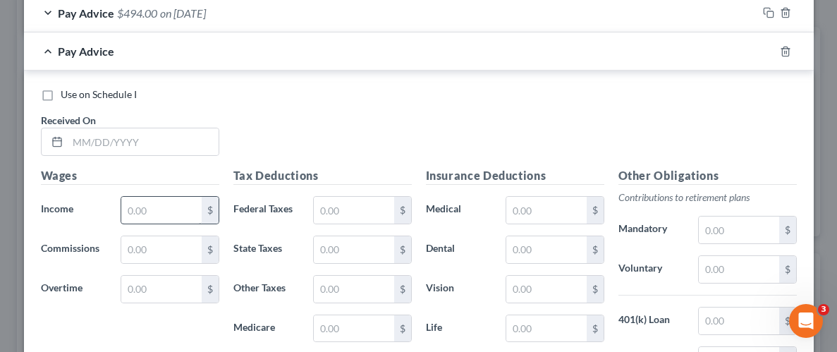
scroll to position [907, 0]
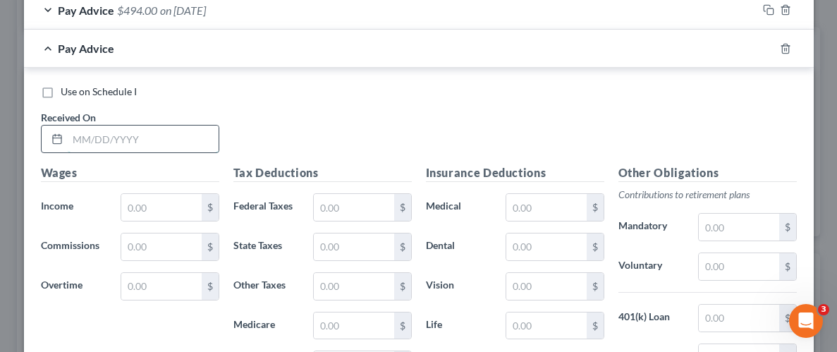
click at [121, 144] on input "text" at bounding box center [143, 139] width 151 height 27
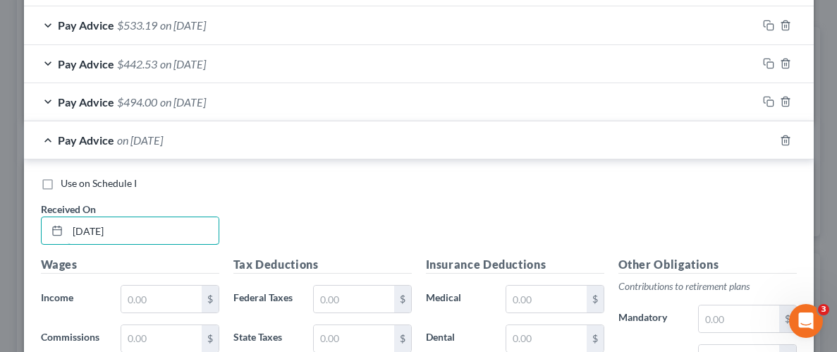
scroll to position [912, 0]
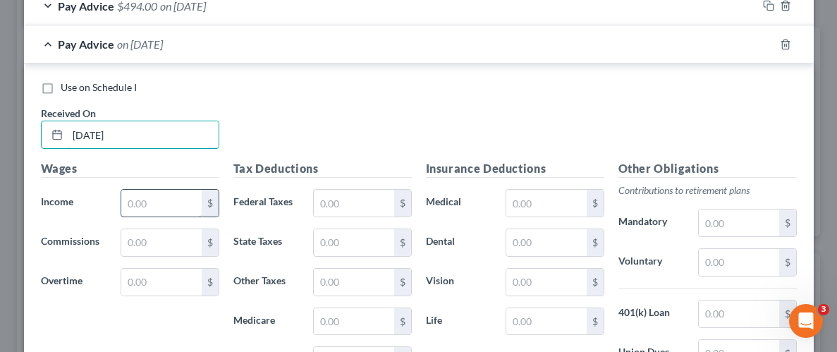
type input "[DATE]"
click at [198, 198] on input "text" at bounding box center [161, 203] width 80 height 27
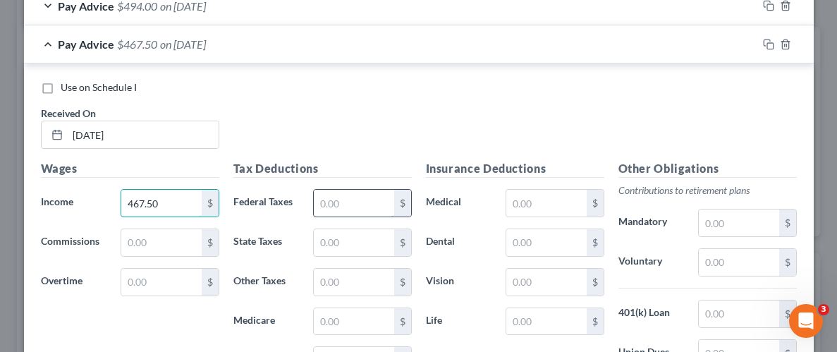
type input "467.50"
click at [356, 199] on input "text" at bounding box center [354, 203] width 80 height 27
type input "17.90"
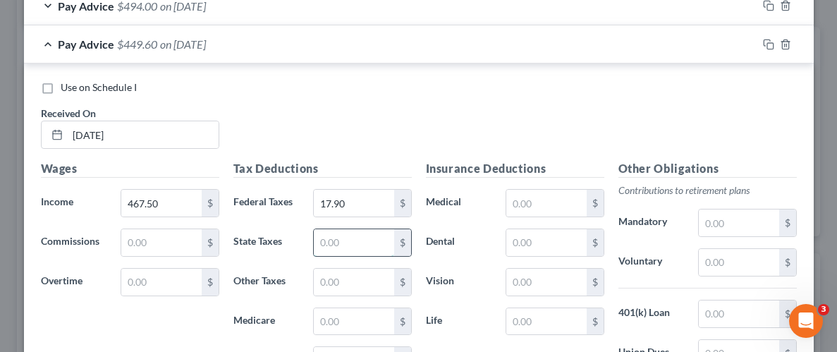
click at [358, 238] on input "text" at bounding box center [354, 242] width 80 height 27
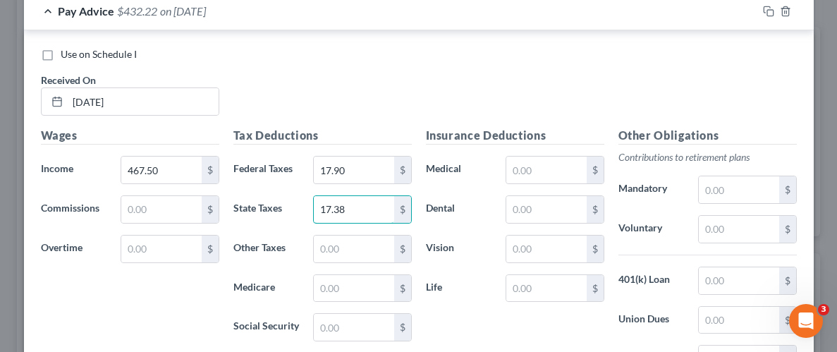
scroll to position [1010, 0]
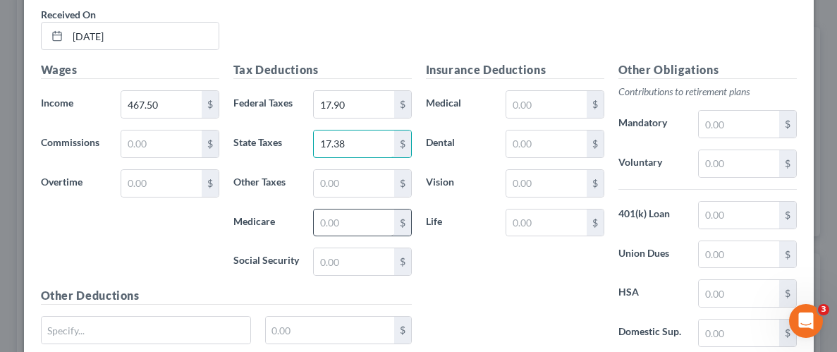
type input "17.38"
click at [338, 214] on input "text" at bounding box center [354, 223] width 80 height 27
type input "6.78"
click at [348, 265] on input "text" at bounding box center [354, 261] width 80 height 27
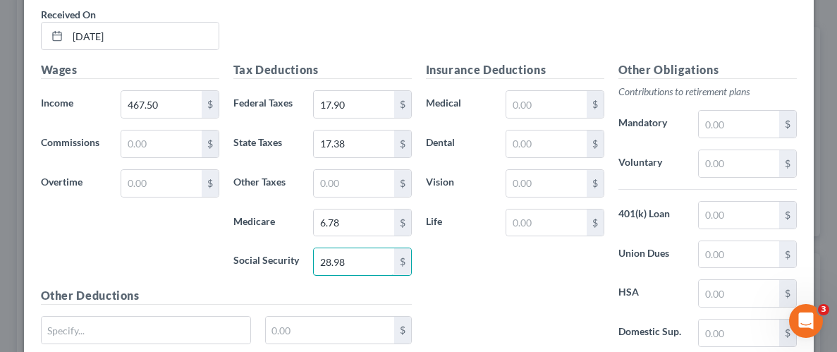
type input "28.98"
click at [531, 252] on div "Insurance Deductions Medical $ Dental $ Vision $ Life $" at bounding box center [515, 209] width 193 height 297
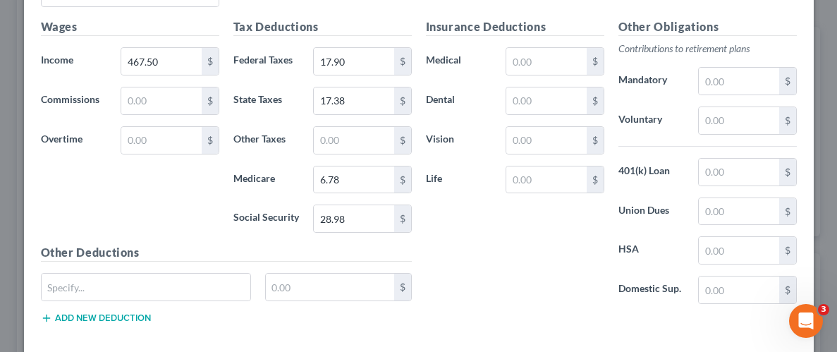
scroll to position [1121, 0]
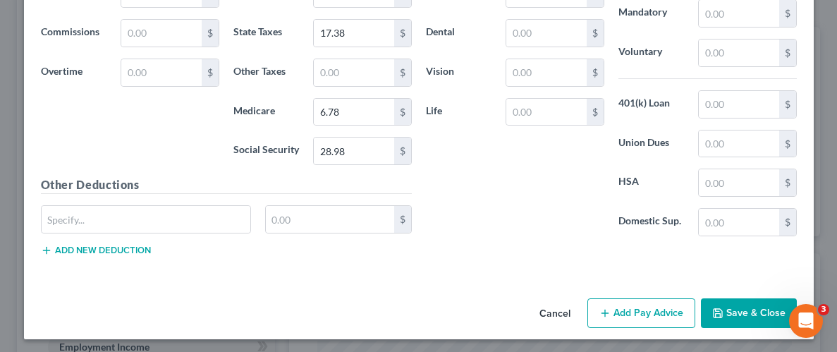
click at [744, 305] on button "Save & Close" at bounding box center [749, 313] width 96 height 30
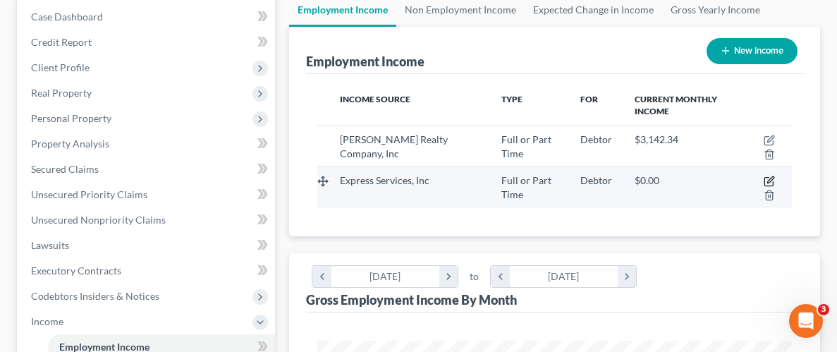
click at [773, 178] on icon "button" at bounding box center [771, 180] width 6 height 6
select select "0"
select select "37"
select select "3"
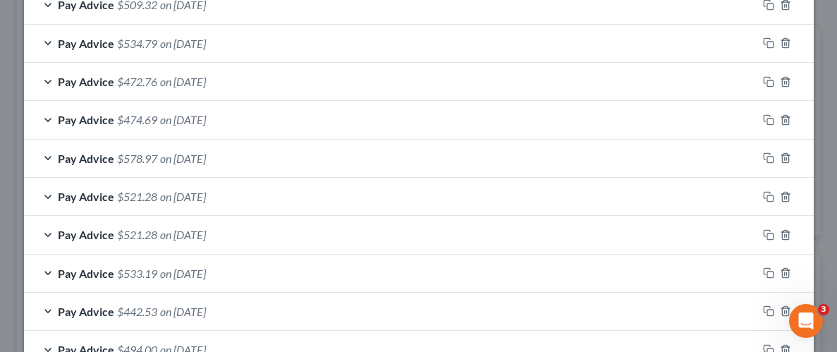
scroll to position [698, 0]
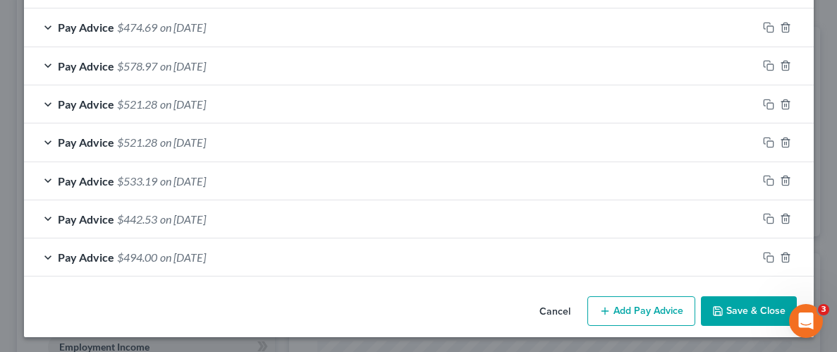
click at [641, 319] on button "Add Pay Advice" at bounding box center [642, 311] width 108 height 30
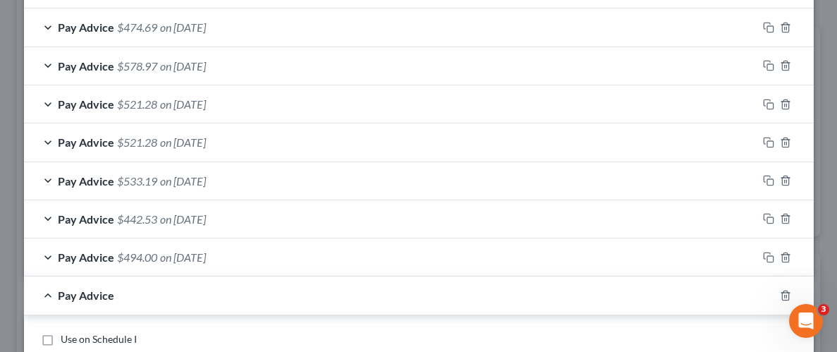
scroll to position [1057, 0]
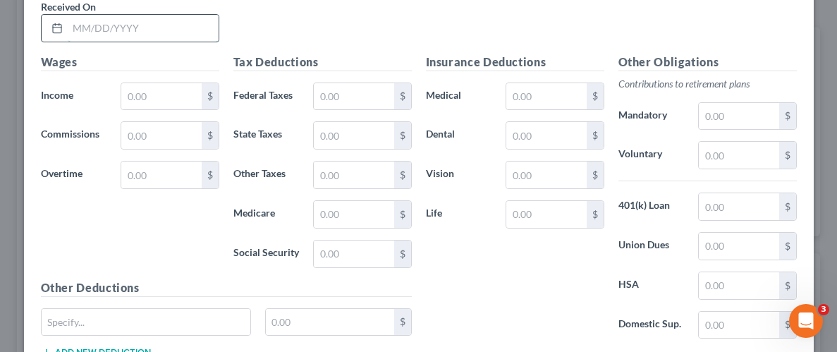
click at [147, 19] on input "text" at bounding box center [143, 28] width 151 height 27
type input "[DATE]"
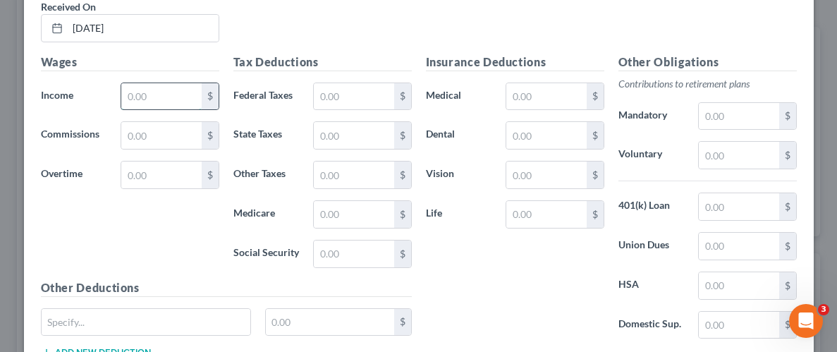
click at [170, 88] on input "text" at bounding box center [161, 96] width 80 height 27
type input "544.00"
click at [354, 91] on input "text" at bounding box center [354, 96] width 80 height 27
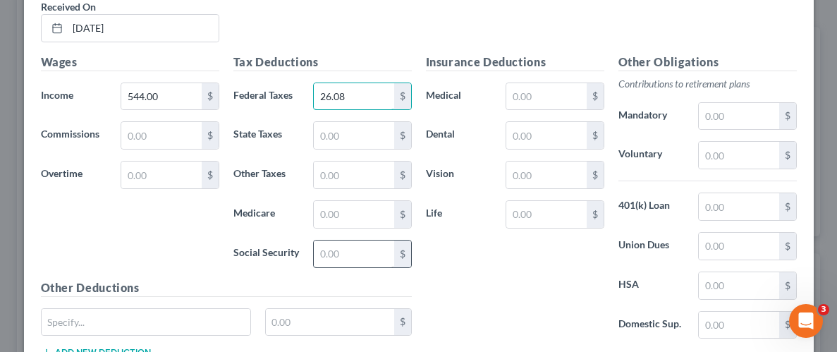
type input "26.08"
click at [347, 250] on input "text" at bounding box center [354, 254] width 80 height 27
click at [316, 138] on input "text" at bounding box center [354, 135] width 80 height 27
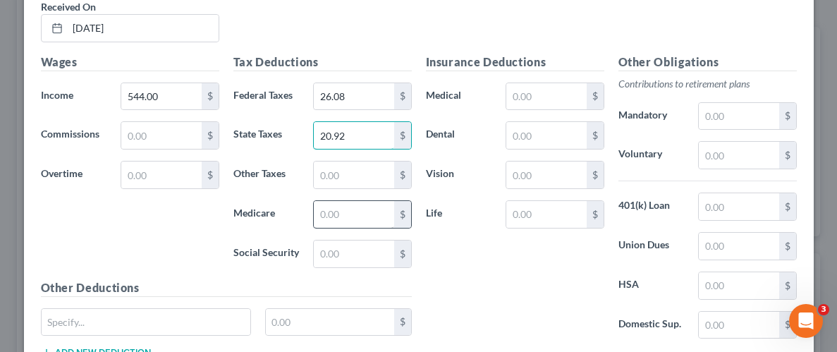
type input "20.92"
click at [346, 214] on input "text" at bounding box center [354, 214] width 80 height 27
type input "7.89"
click at [358, 253] on input "text" at bounding box center [354, 254] width 80 height 27
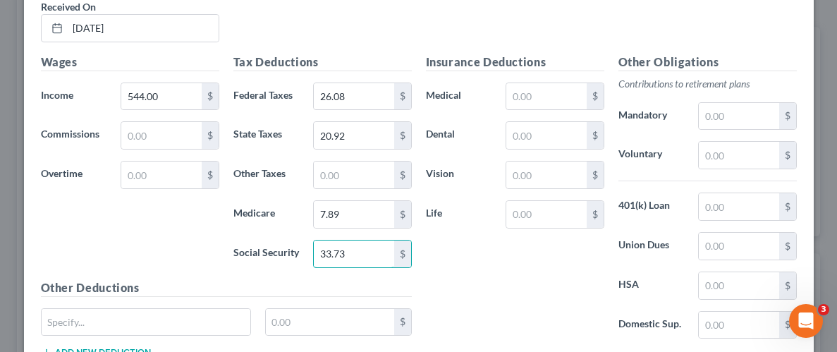
type input "33.73"
click at [459, 252] on div "Insurance Deductions Medical $ Dental $ Vision $ Life $" at bounding box center [515, 202] width 193 height 297
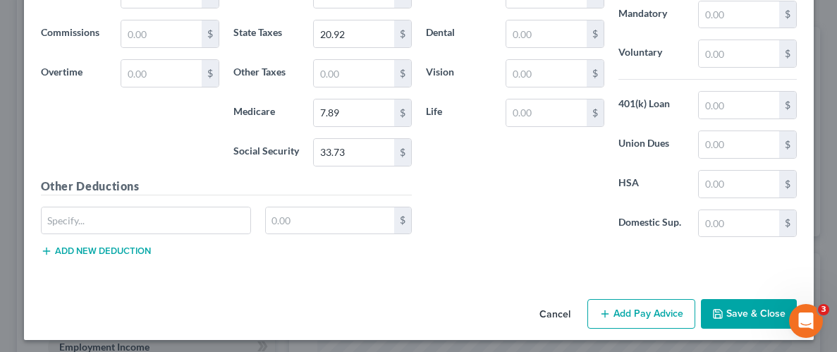
scroll to position [1160, 0]
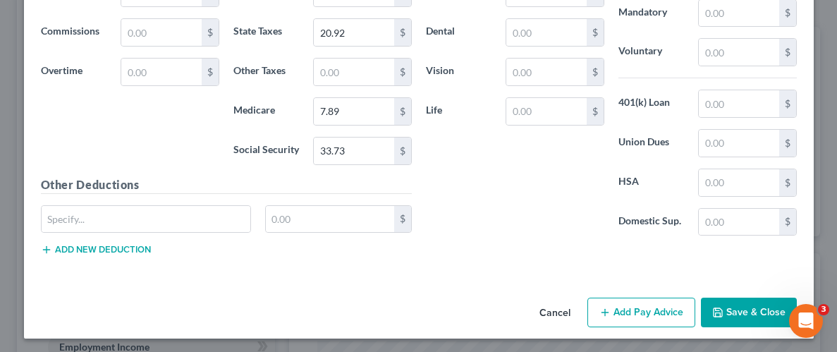
click at [724, 298] on button "Save & Close" at bounding box center [749, 313] width 96 height 30
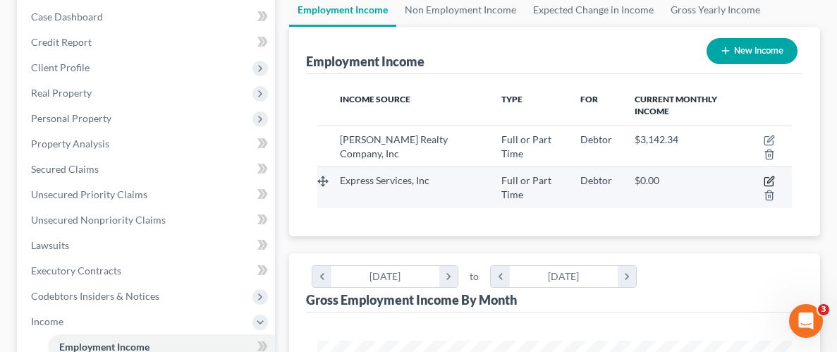
click at [768, 178] on icon "button" at bounding box center [769, 182] width 8 height 8
select select "0"
select select "37"
select select "3"
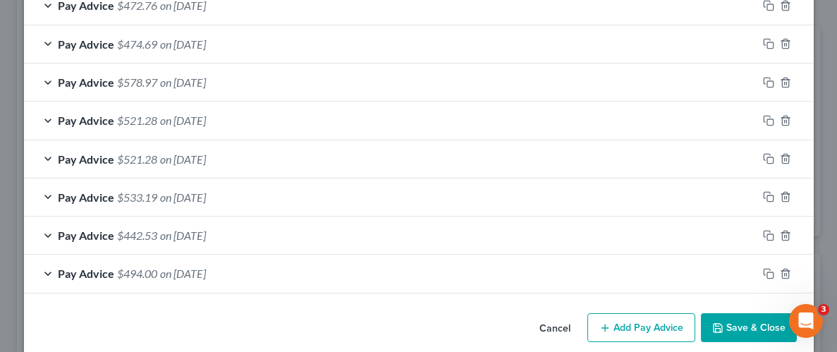
scroll to position [737, 0]
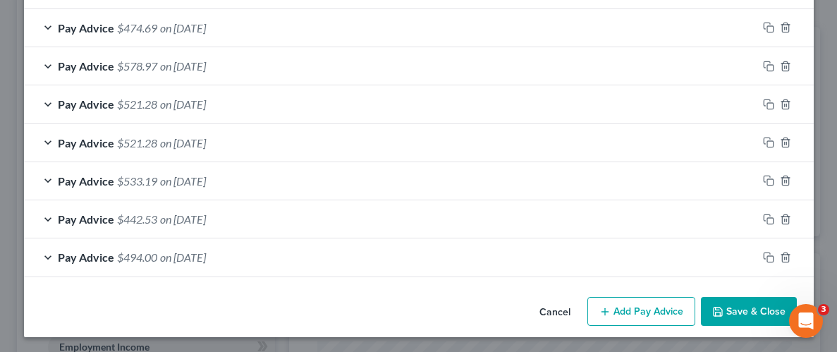
click at [639, 308] on button "Add Pay Advice" at bounding box center [642, 312] width 108 height 30
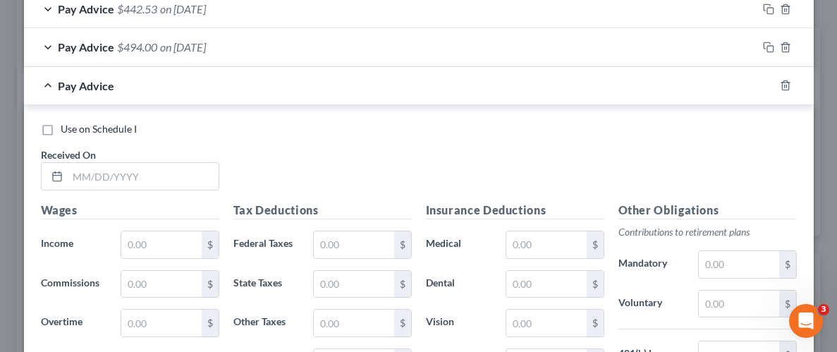
scroll to position [952, 0]
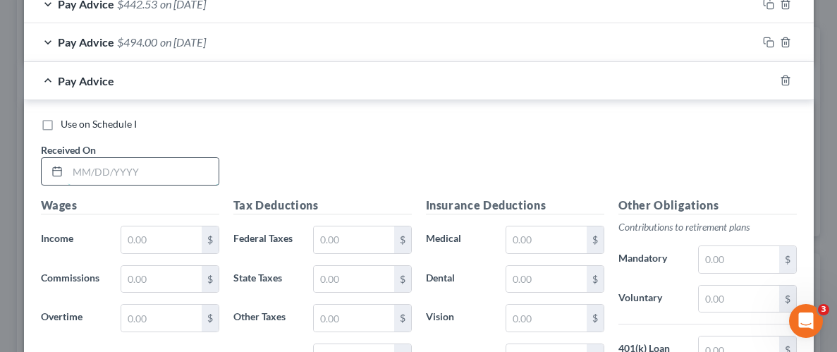
click at [113, 170] on input "text" at bounding box center [143, 171] width 151 height 27
type input "[DATE]"
click at [194, 241] on input "text" at bounding box center [161, 239] width 80 height 27
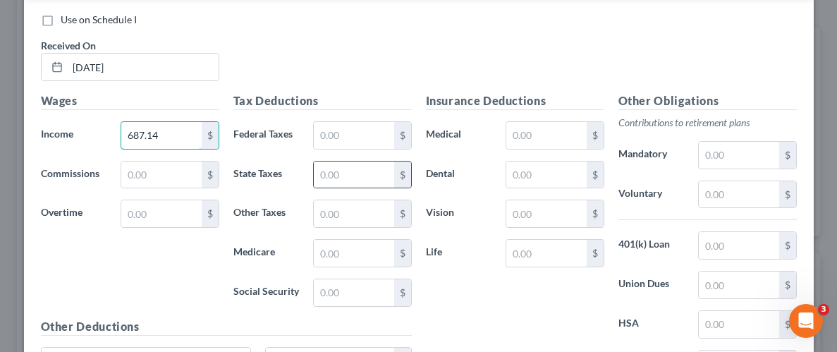
scroll to position [1071, 0]
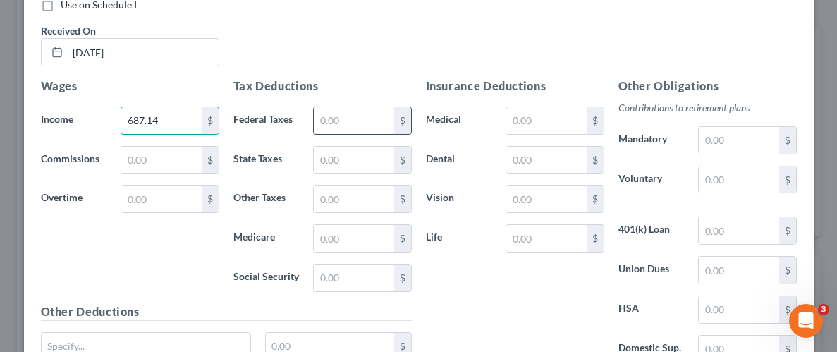
type input "687.14"
click at [375, 121] on input "text" at bounding box center [354, 120] width 80 height 27
type input "43.25"
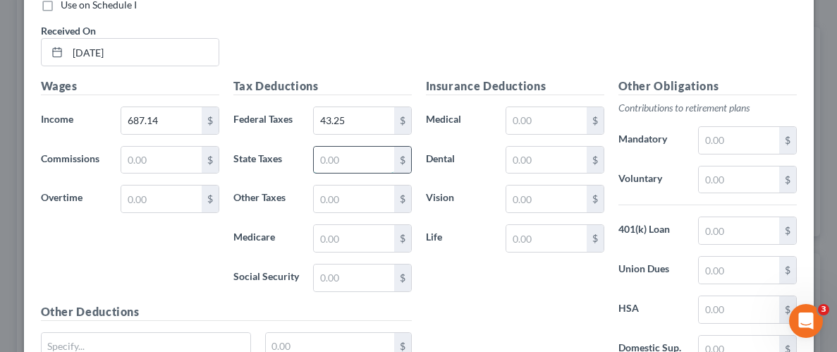
click at [392, 157] on input "text" at bounding box center [354, 160] width 80 height 27
type input "27.20"
click at [358, 231] on input "text" at bounding box center [354, 238] width 80 height 27
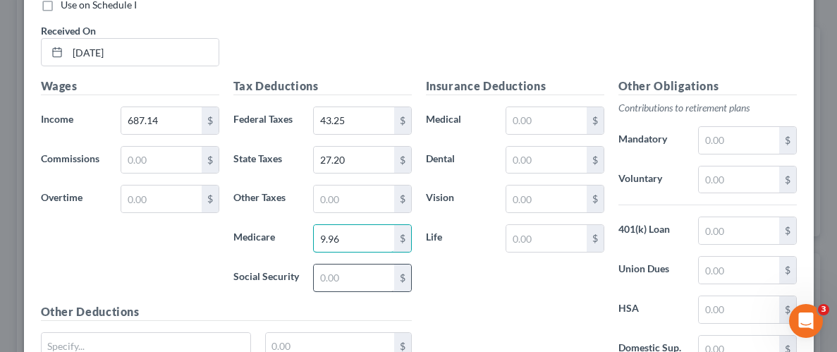
type input "9.96"
click at [359, 270] on input "text" at bounding box center [354, 278] width 80 height 27
type input "42.60"
click at [440, 269] on div "Insurance Deductions Medical $ Dental $ Vision $ Life $" at bounding box center [515, 226] width 193 height 297
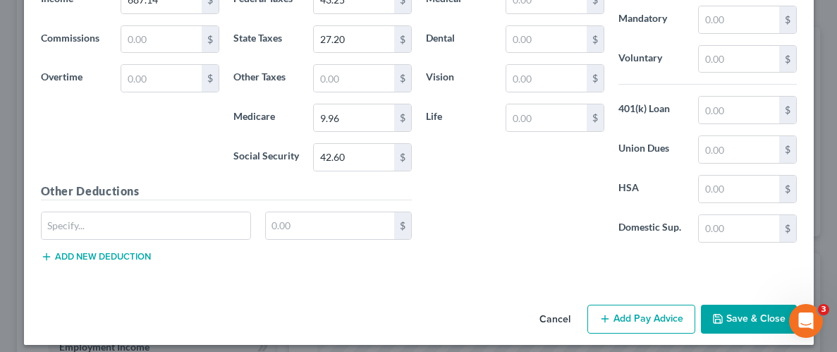
scroll to position [1197, 0]
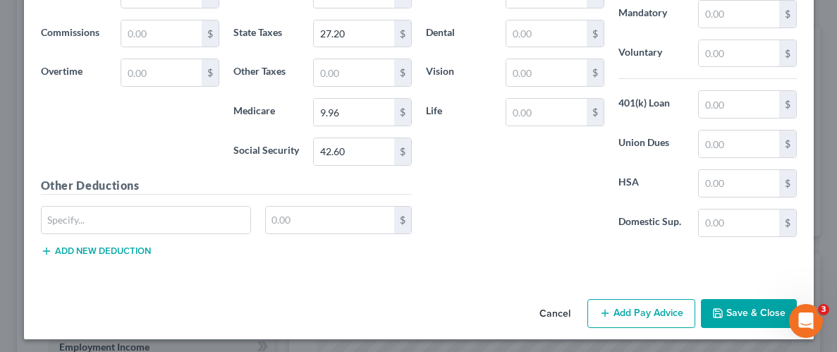
click at [729, 305] on button "Save & Close" at bounding box center [749, 314] width 96 height 30
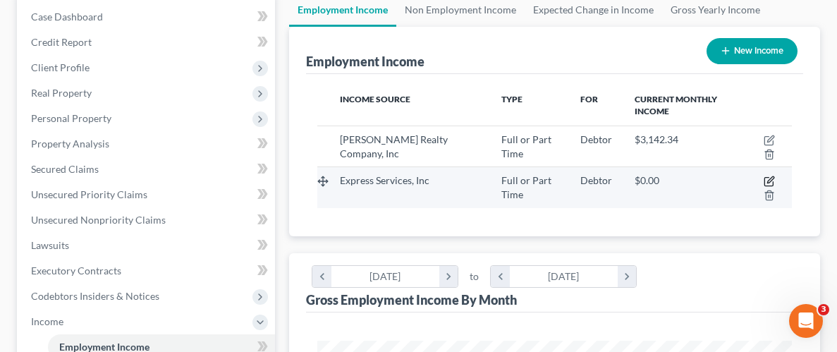
click at [772, 181] on icon "button" at bounding box center [769, 181] width 11 height 11
select select "0"
select select "37"
select select "3"
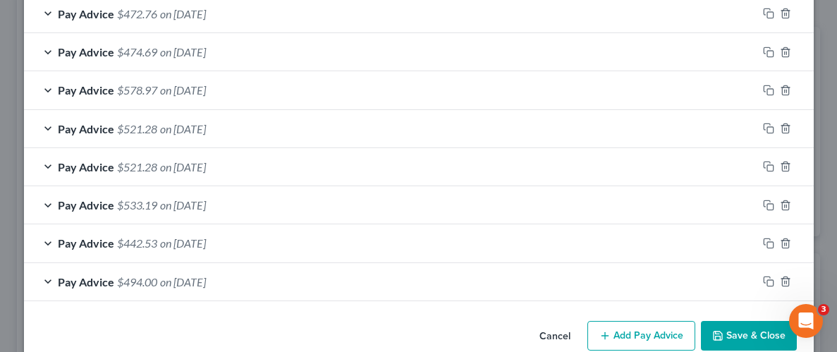
scroll to position [775, 0]
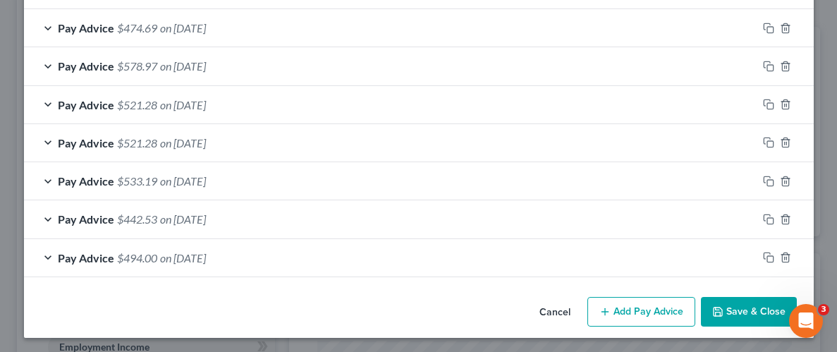
click at [641, 317] on button "Add Pay Advice" at bounding box center [642, 312] width 108 height 30
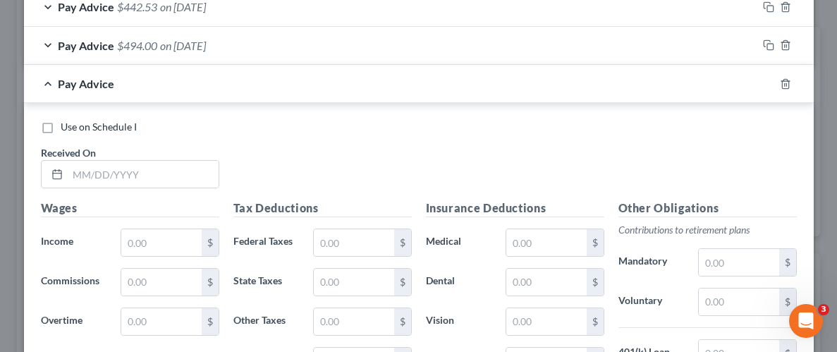
scroll to position [1014, 0]
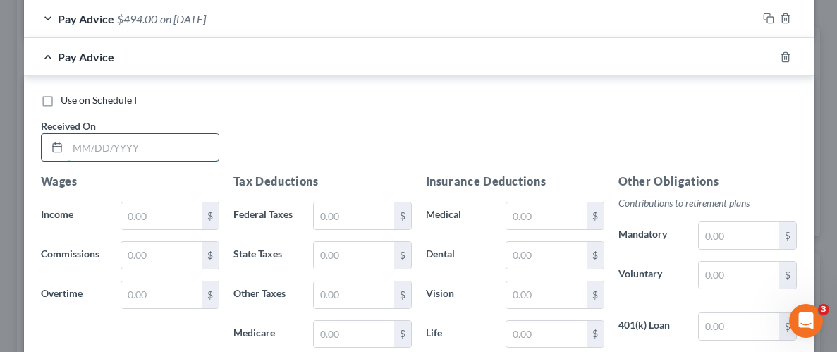
click at [82, 138] on input "text" at bounding box center [143, 147] width 151 height 27
click at [85, 146] on input "06-15/2025" at bounding box center [143, 147] width 151 height 27
type input "[DATE]"
click at [171, 222] on input "text" at bounding box center [161, 215] width 80 height 27
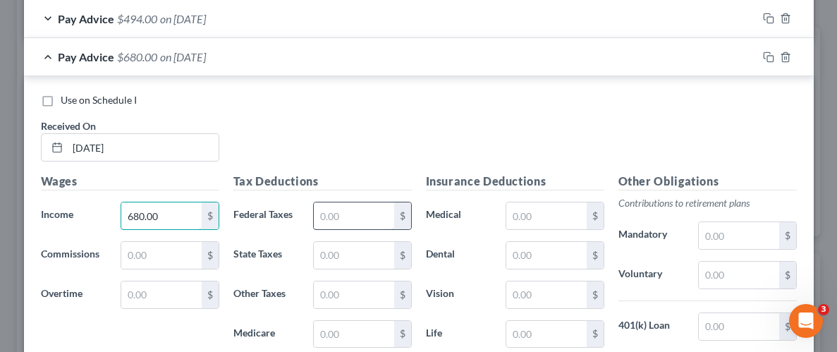
type input "680.00"
click at [351, 207] on input "text" at bounding box center [354, 215] width 80 height 27
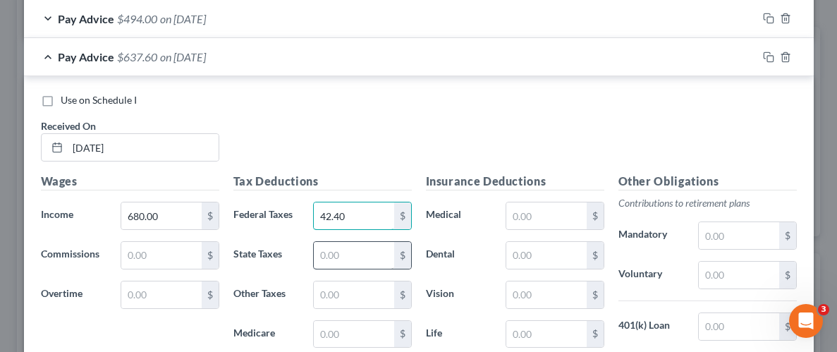
type input "42.40"
click at [354, 256] on input "text" at bounding box center [354, 255] width 80 height 27
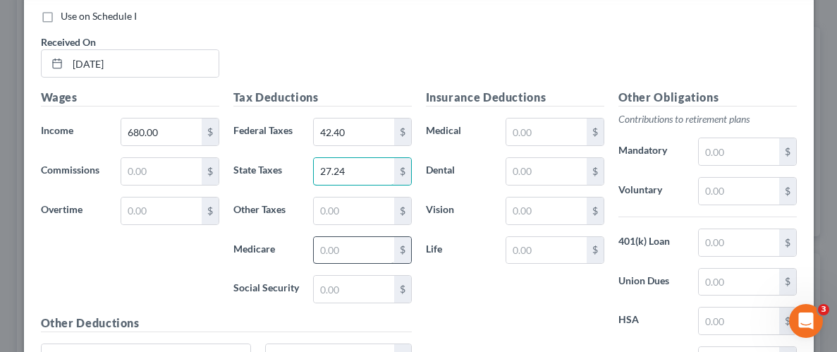
scroll to position [1108, 0]
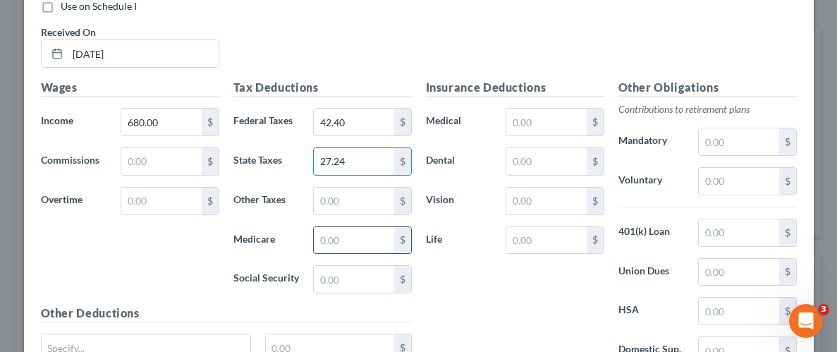
type input "27.24"
click at [361, 236] on input "text" at bounding box center [354, 240] width 80 height 27
type input "9.86"
click at [371, 284] on input "text" at bounding box center [354, 279] width 80 height 27
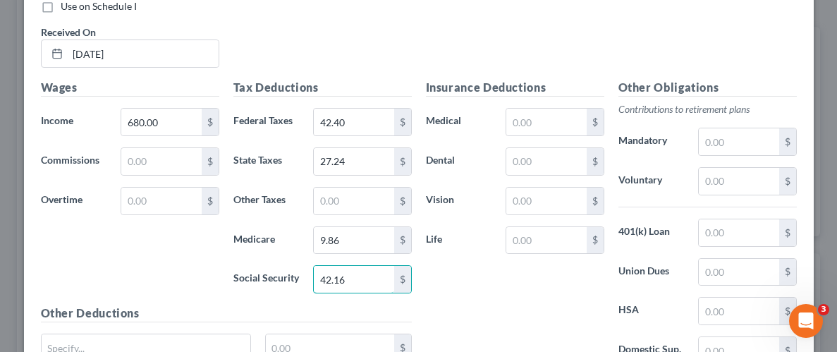
type input "42.16"
click at [480, 297] on div "Insurance Deductions Medical $ Dental $ Vision $ Life $" at bounding box center [515, 227] width 193 height 297
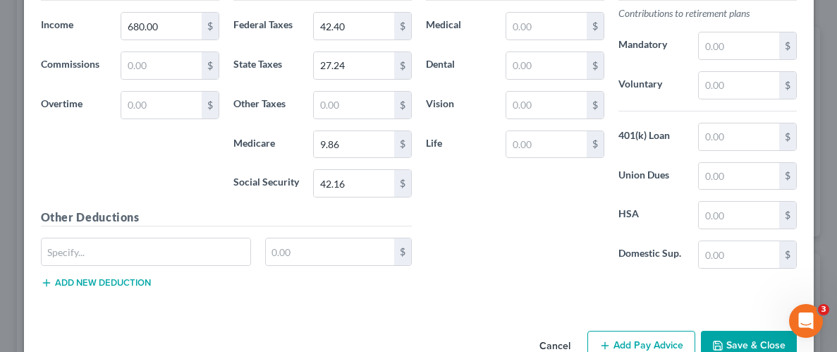
scroll to position [1235, 0]
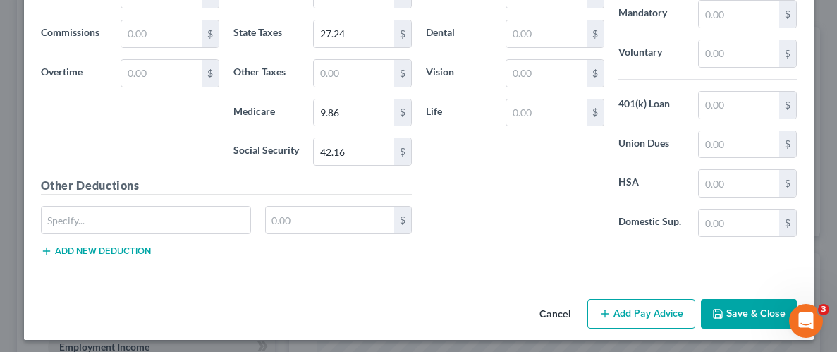
click at [754, 318] on button "Save & Close" at bounding box center [749, 314] width 96 height 30
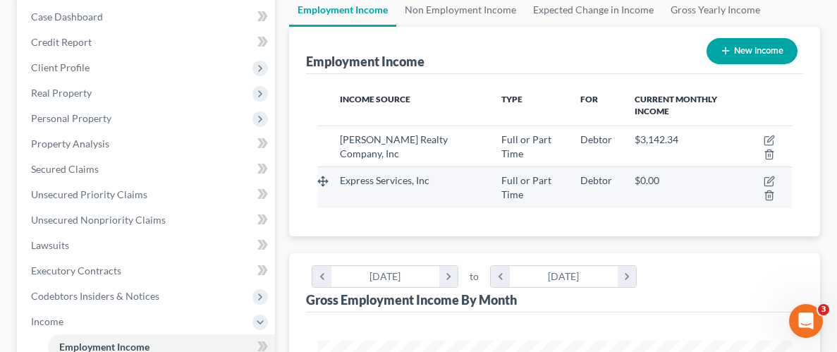
click at [776, 178] on td at bounding box center [766, 187] width 52 height 41
click at [766, 177] on icon "button" at bounding box center [769, 181] width 11 height 11
select select "0"
select select "37"
select select "3"
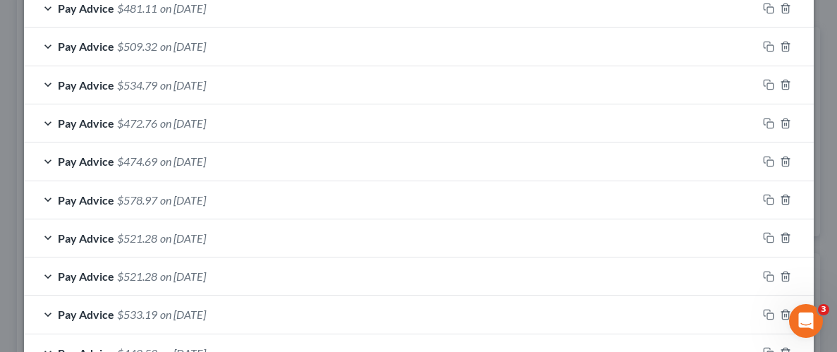
scroll to position [813, 0]
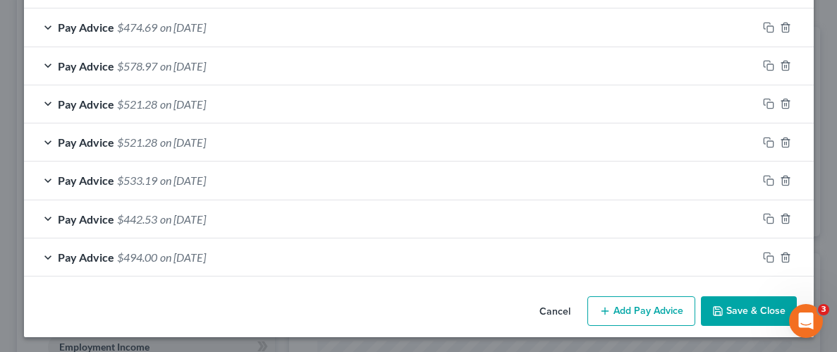
click at [651, 310] on button "Add Pay Advice" at bounding box center [642, 311] width 108 height 30
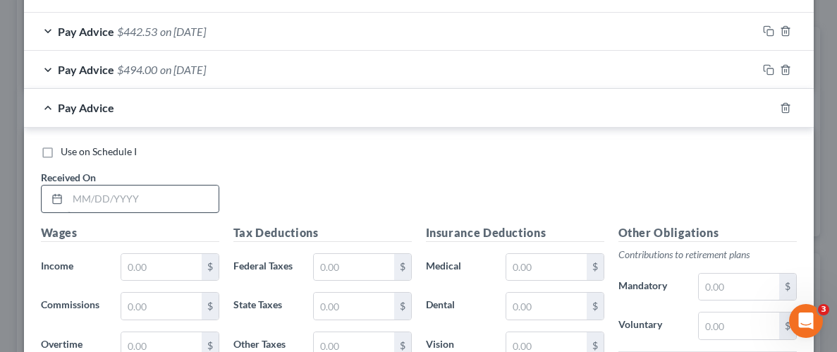
scroll to position [1005, 0]
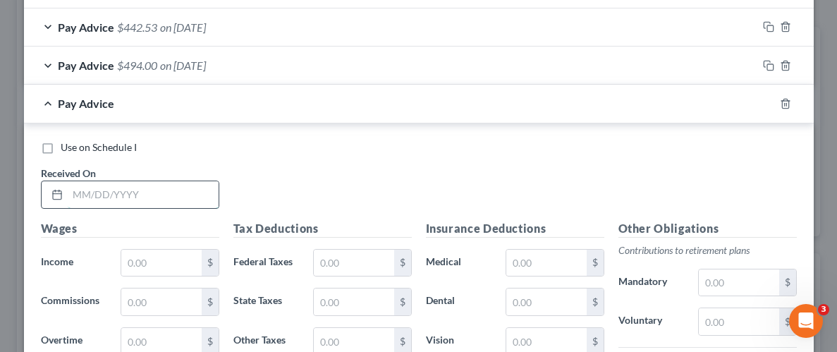
click at [123, 190] on input "text" at bounding box center [143, 194] width 151 height 27
type input "[DATE]"
click at [137, 260] on input "text" at bounding box center [161, 263] width 80 height 27
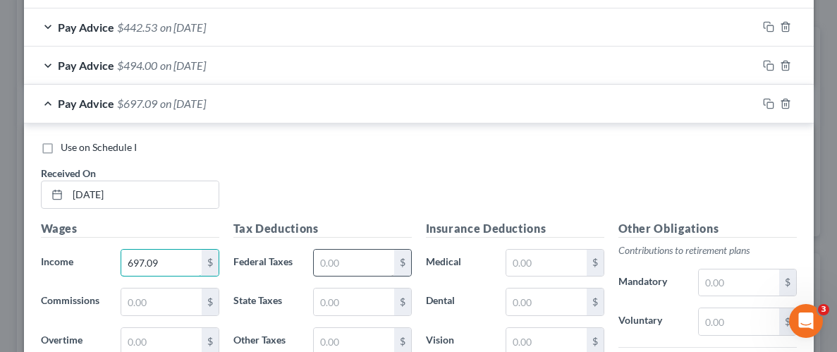
type input "697.09"
click at [370, 260] on input "text" at bounding box center [354, 263] width 80 height 27
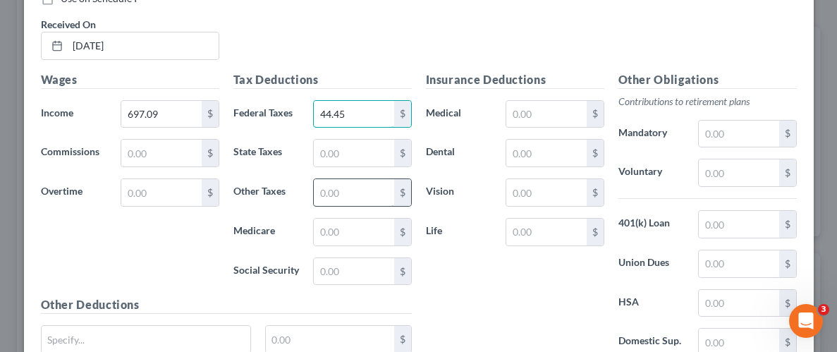
scroll to position [1165, 0]
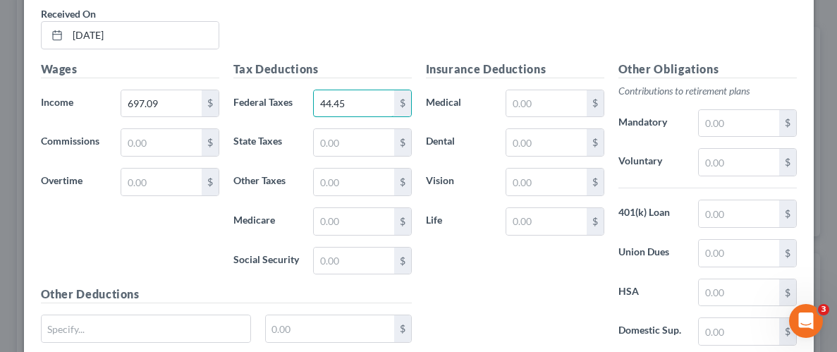
type input "44.45"
click at [309, 139] on div "$" at bounding box center [362, 142] width 112 height 28
click at [346, 145] on input "text" at bounding box center [354, 142] width 80 height 27
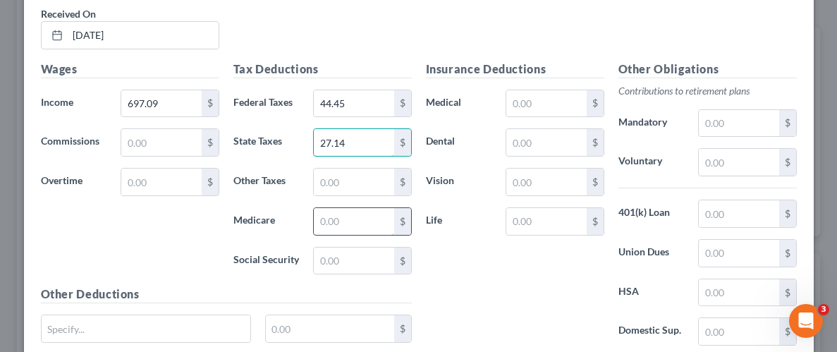
type input "27.14"
click at [367, 219] on input "text" at bounding box center [354, 221] width 80 height 27
type input "10.11"
click at [367, 260] on input "text" at bounding box center [354, 261] width 80 height 27
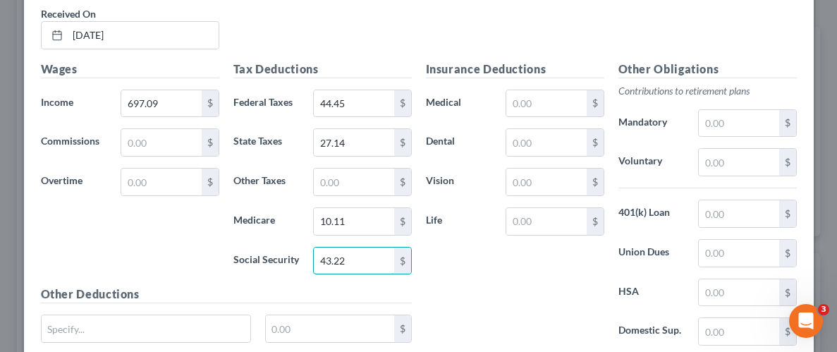
type input "43.22"
click at [474, 249] on div "Insurance Deductions Medical $ Dental $ Vision $ Life $" at bounding box center [515, 209] width 193 height 297
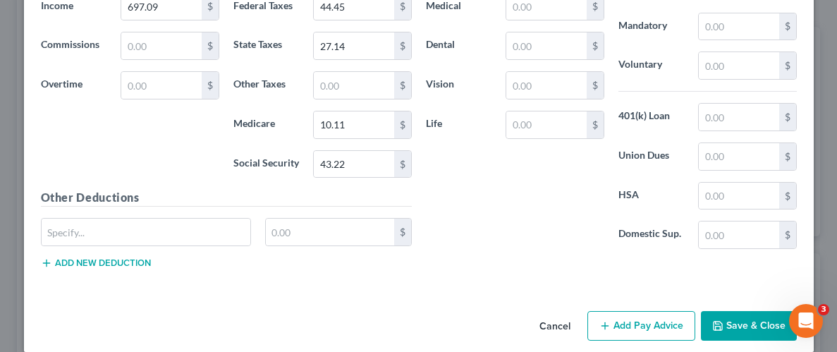
scroll to position [1274, 0]
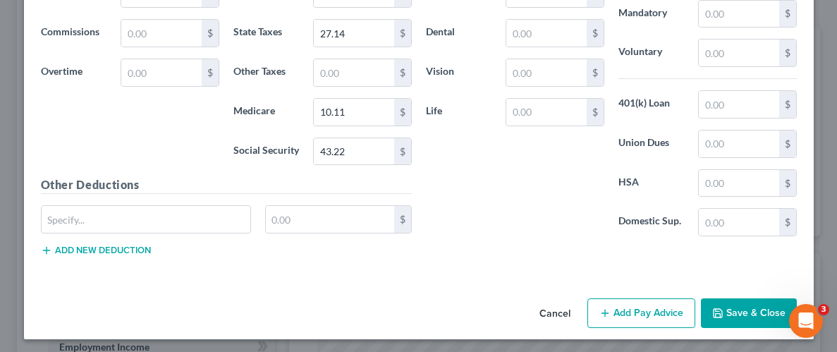
click at [745, 306] on button "Save & Close" at bounding box center [749, 313] width 96 height 30
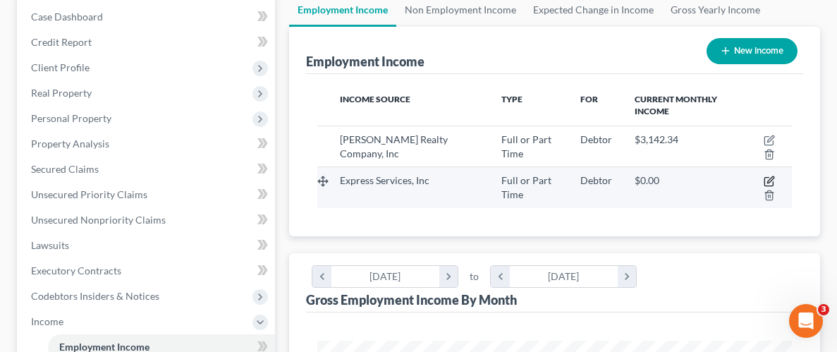
click at [772, 176] on icon "button" at bounding box center [769, 181] width 11 height 11
select select "0"
select select "37"
select select "3"
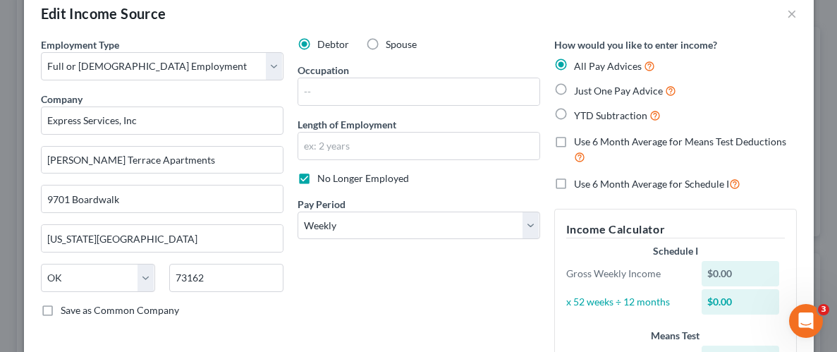
scroll to position [0, 0]
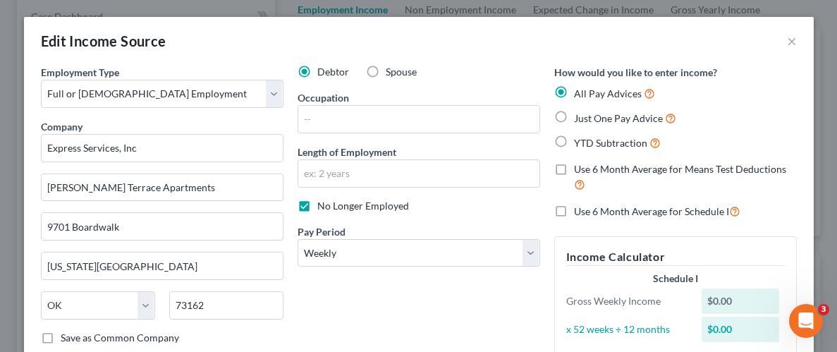
click at [799, 36] on div "Edit Income Source ×" at bounding box center [419, 41] width 790 height 48
click at [794, 38] on button "×" at bounding box center [792, 40] width 10 height 17
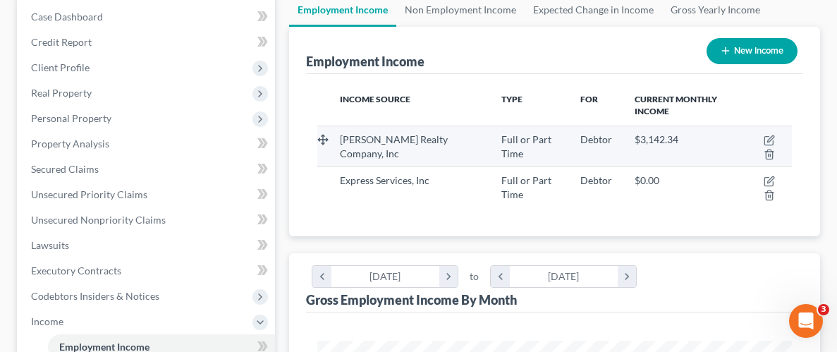
click at [428, 139] on span "[PERSON_NAME] Realty Company, Inc" at bounding box center [394, 146] width 108 height 26
click at [766, 137] on icon "button" at bounding box center [769, 141] width 8 height 8
select select "0"
select select "2"
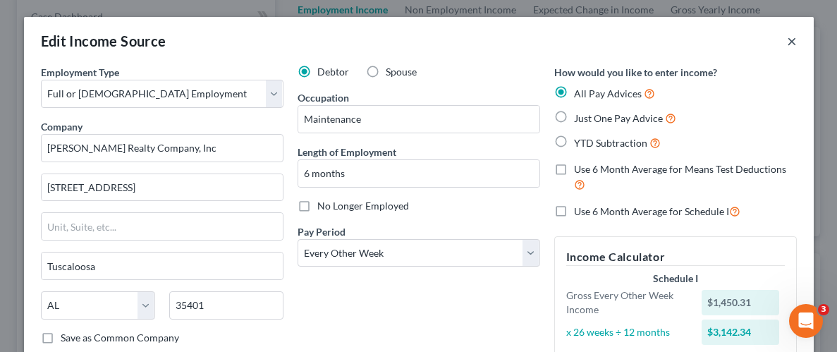
click at [791, 43] on button "×" at bounding box center [792, 40] width 10 height 17
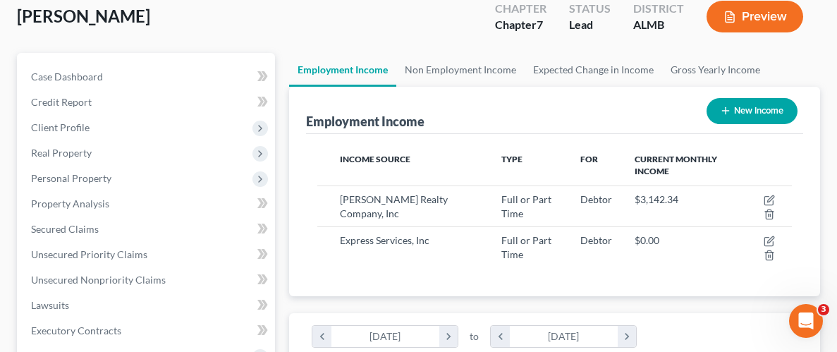
scroll to position [76, 0]
